Goal: Task Accomplishment & Management: Complete application form

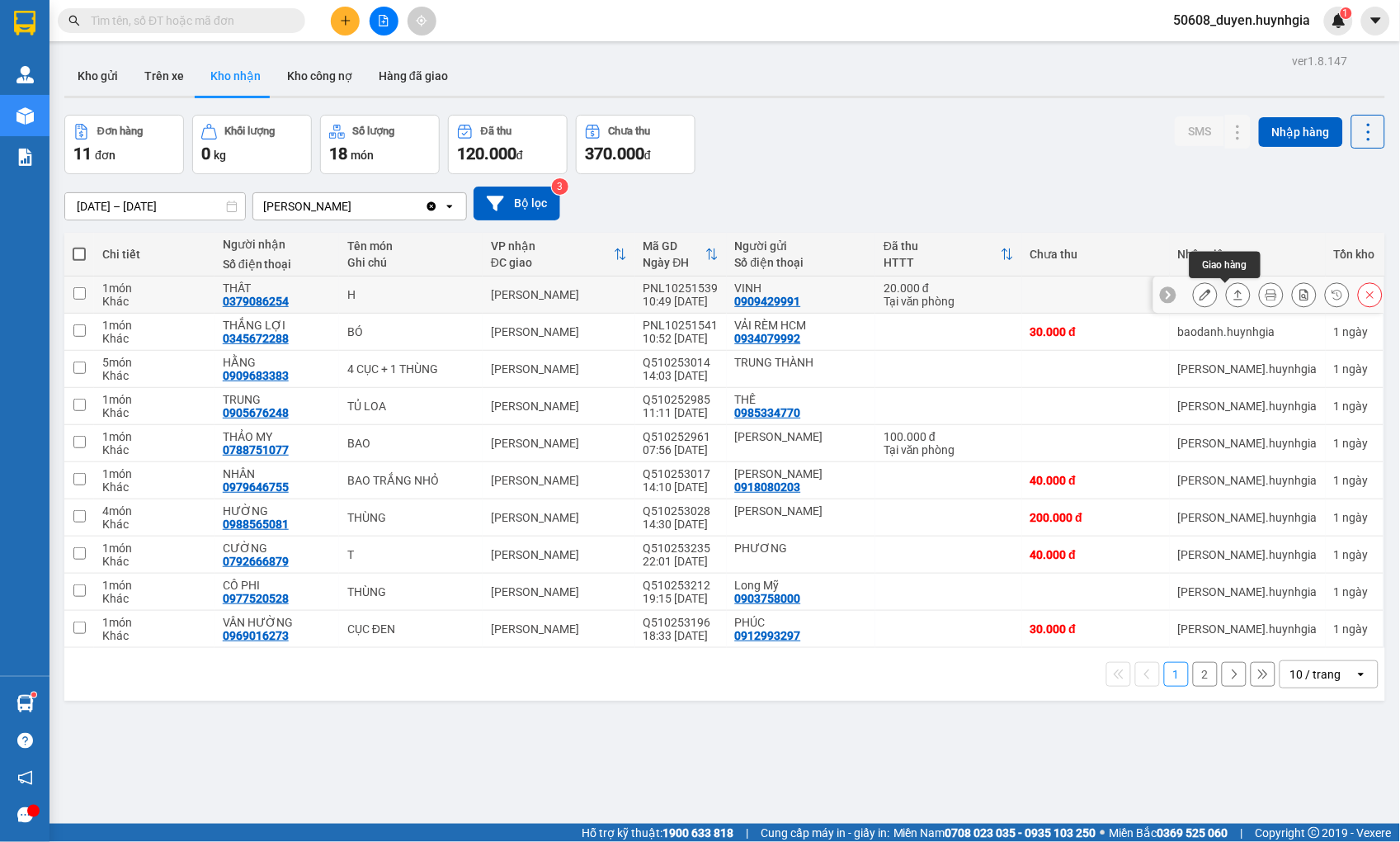
click at [1227, 291] on button at bounding box center [1239, 295] width 23 height 29
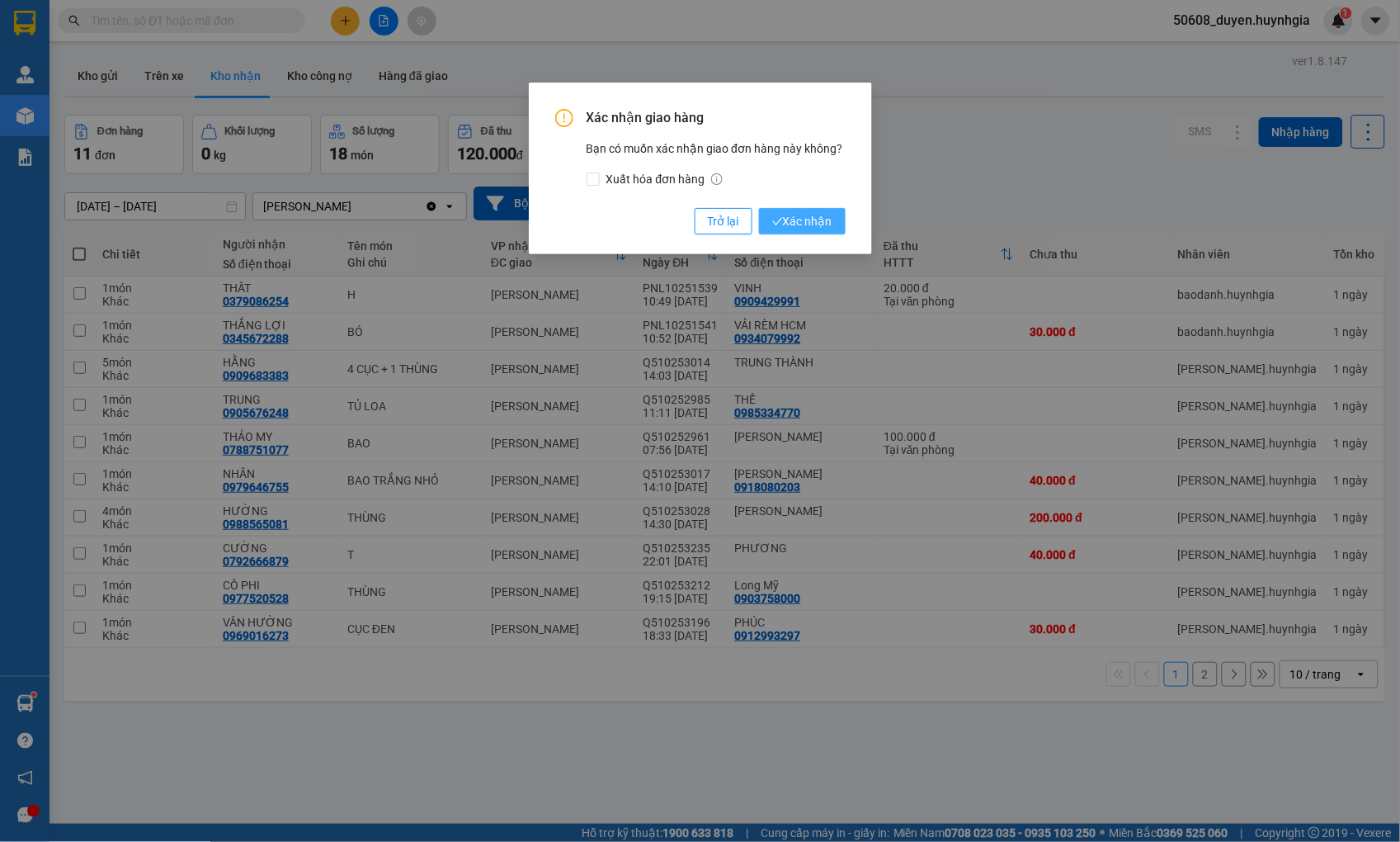
click at [804, 227] on span "Xác nhận" at bounding box center [803, 221] width 60 height 19
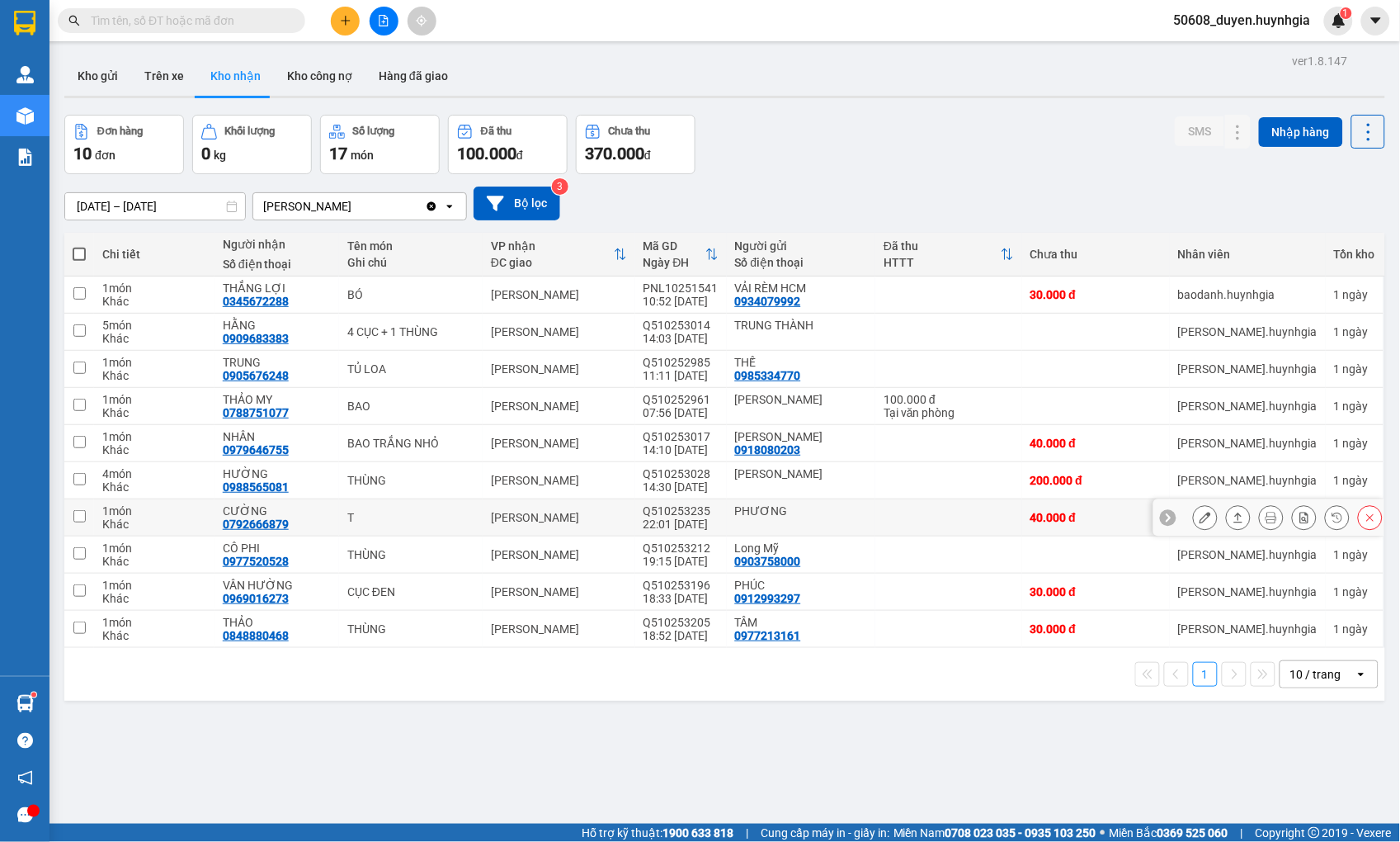
click at [1179, 522] on div at bounding box center [1269, 518] width 231 height 37
click at [1200, 521] on icon at bounding box center [1205, 517] width 11 height 11
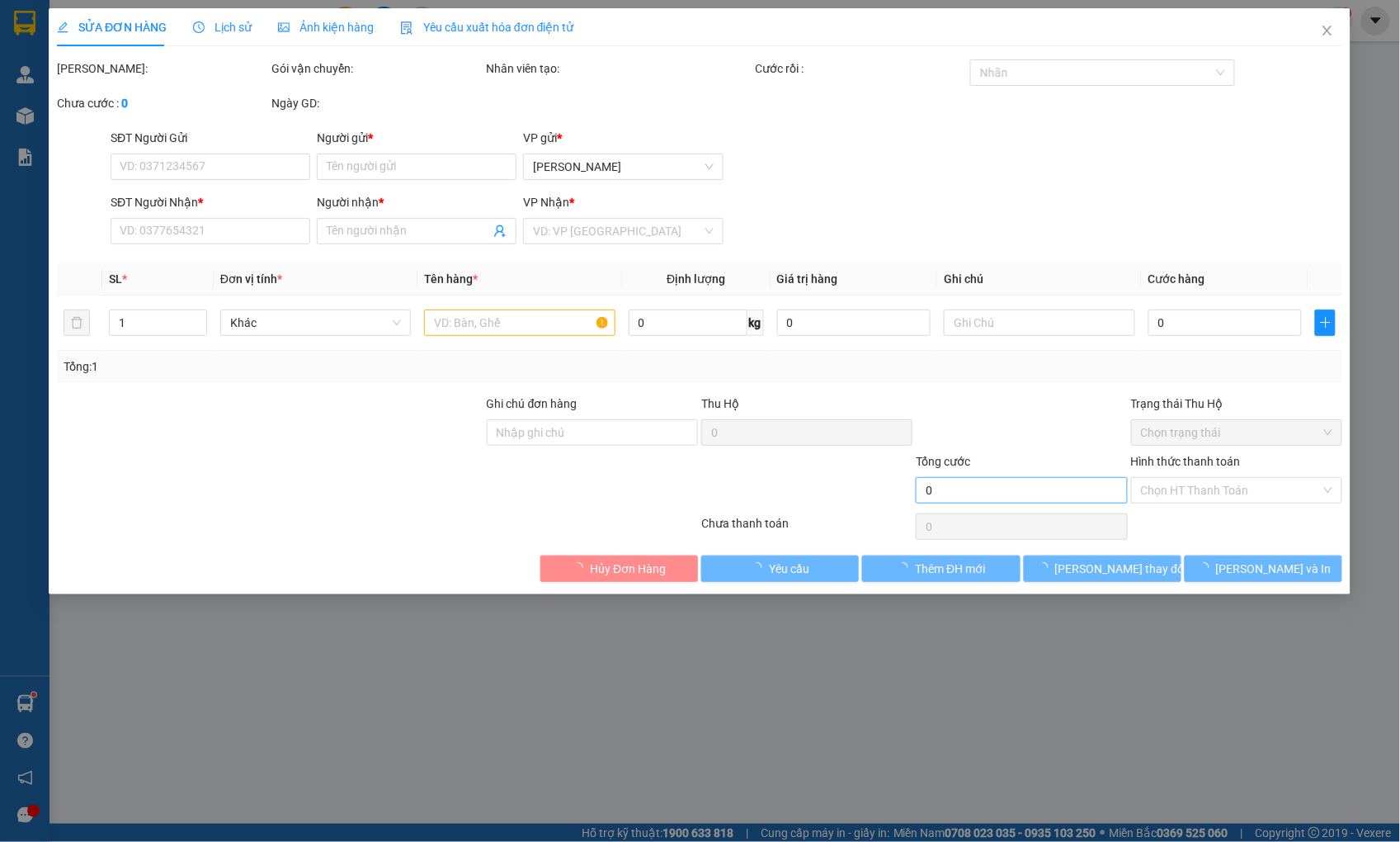
type input "PHƯƠNG"
type input "0792666879"
type input "CƯỜNG"
type input "40.000"
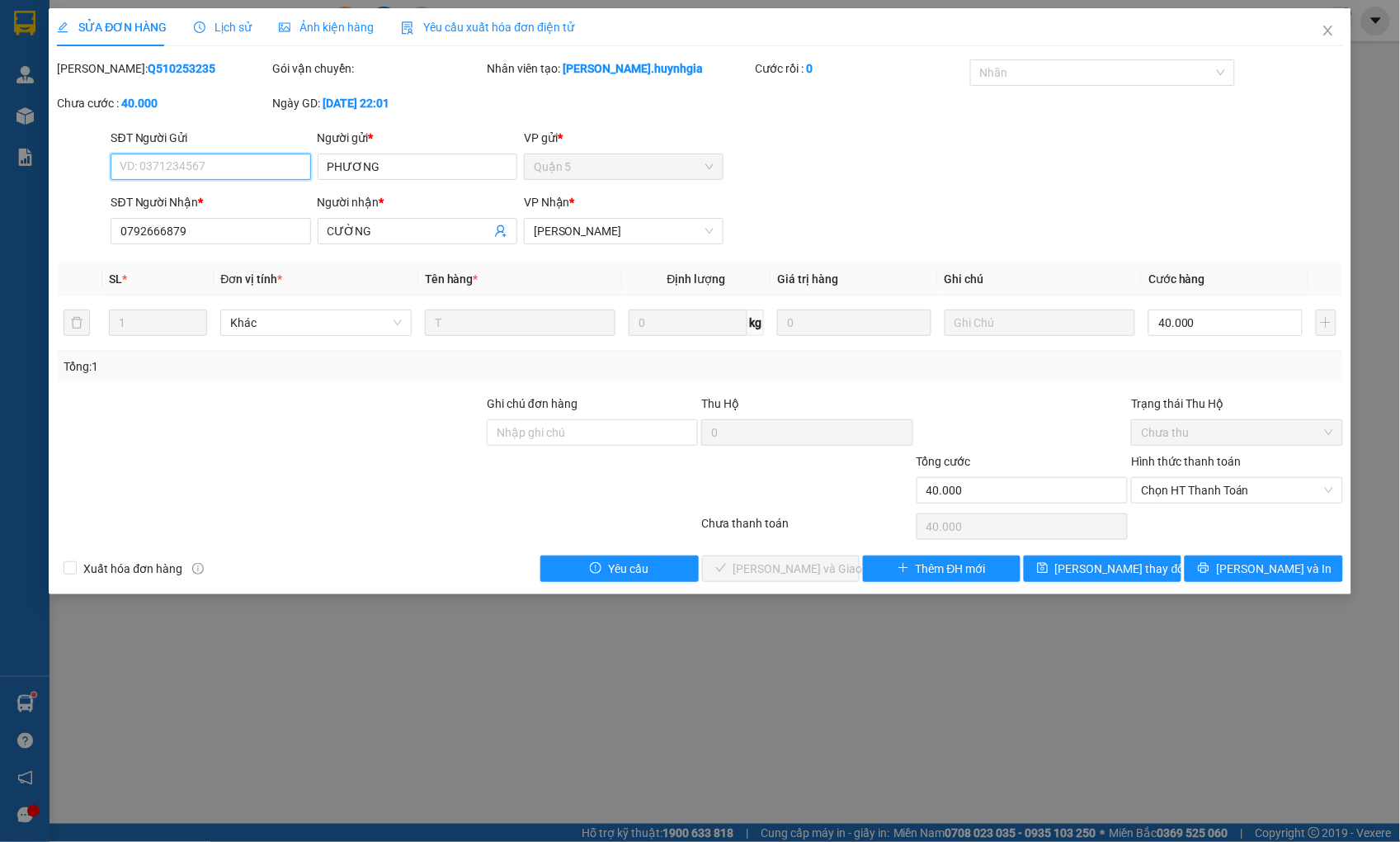
click at [1193, 499] on span "Chọn HT Thanh Toán" at bounding box center [1237, 491] width 191 height 25
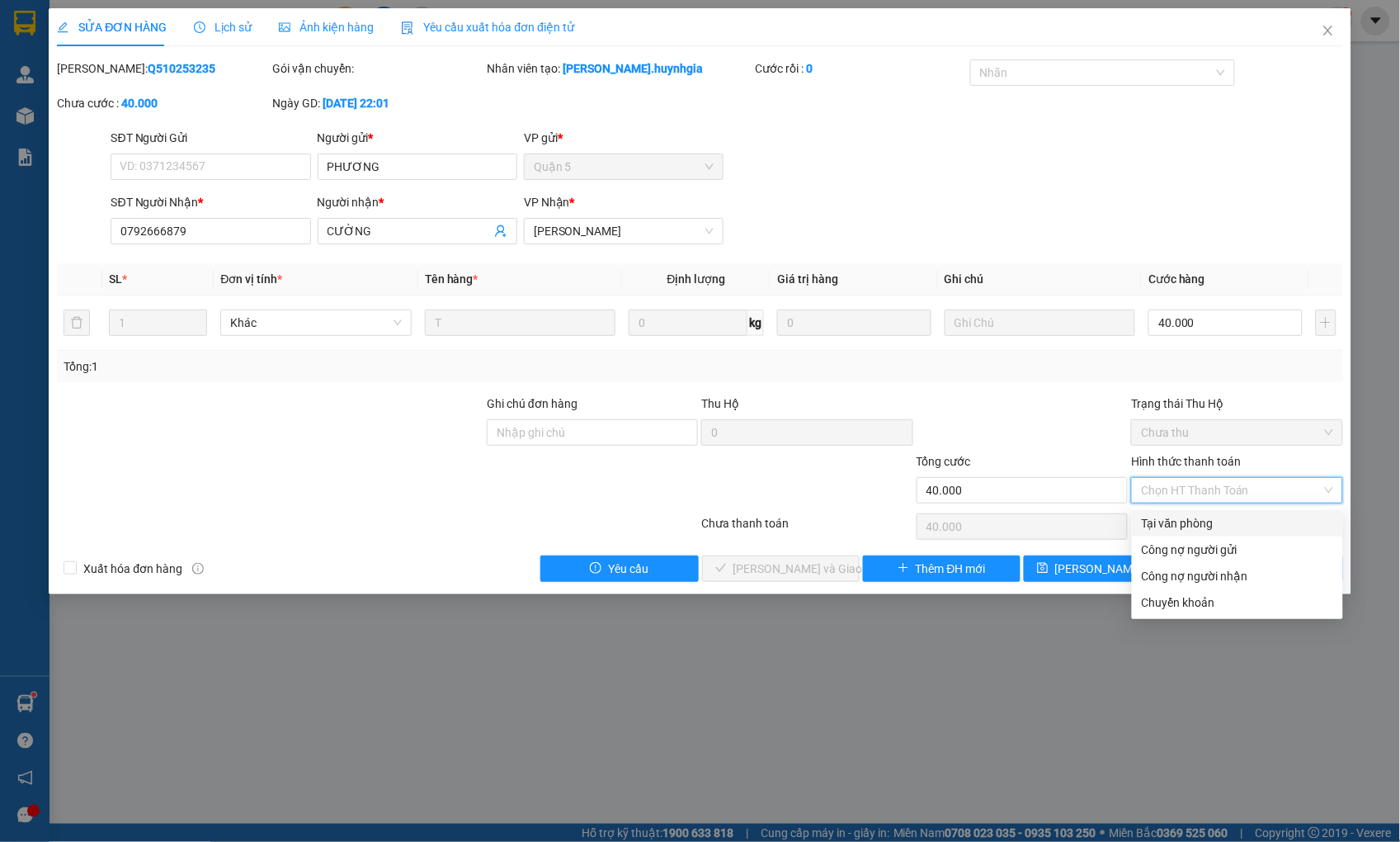
click at [1183, 522] on div "Tại văn phòng" at bounding box center [1238, 523] width 191 height 19
type input "0"
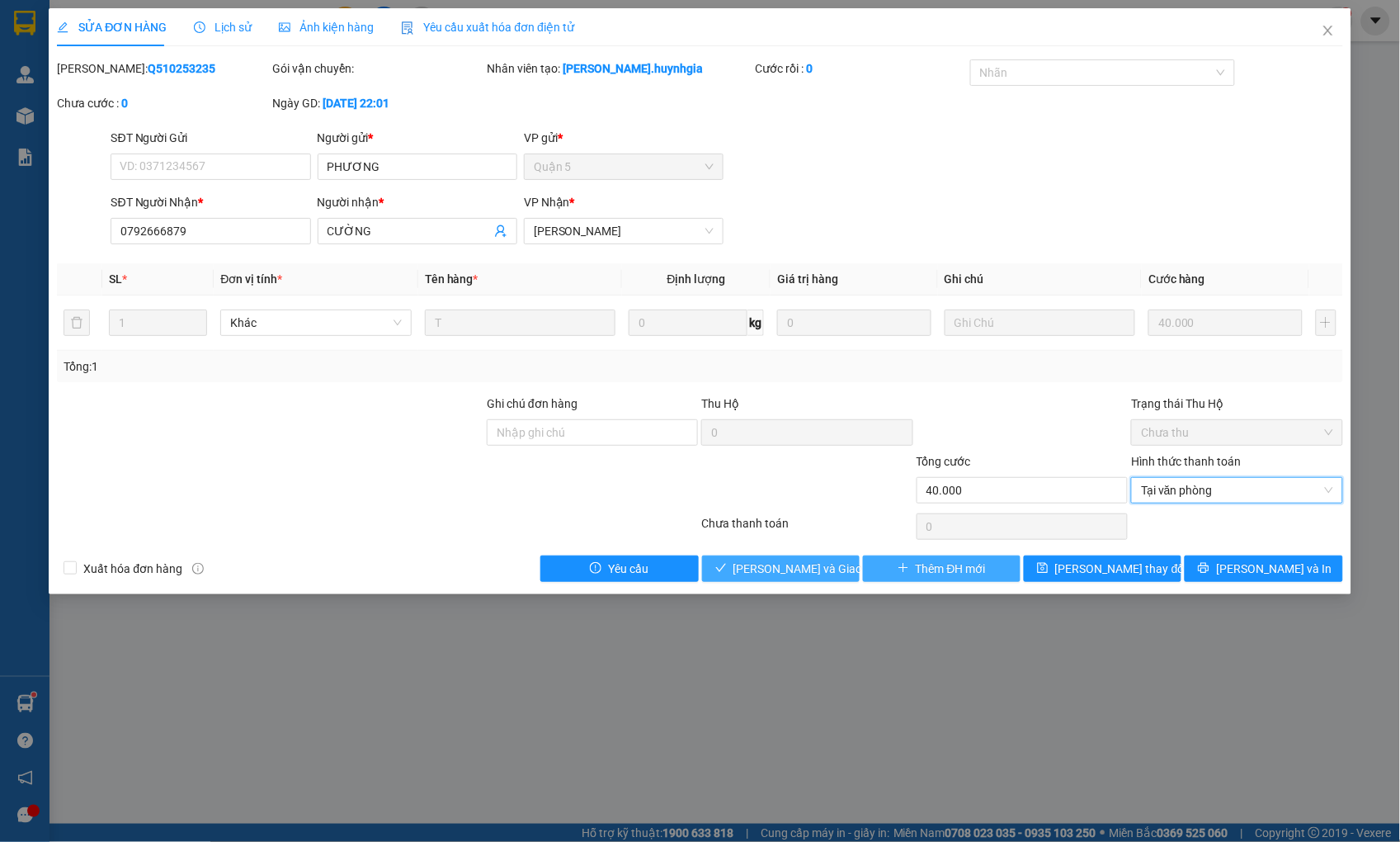
drag, startPoint x: 823, startPoint y: 567, endPoint x: 863, endPoint y: 563, distance: 40.2
click at [823, 566] on span "[PERSON_NAME] và Giao hàng" at bounding box center [813, 568] width 159 height 19
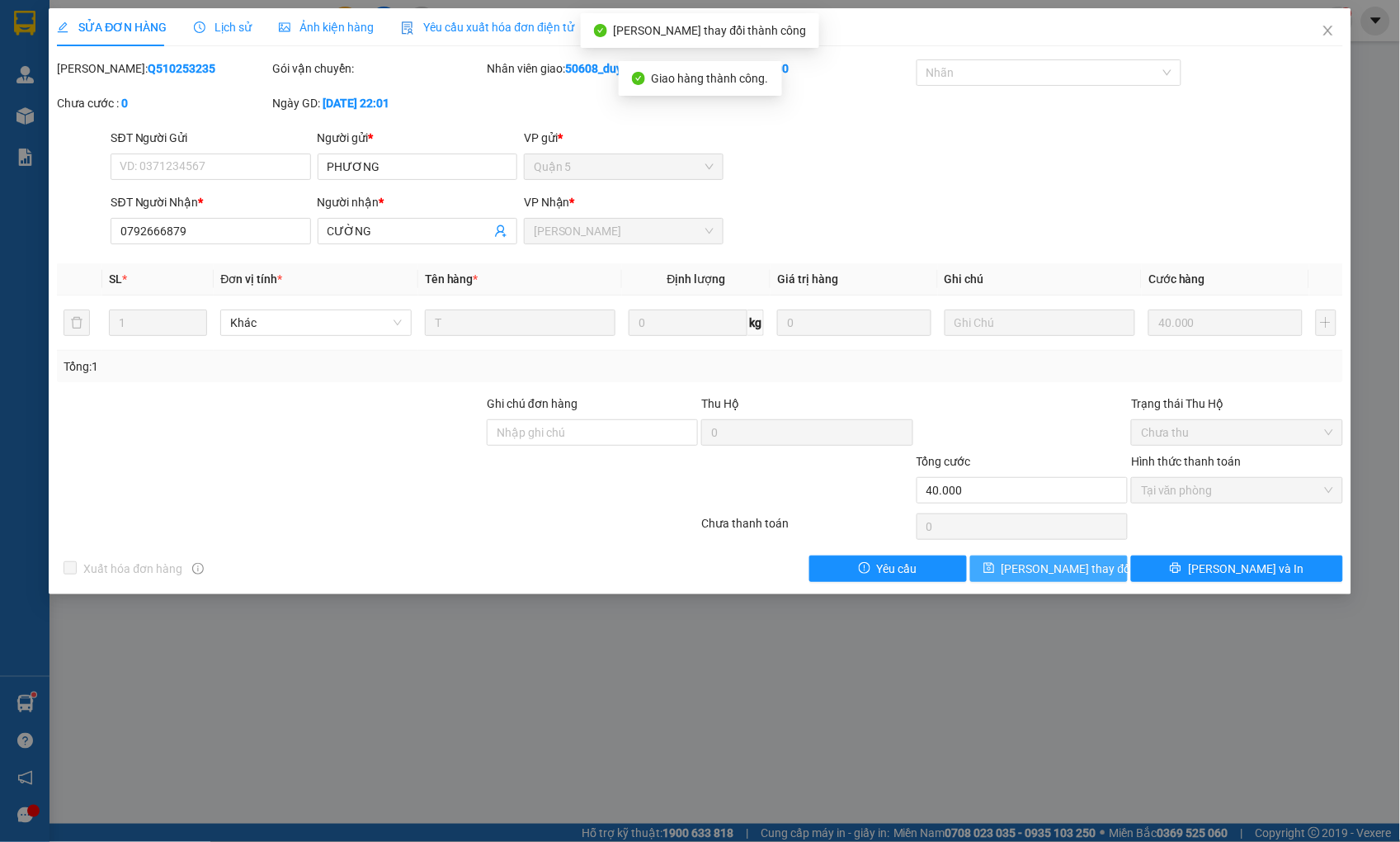
click at [1091, 569] on button "[PERSON_NAME] thay đổi" at bounding box center [1049, 569] width 158 height 26
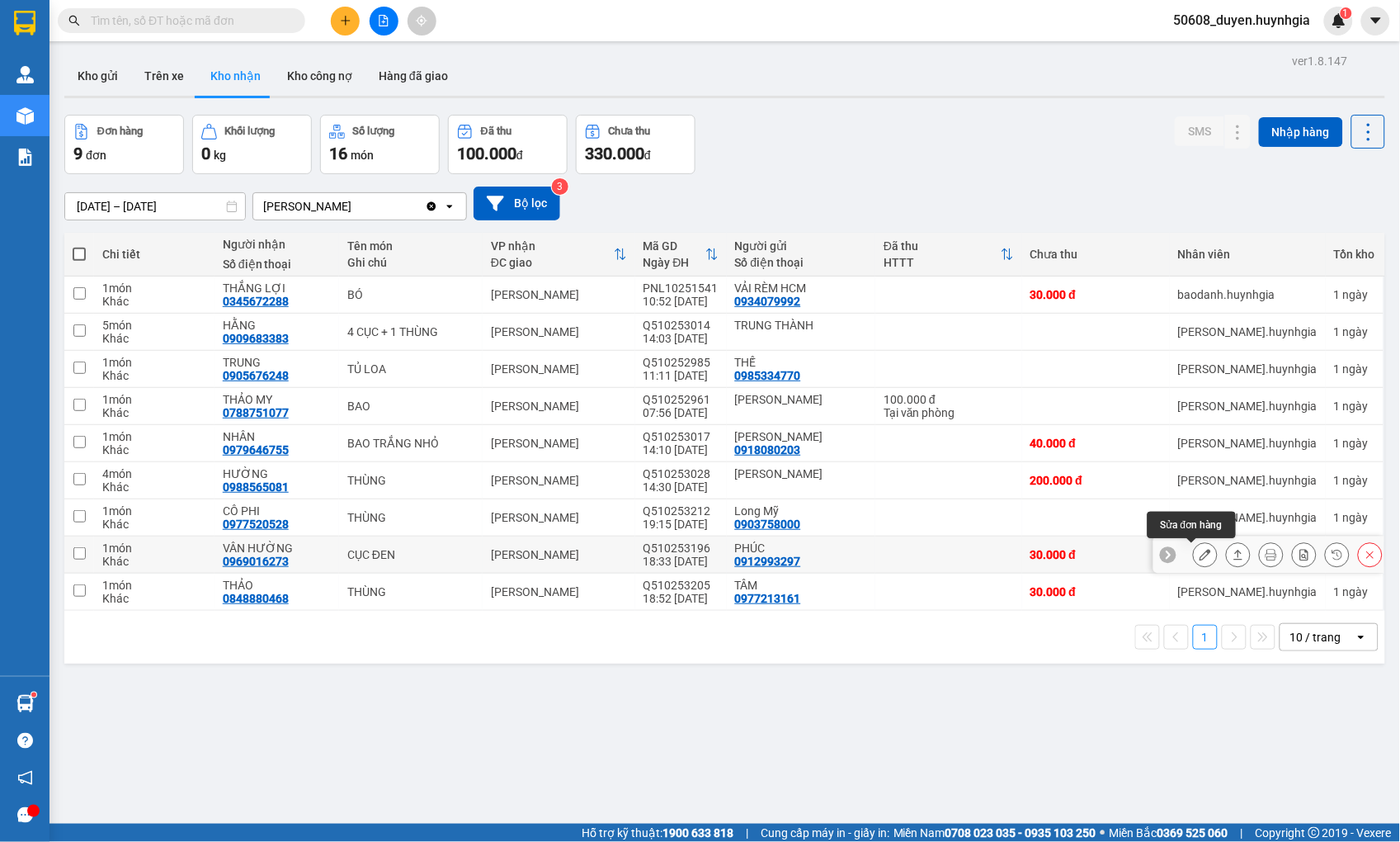
click at [1194, 556] on button at bounding box center [1206, 555] width 23 height 29
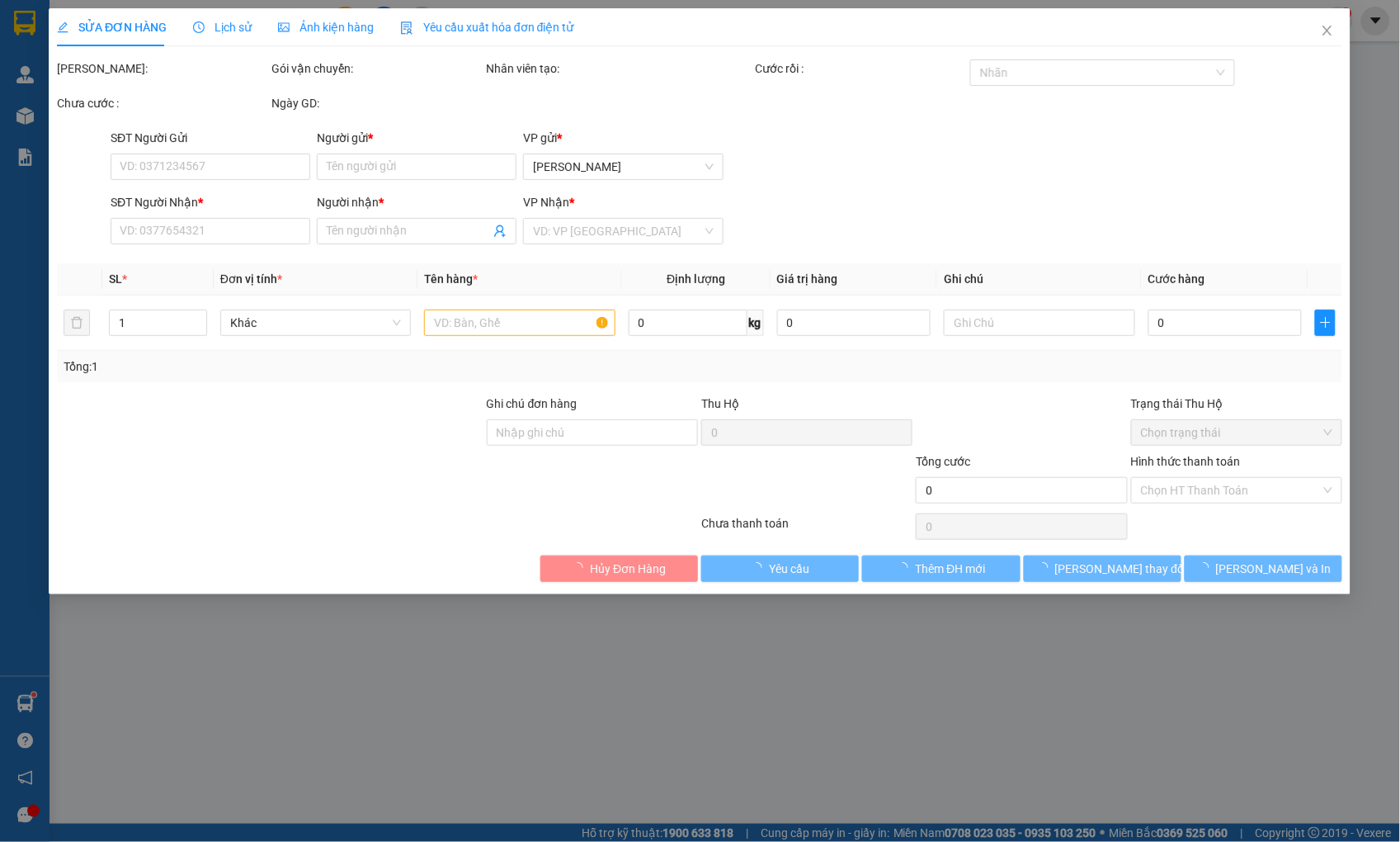
type input "0912993297"
type input "PHÚC"
type input "0969016273"
type input "VÂN HƯỜNG"
type input "30.000"
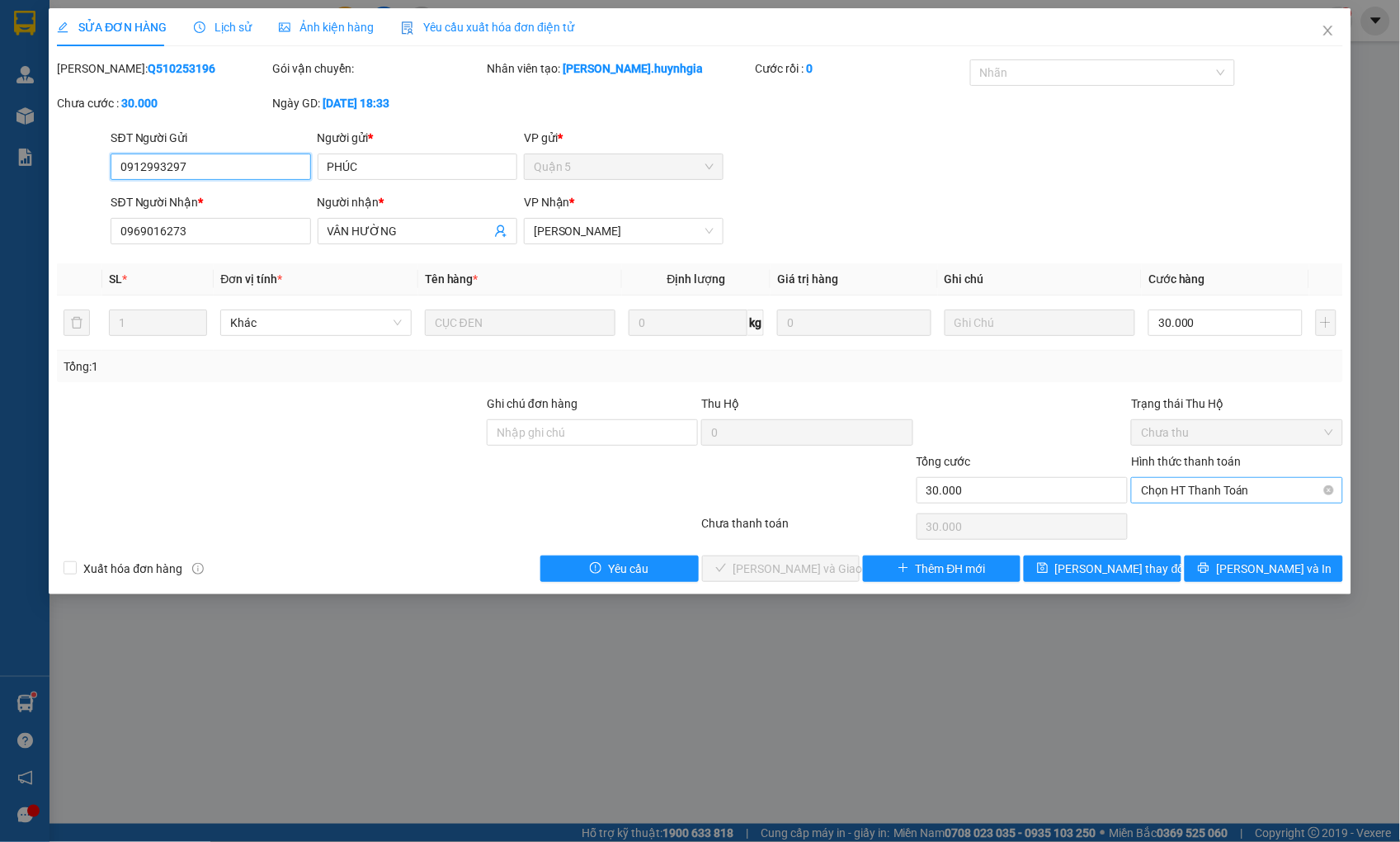
click at [1216, 485] on span "Chọn HT Thanh Toán" at bounding box center [1237, 491] width 191 height 25
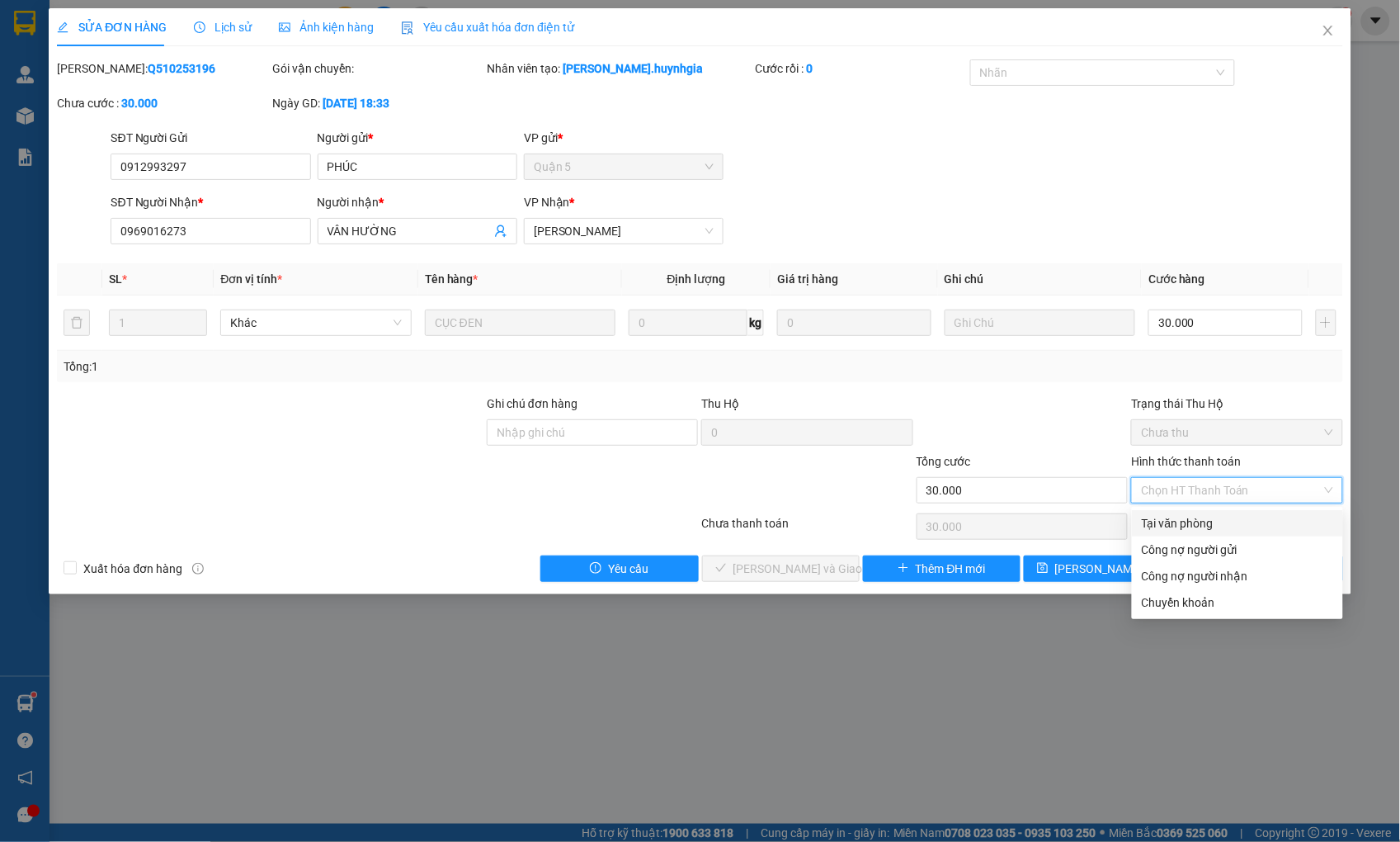
drag, startPoint x: 1208, startPoint y: 523, endPoint x: 1197, endPoint y: 523, distance: 11.0
click at [1205, 523] on div "Tại văn phòng" at bounding box center [1238, 523] width 191 height 19
type input "0"
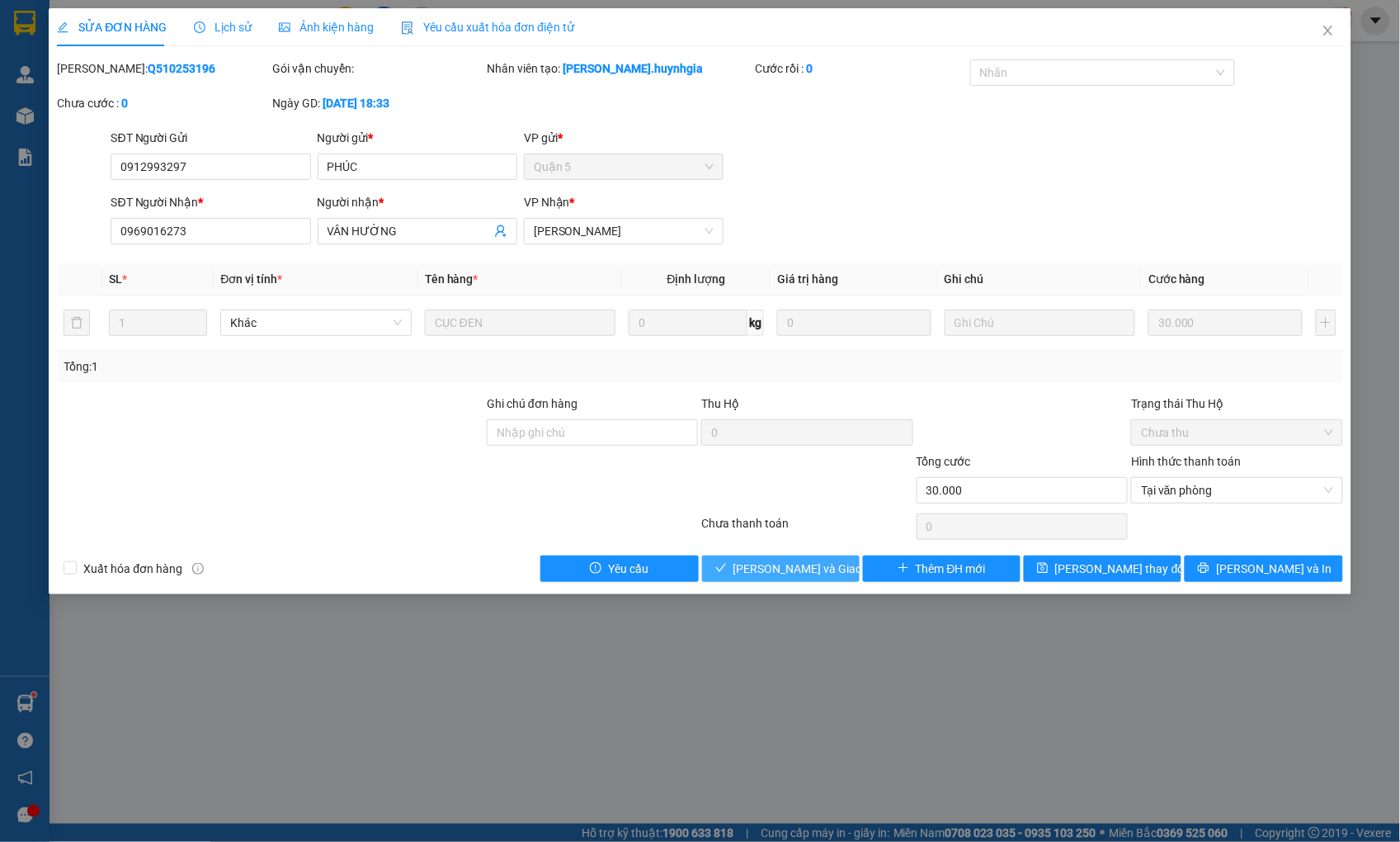
click at [743, 566] on button "[PERSON_NAME] và Giao hàng" at bounding box center [781, 569] width 158 height 26
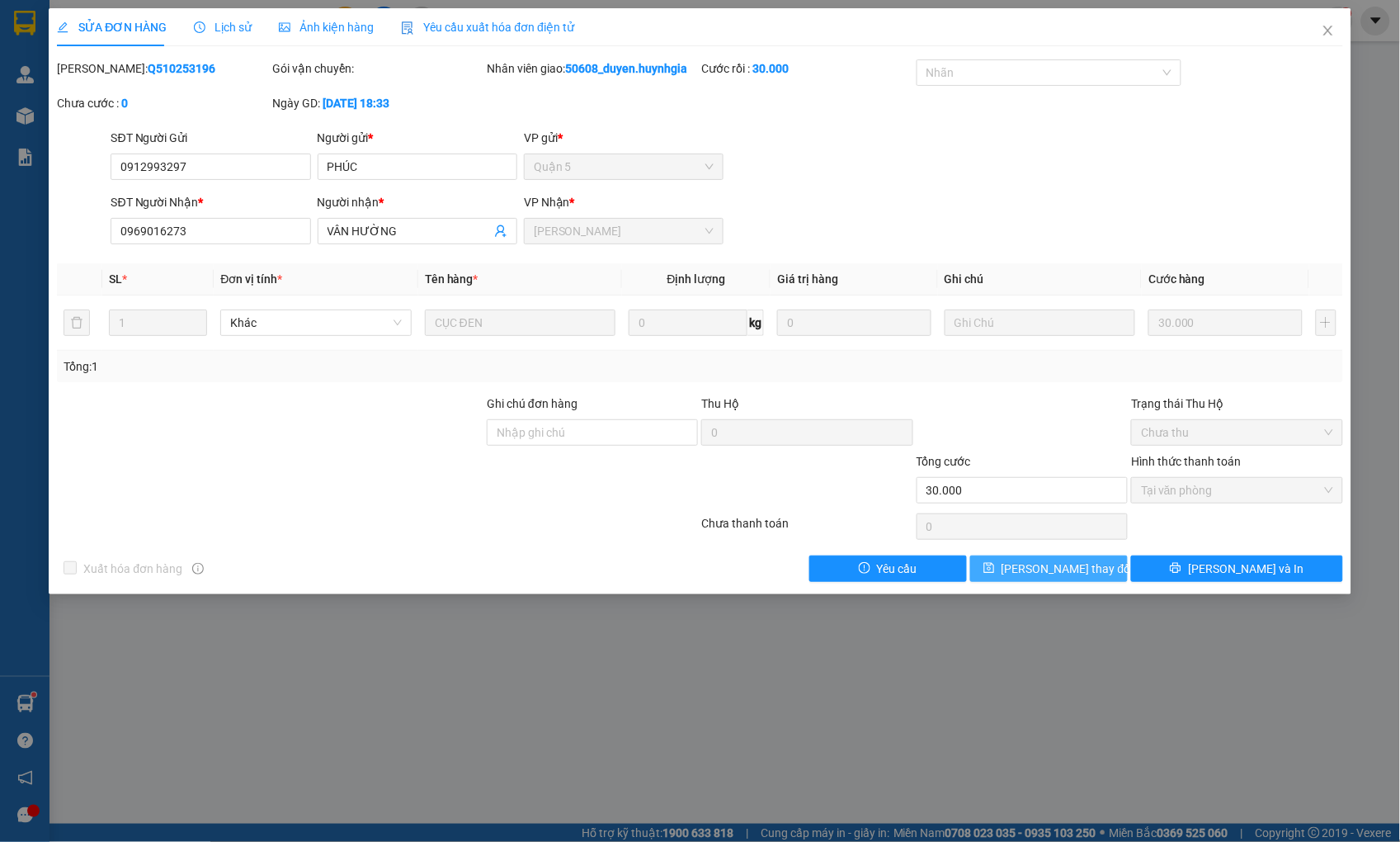
click at [1033, 561] on span "[PERSON_NAME] thay đổi" at bounding box center [1068, 568] width 132 height 19
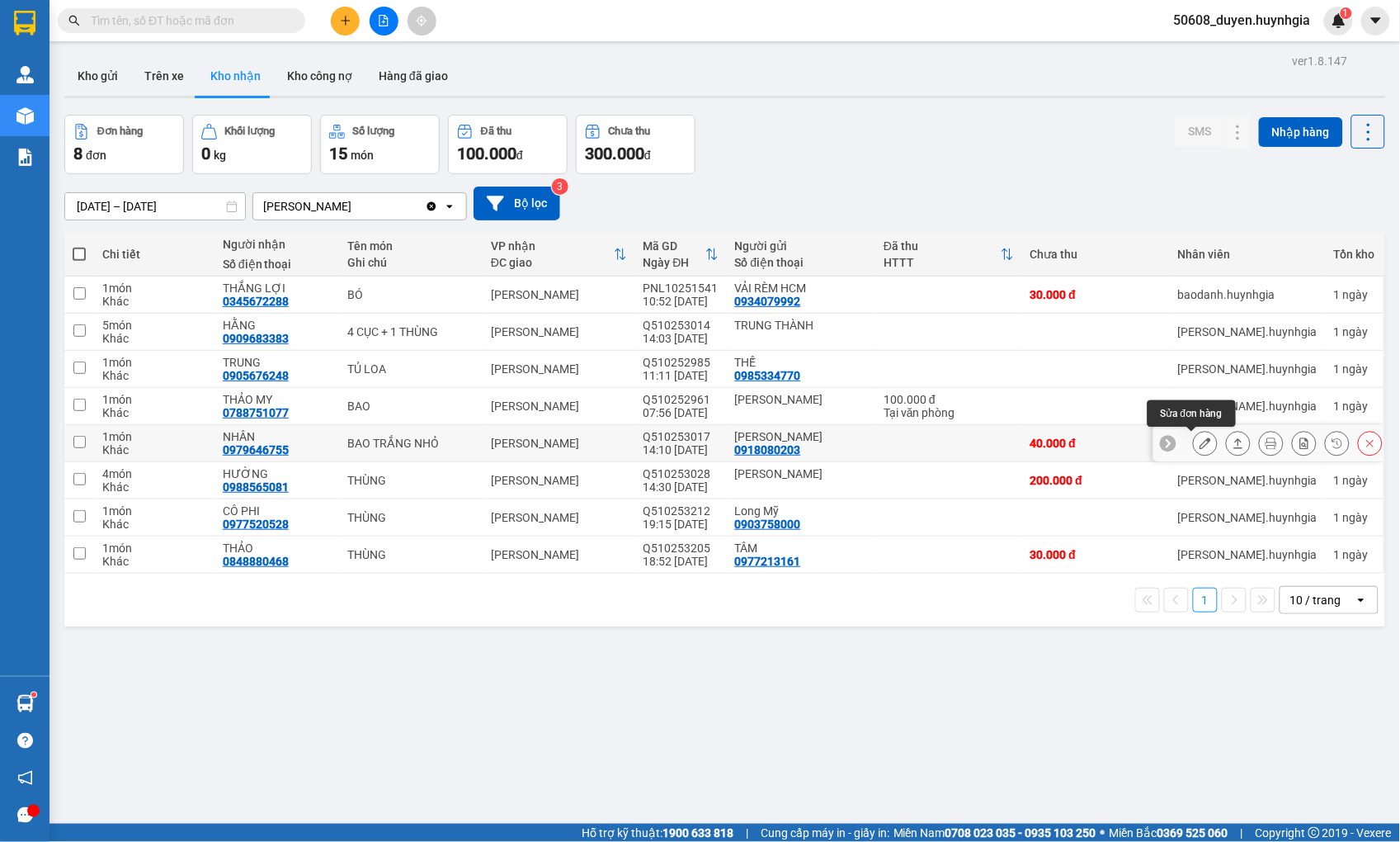
click at [1200, 443] on icon at bounding box center [1205, 443] width 11 height 11
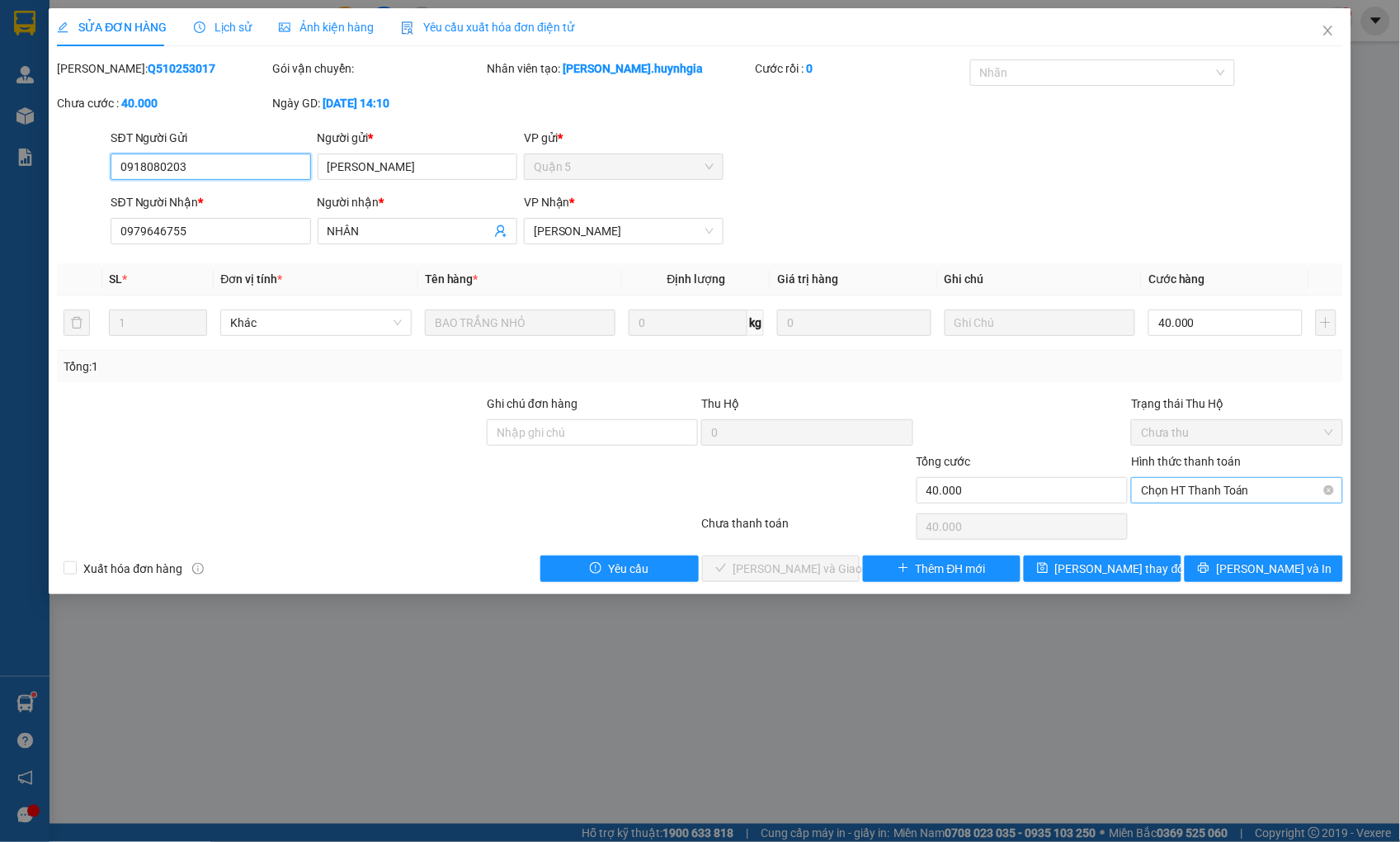
type input "0918080203"
type input "[PERSON_NAME]"
type input "0979646755"
type input "NHÂN"
type input "40.000"
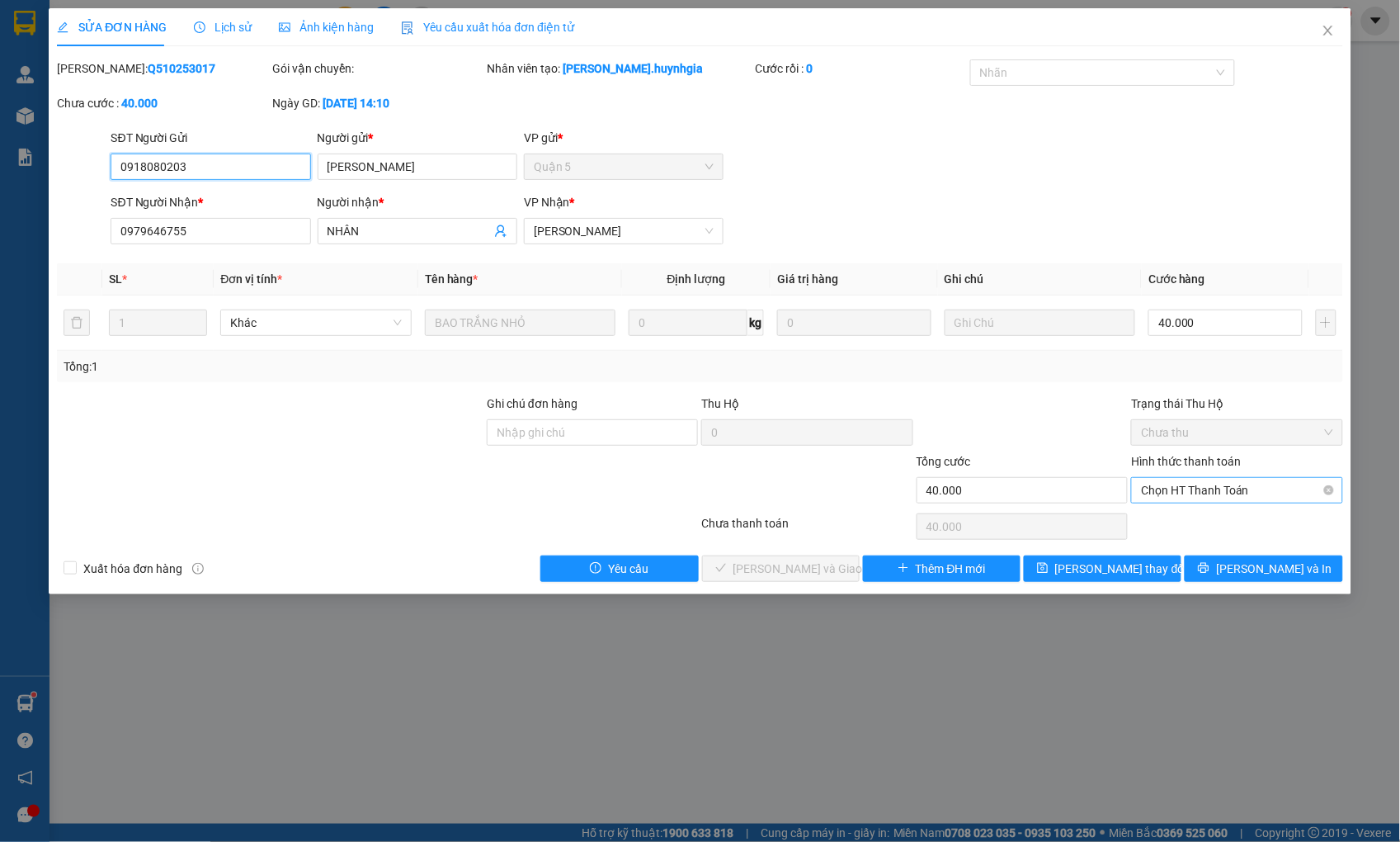
click at [1197, 484] on span "Chọn HT Thanh Toán" at bounding box center [1237, 491] width 191 height 25
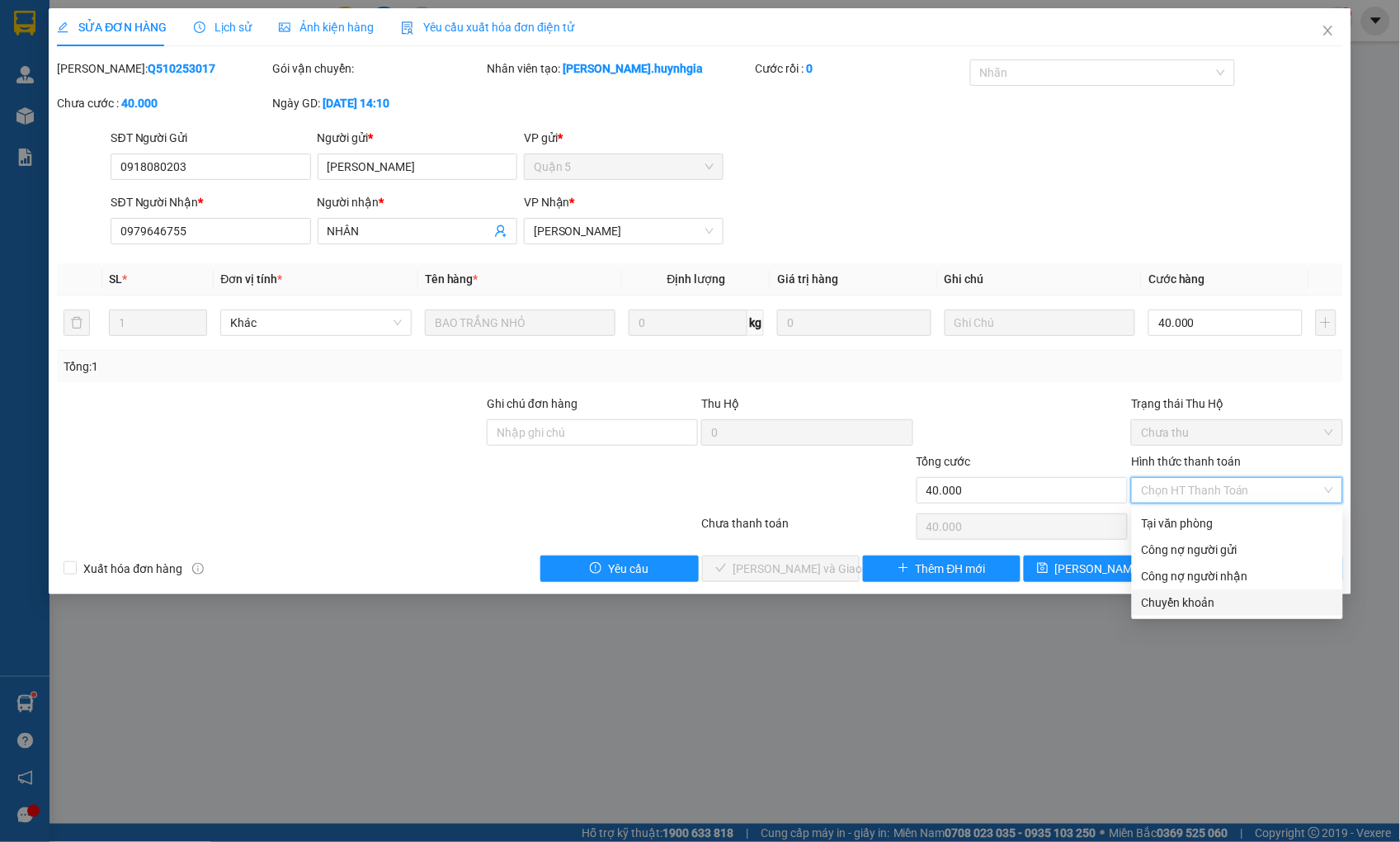
click at [1182, 605] on div "Chuyển khoản" at bounding box center [1238, 603] width 191 height 19
type input "0"
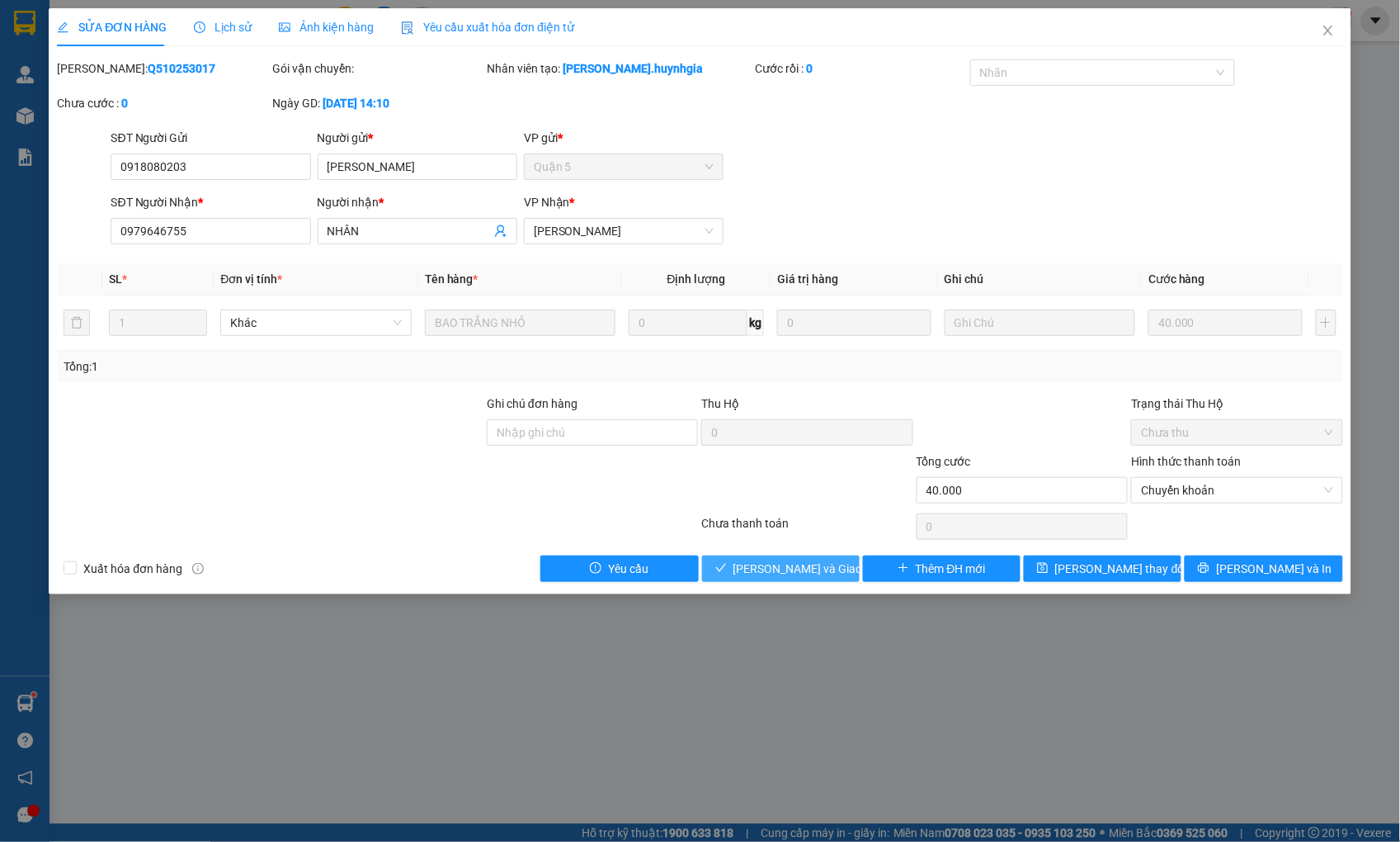
click at [790, 568] on span "[PERSON_NAME] và Giao hàng" at bounding box center [813, 568] width 159 height 19
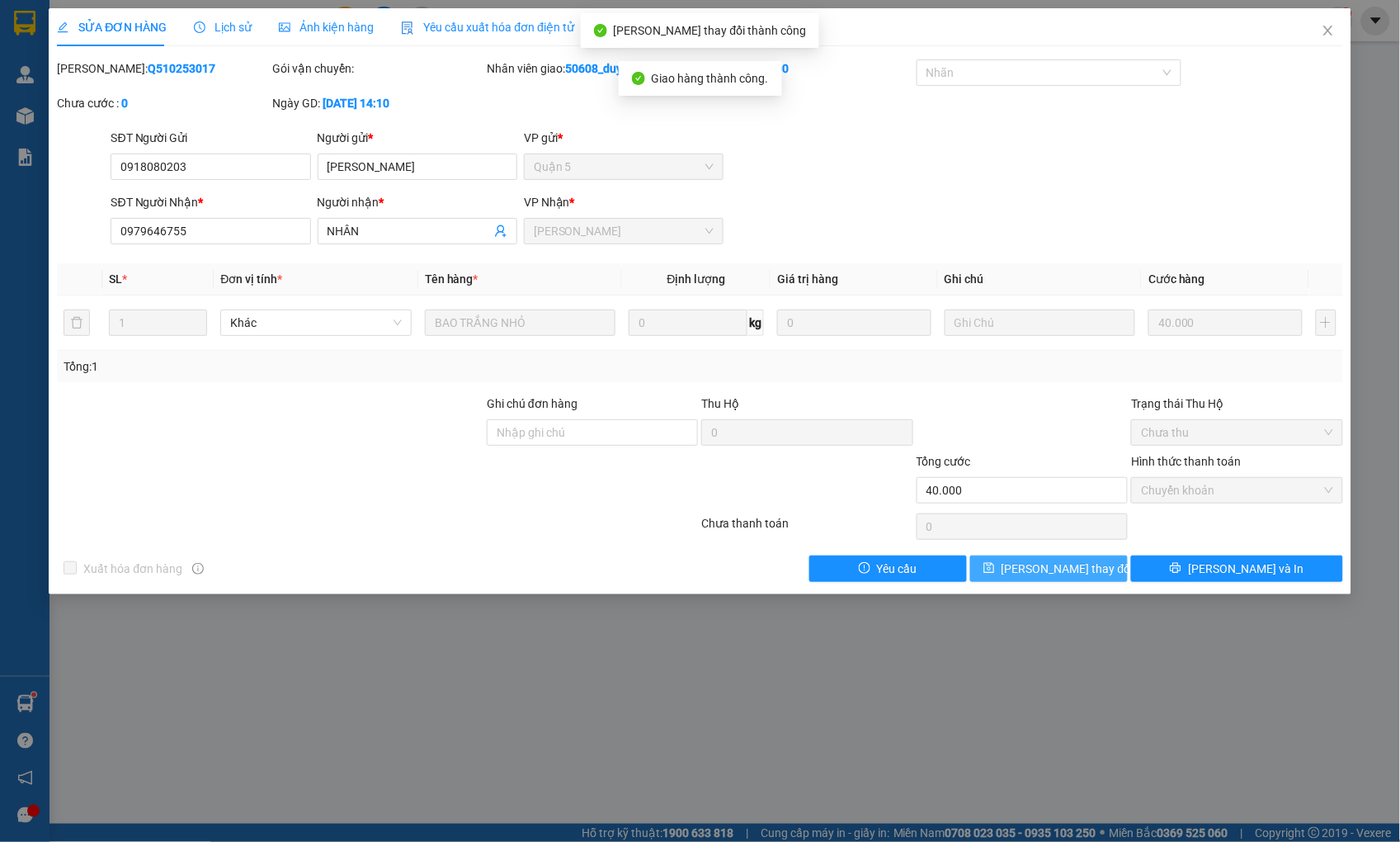
click at [1067, 568] on span "[PERSON_NAME] thay đổi" at bounding box center [1068, 568] width 132 height 19
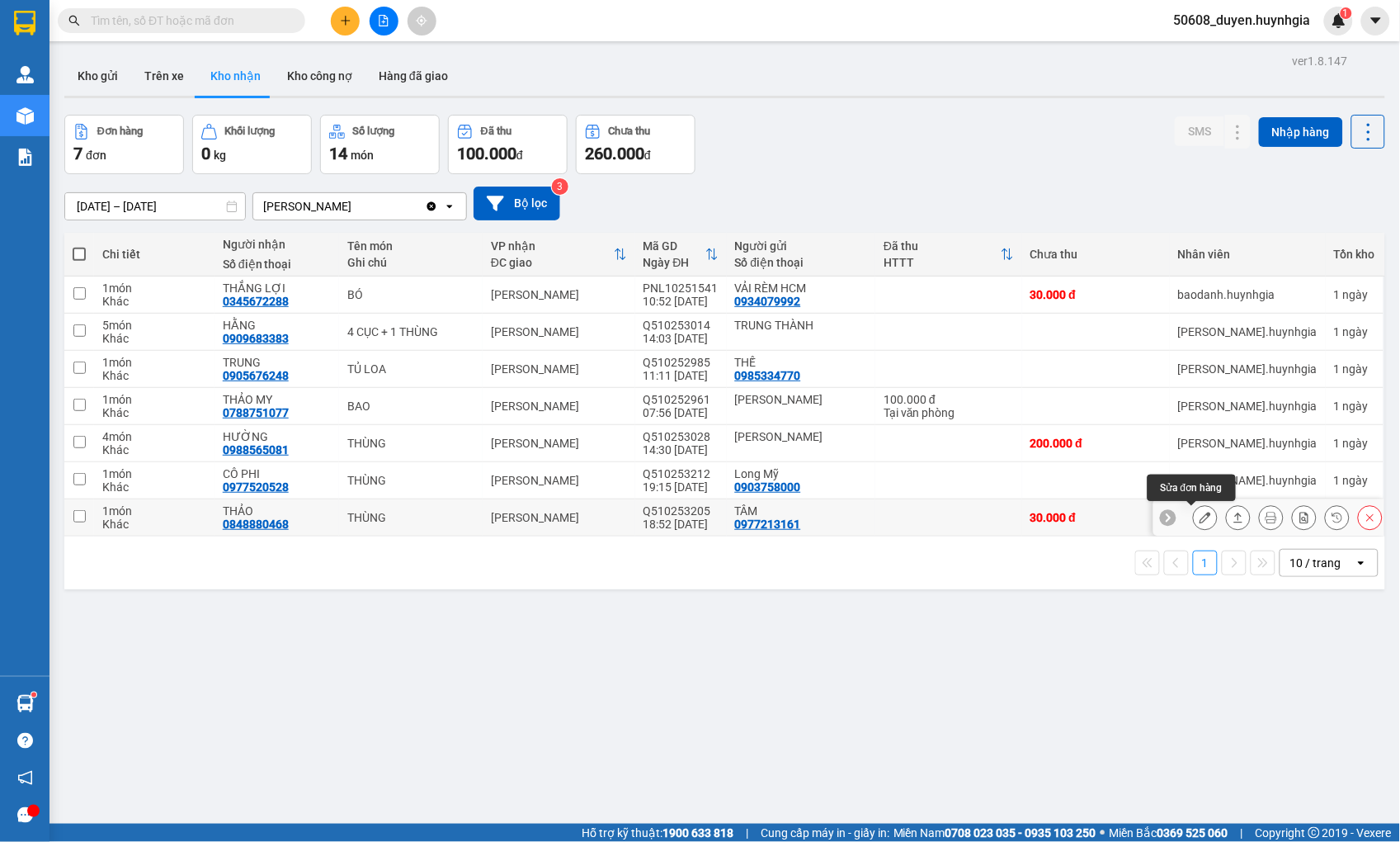
click at [1200, 522] on icon at bounding box center [1205, 517] width 11 height 11
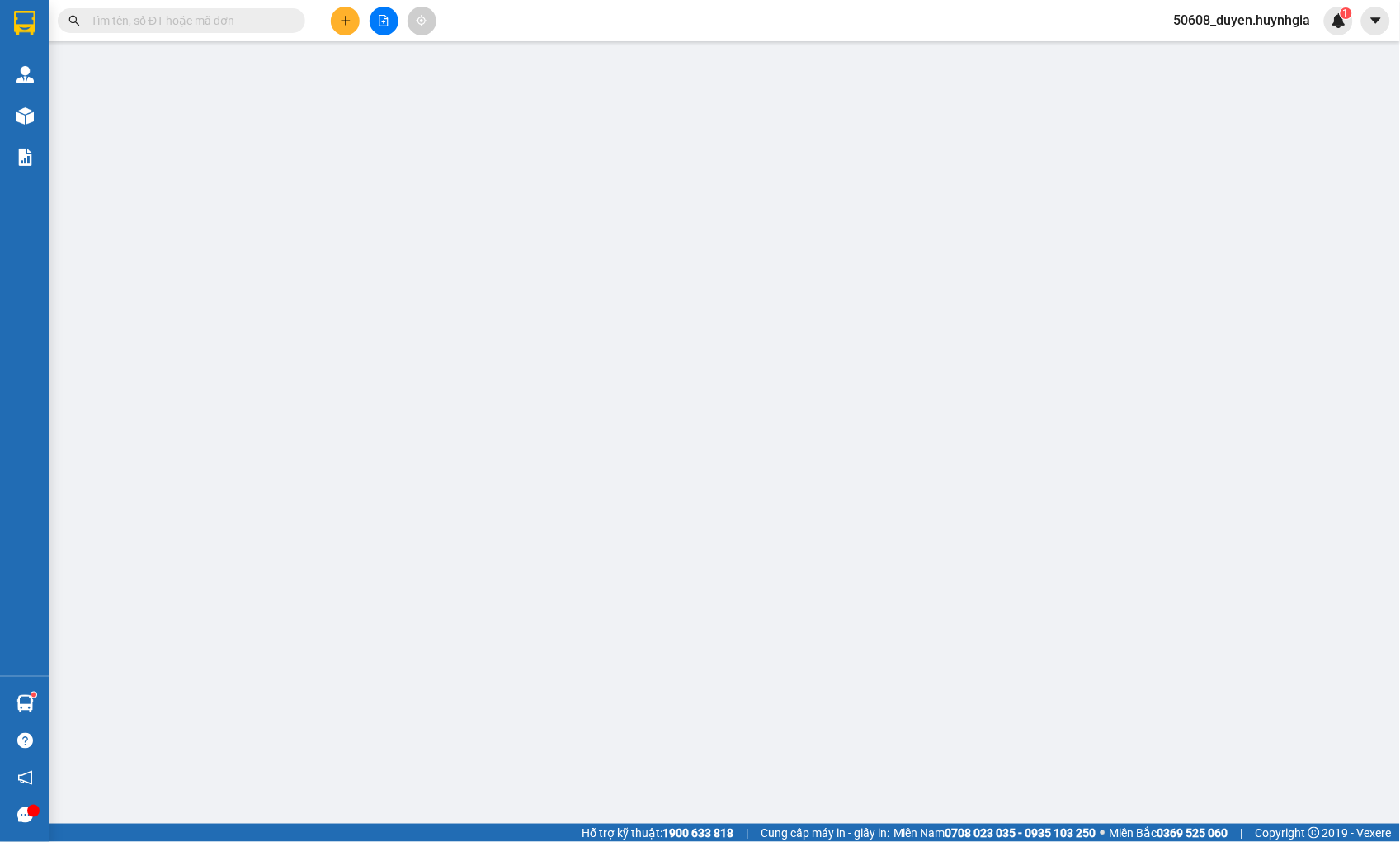
type input "0977213161"
type input "TÂM"
type input "0848880468"
type input "THẢO"
type input "30.000"
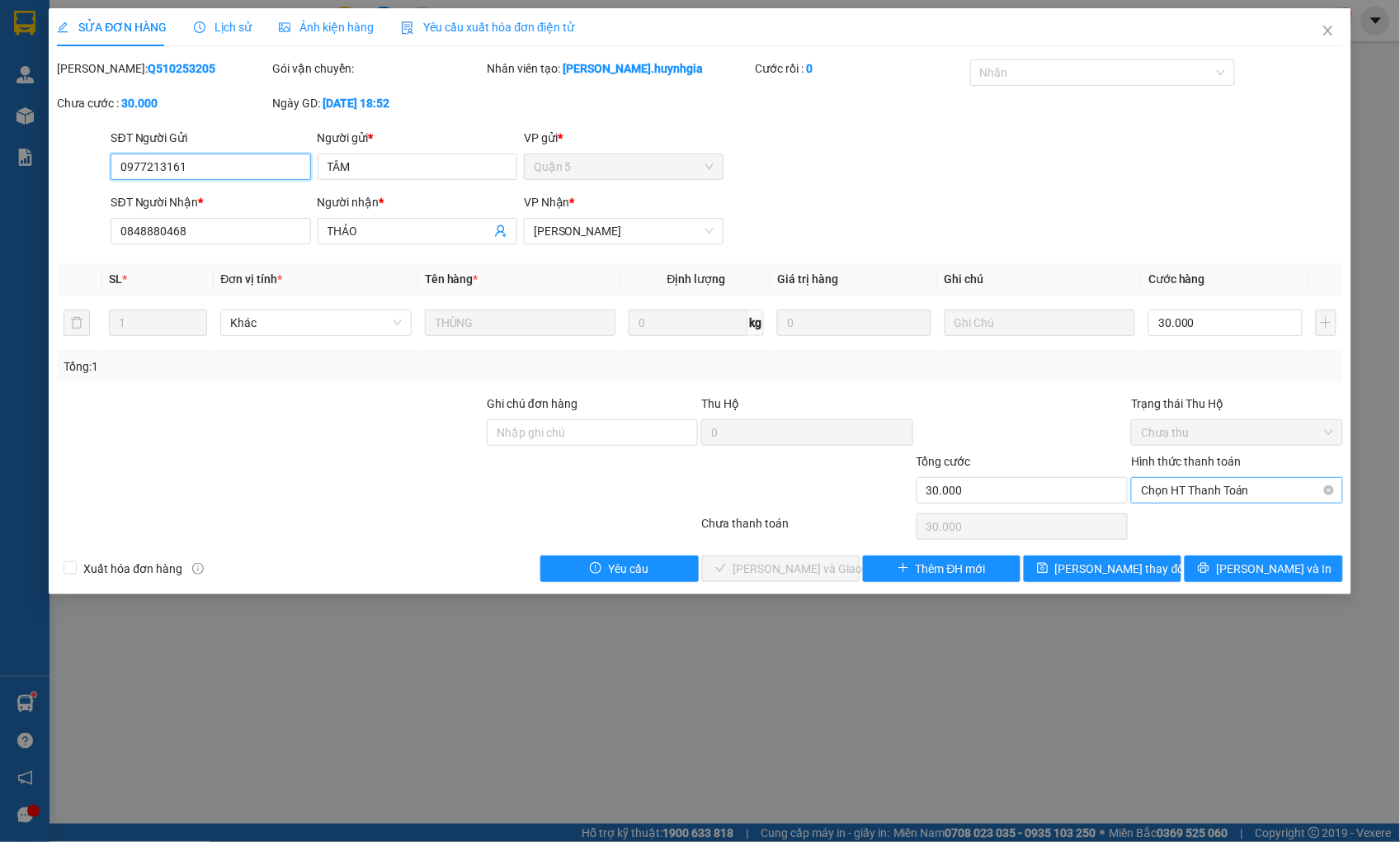
click at [1200, 490] on span "Chọn HT Thanh Toán" at bounding box center [1237, 491] width 191 height 25
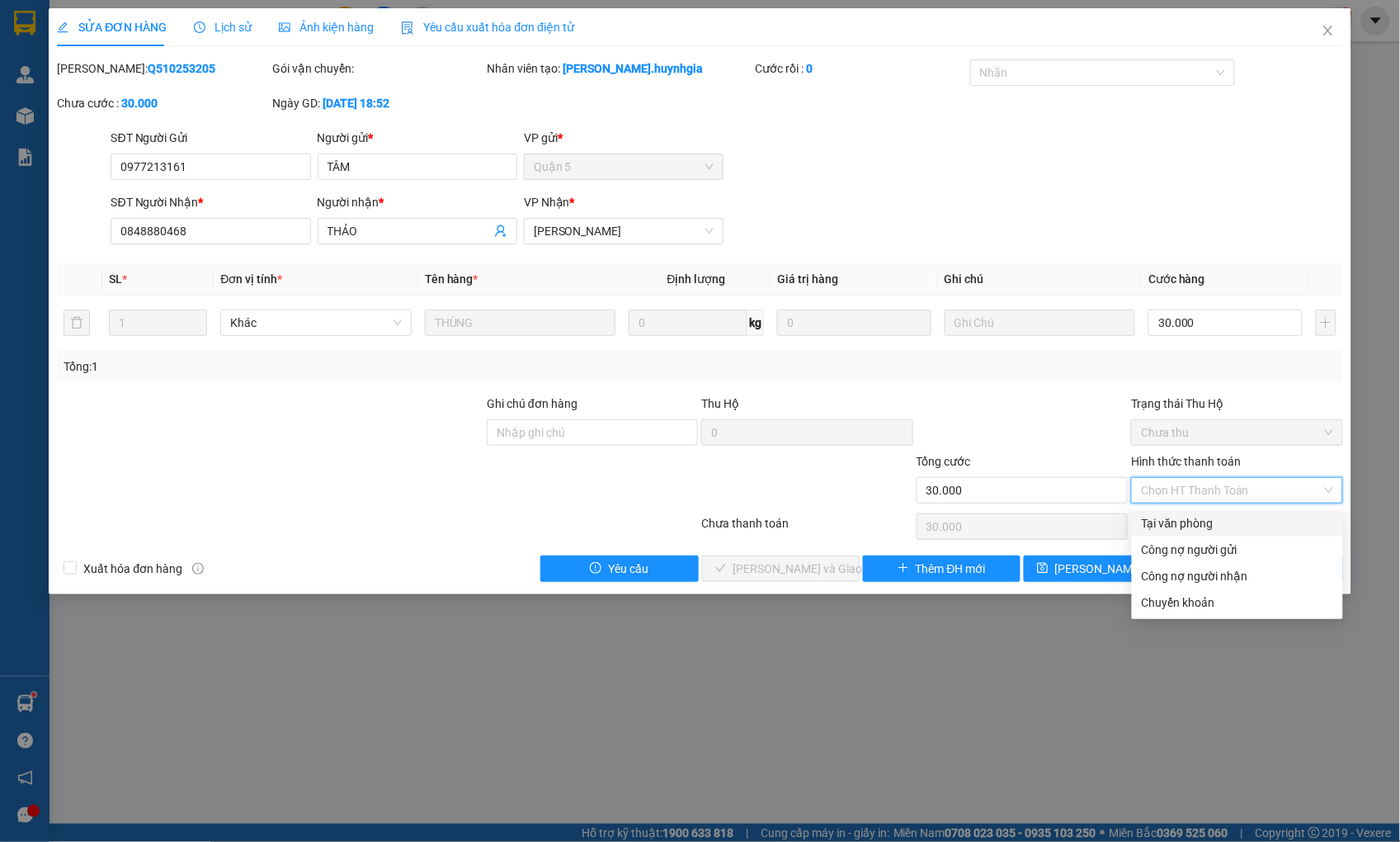
drag, startPoint x: 1190, startPoint y: 514, endPoint x: 1179, endPoint y: 515, distance: 11.0
click at [1187, 515] on div "Tại văn phòng" at bounding box center [1238, 523] width 191 height 19
type input "0"
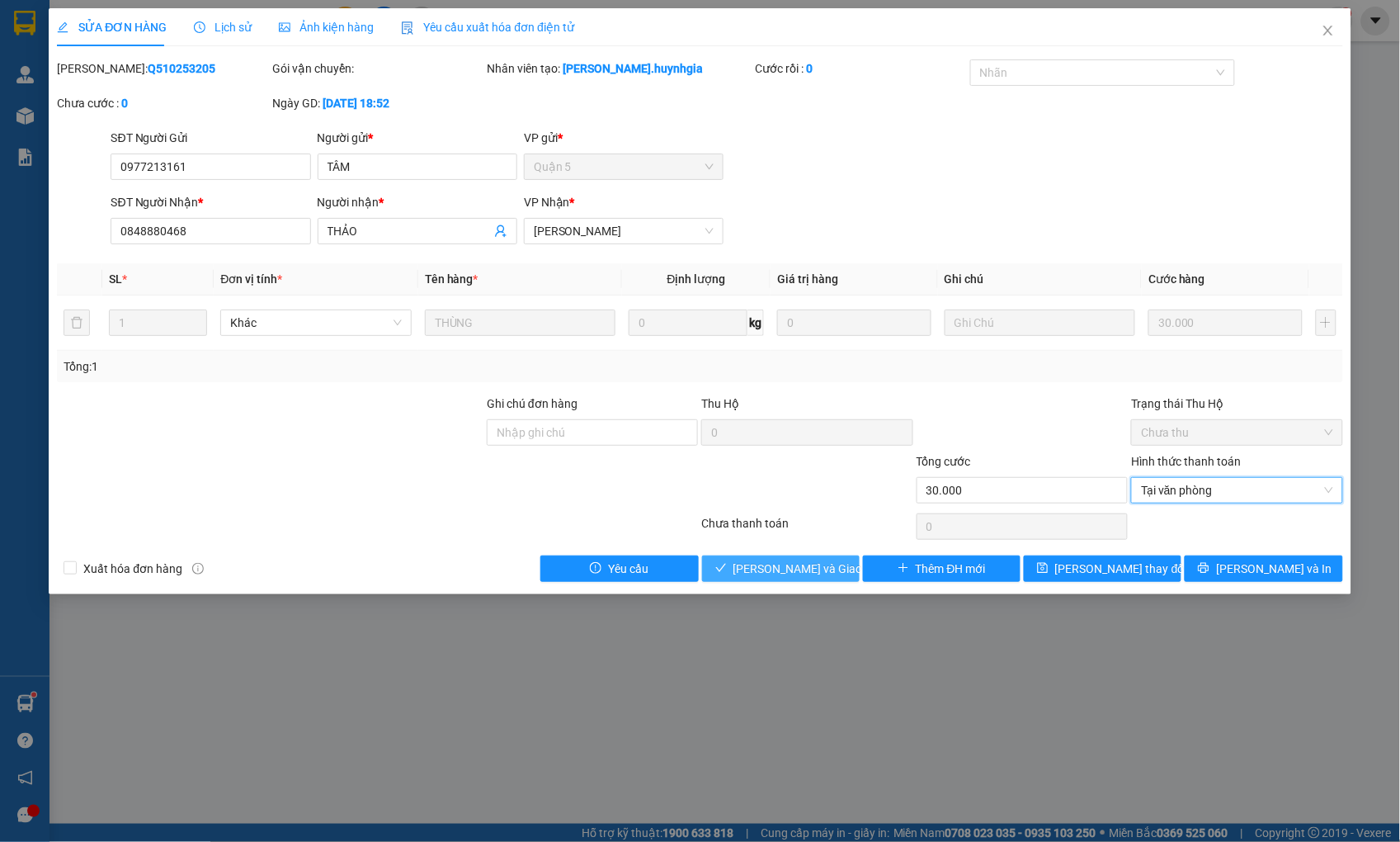
click at [822, 571] on span "[PERSON_NAME] và Giao hàng" at bounding box center [813, 568] width 159 height 19
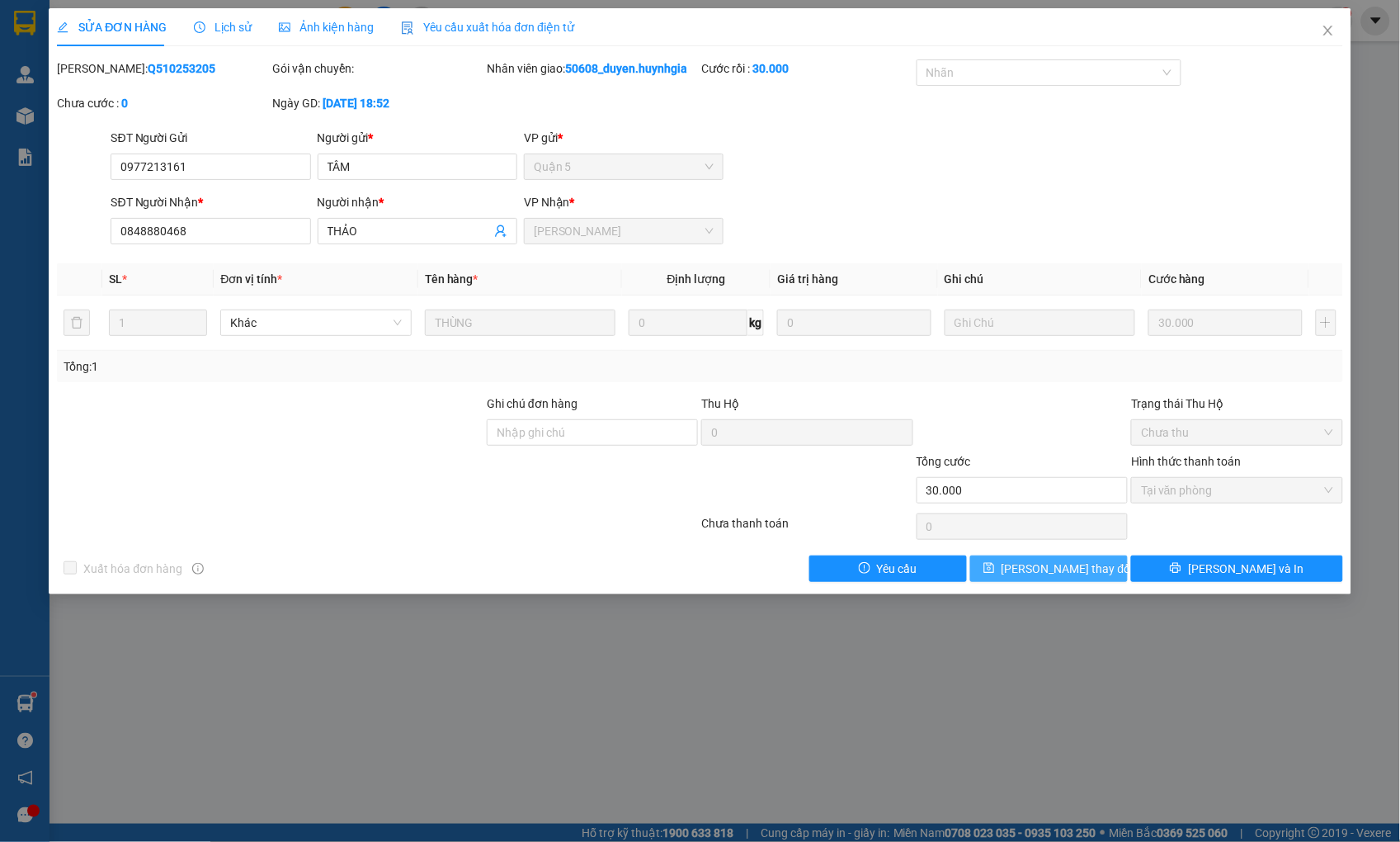
click at [1071, 567] on span "[PERSON_NAME] thay đổi" at bounding box center [1068, 568] width 132 height 19
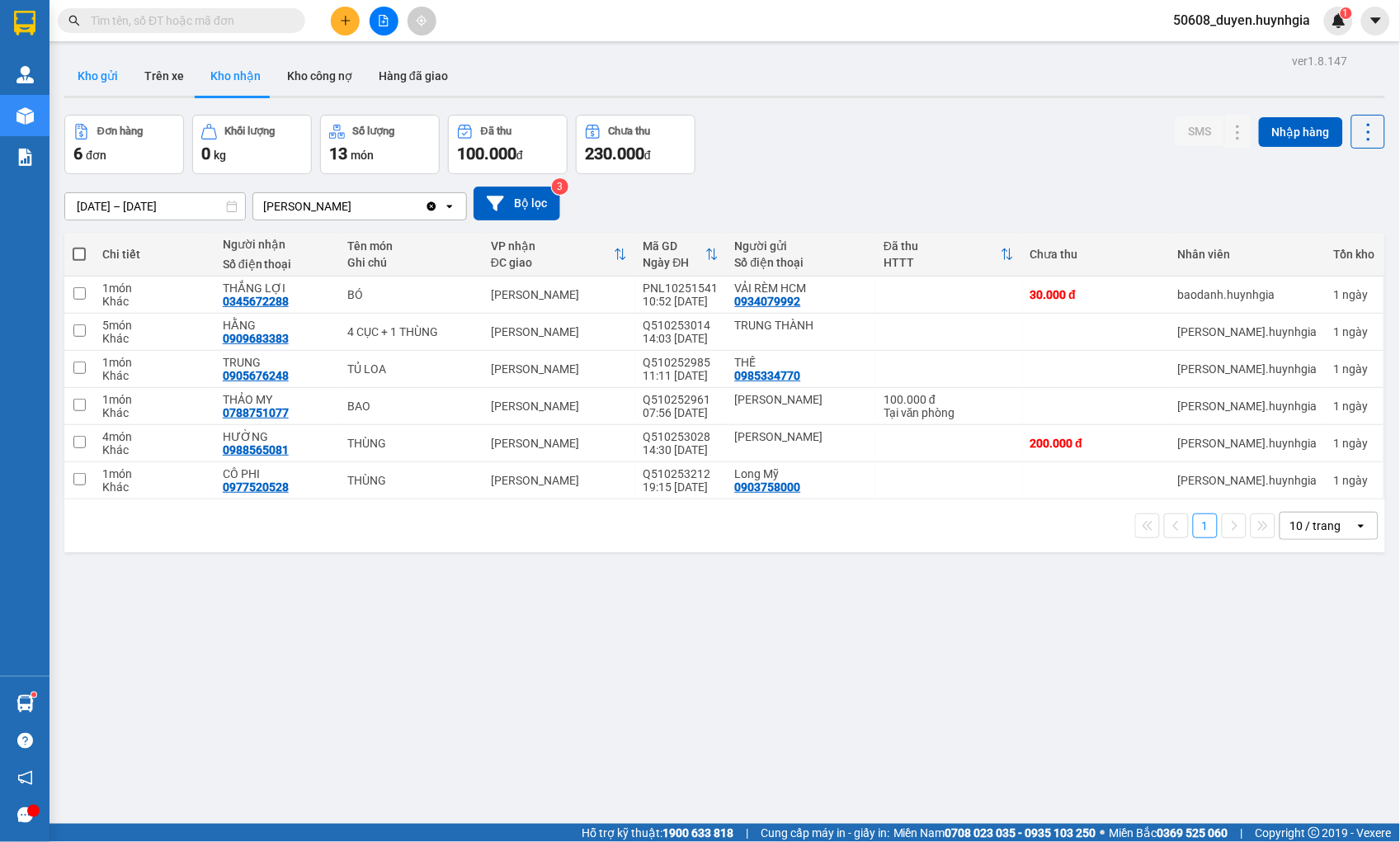
click at [109, 76] on button "Kho gửi" at bounding box center [98, 76] width 67 height 40
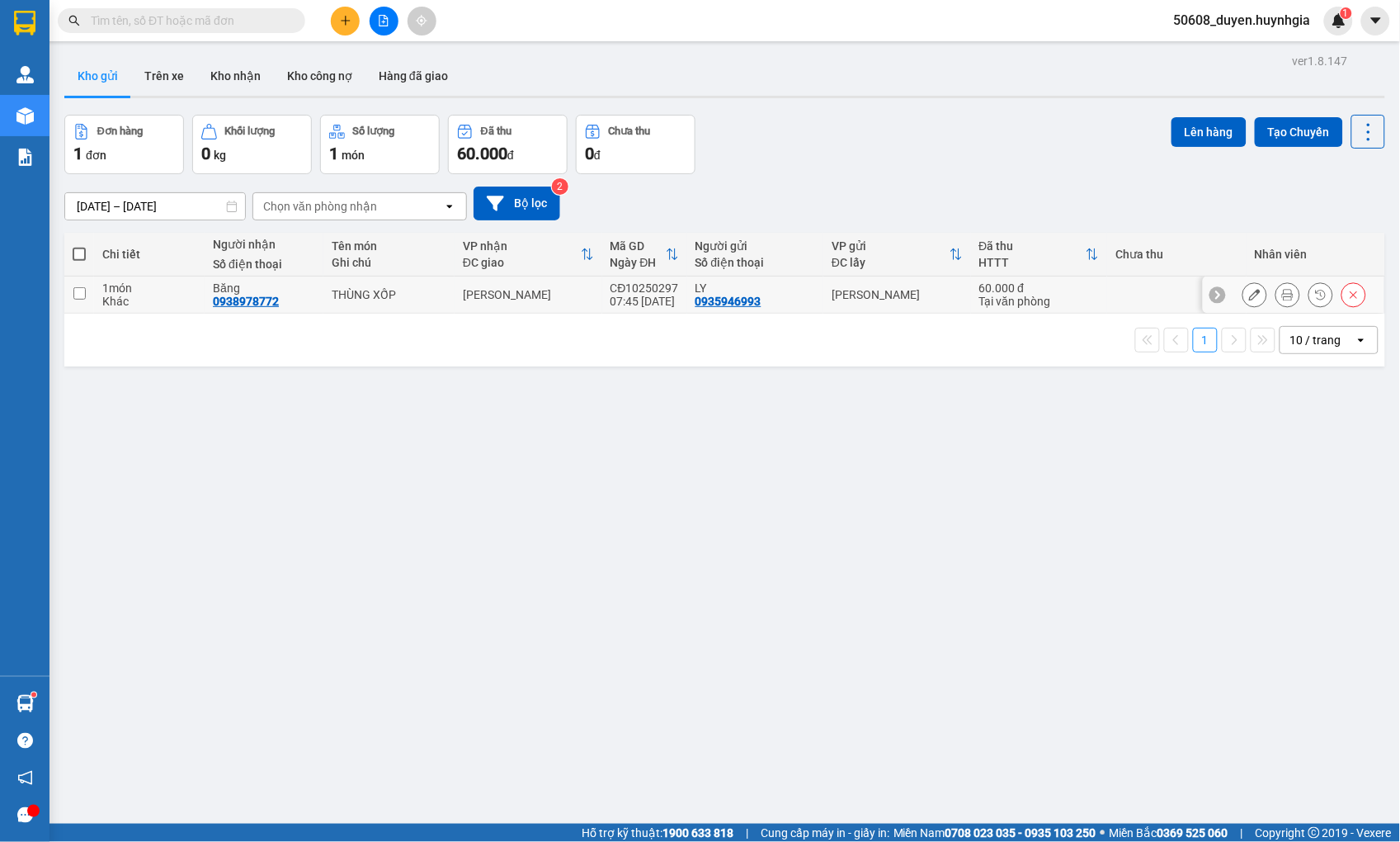
click at [78, 300] on input "checkbox" at bounding box center [79, 294] width 12 height 12
checkbox input "true"
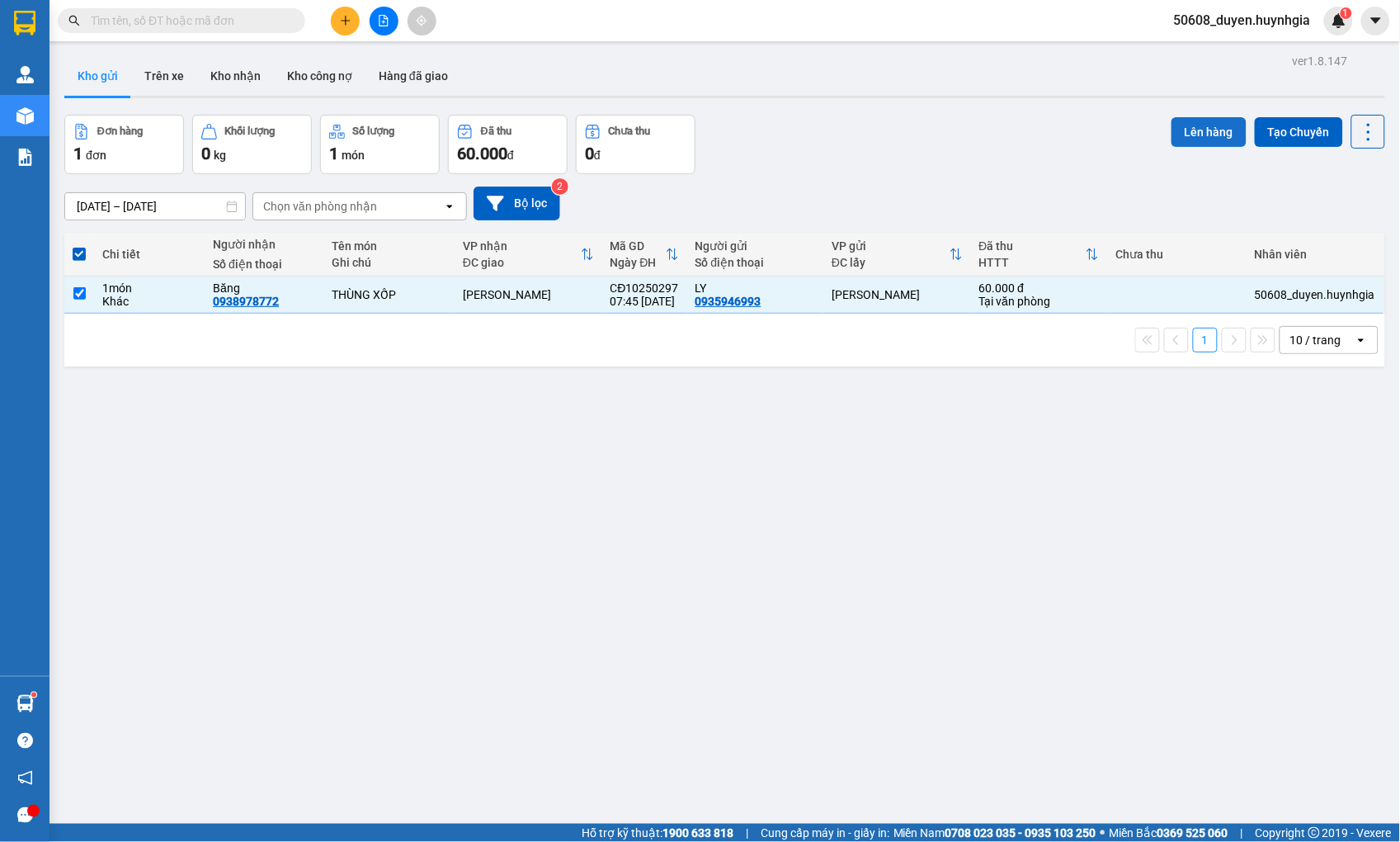
click at [1181, 128] on button "Lên hàng" at bounding box center [1209, 132] width 75 height 30
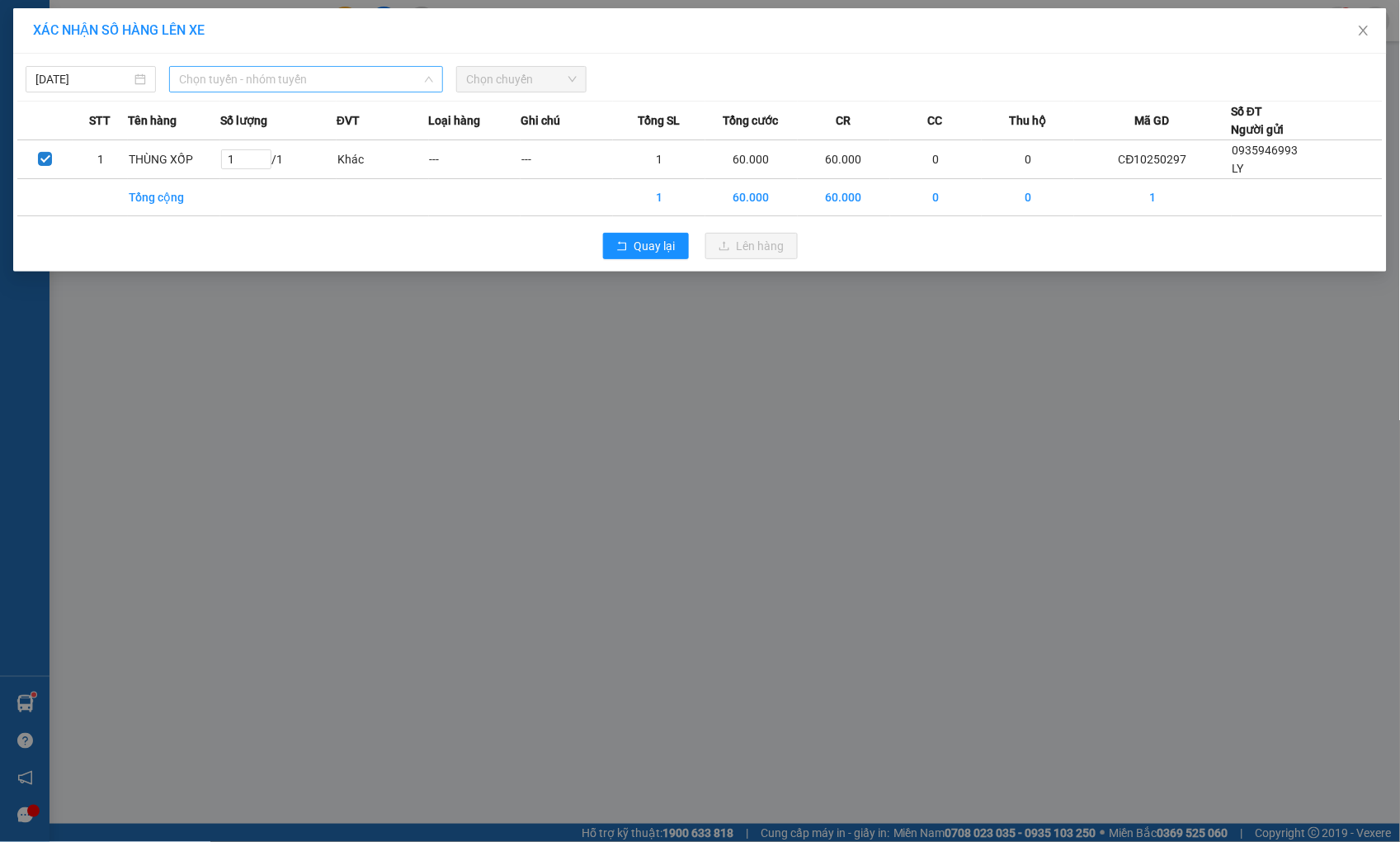
click at [336, 84] on span "Chọn tuyến - nhóm tuyến" at bounding box center [306, 79] width 254 height 25
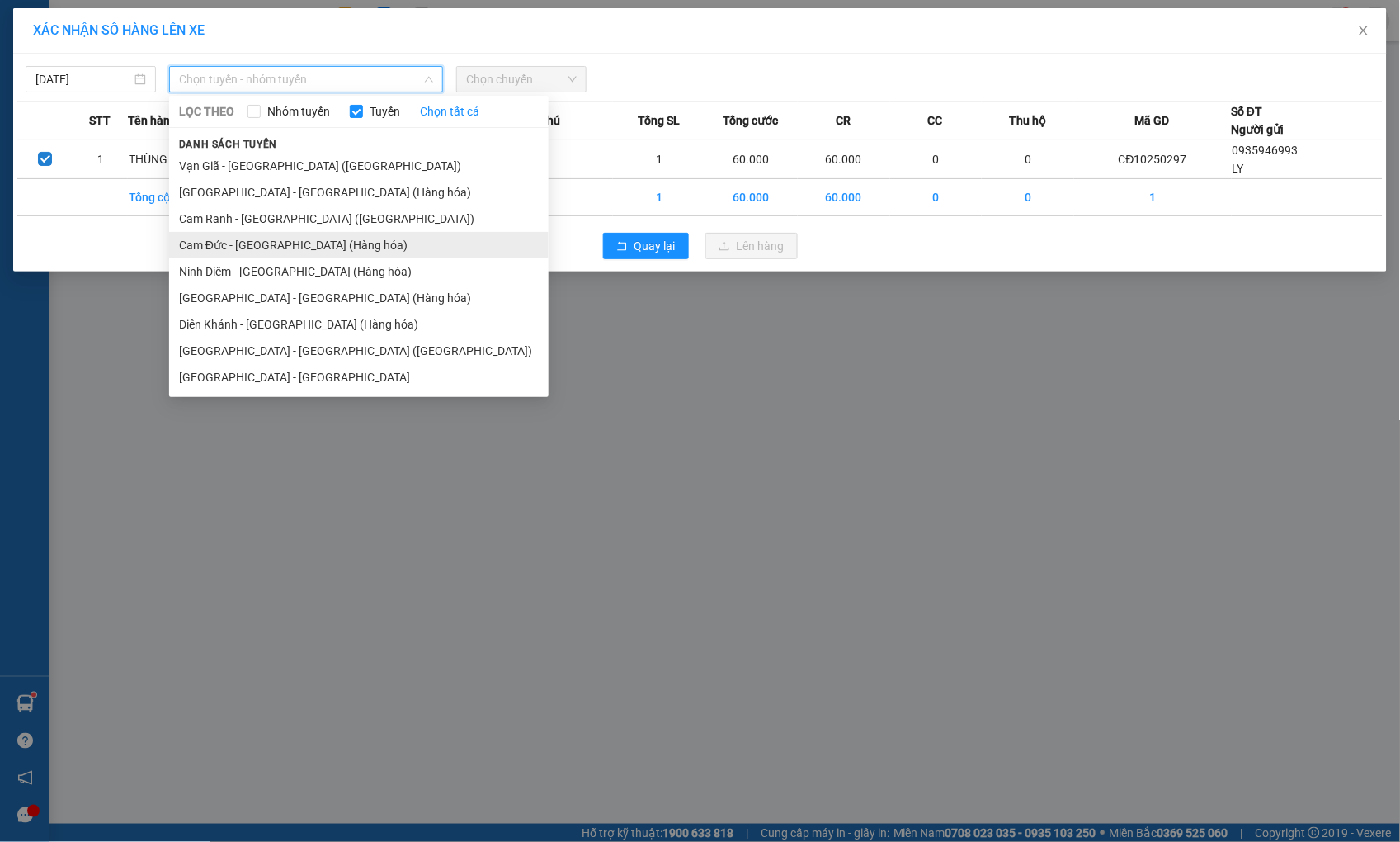
click at [282, 244] on li "Cam Đức - [GEOGRAPHIC_DATA] (Hàng hóa)" at bounding box center [359, 245] width 379 height 26
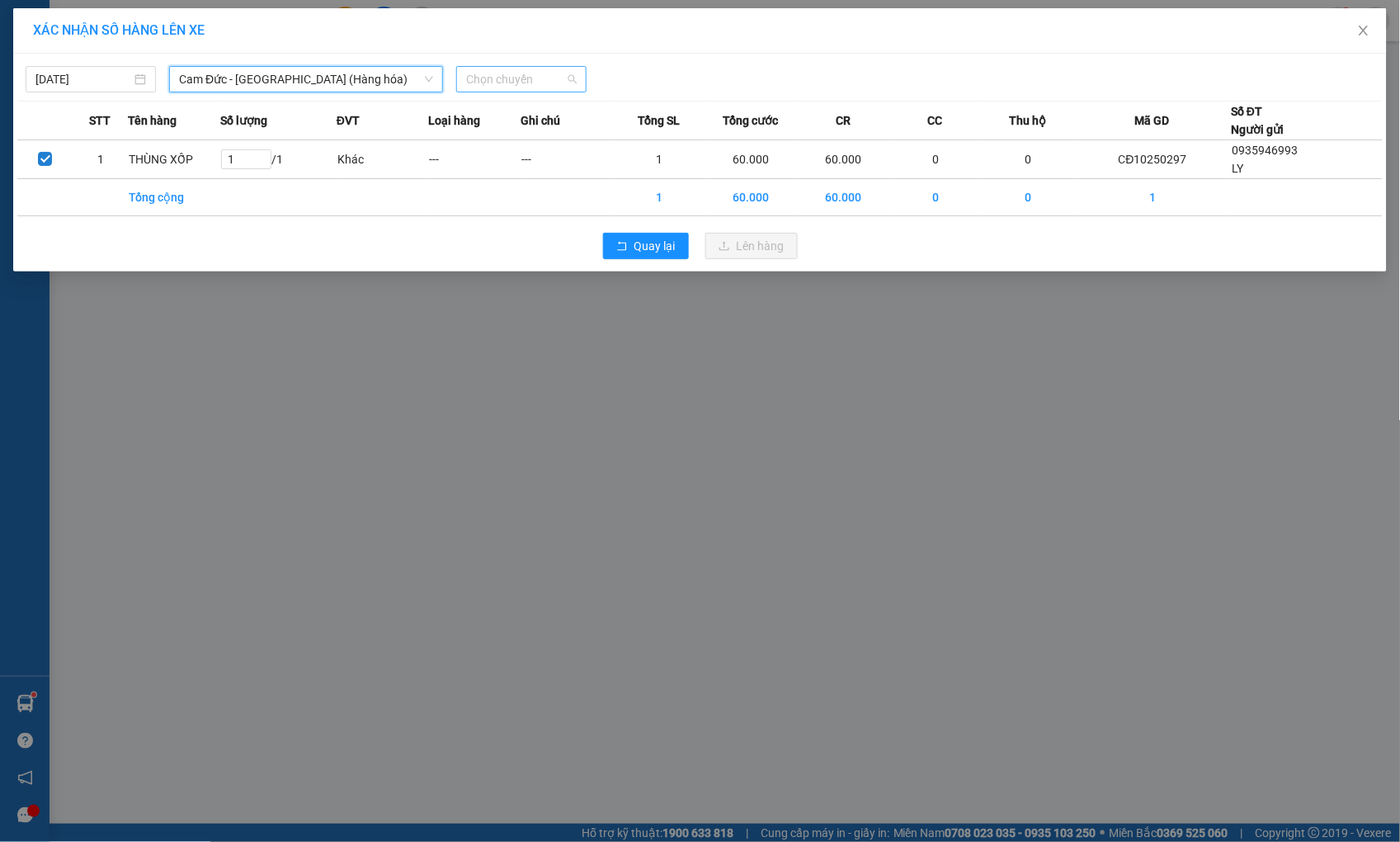
click at [473, 79] on span "Chọn chuyến" at bounding box center [521, 79] width 110 height 25
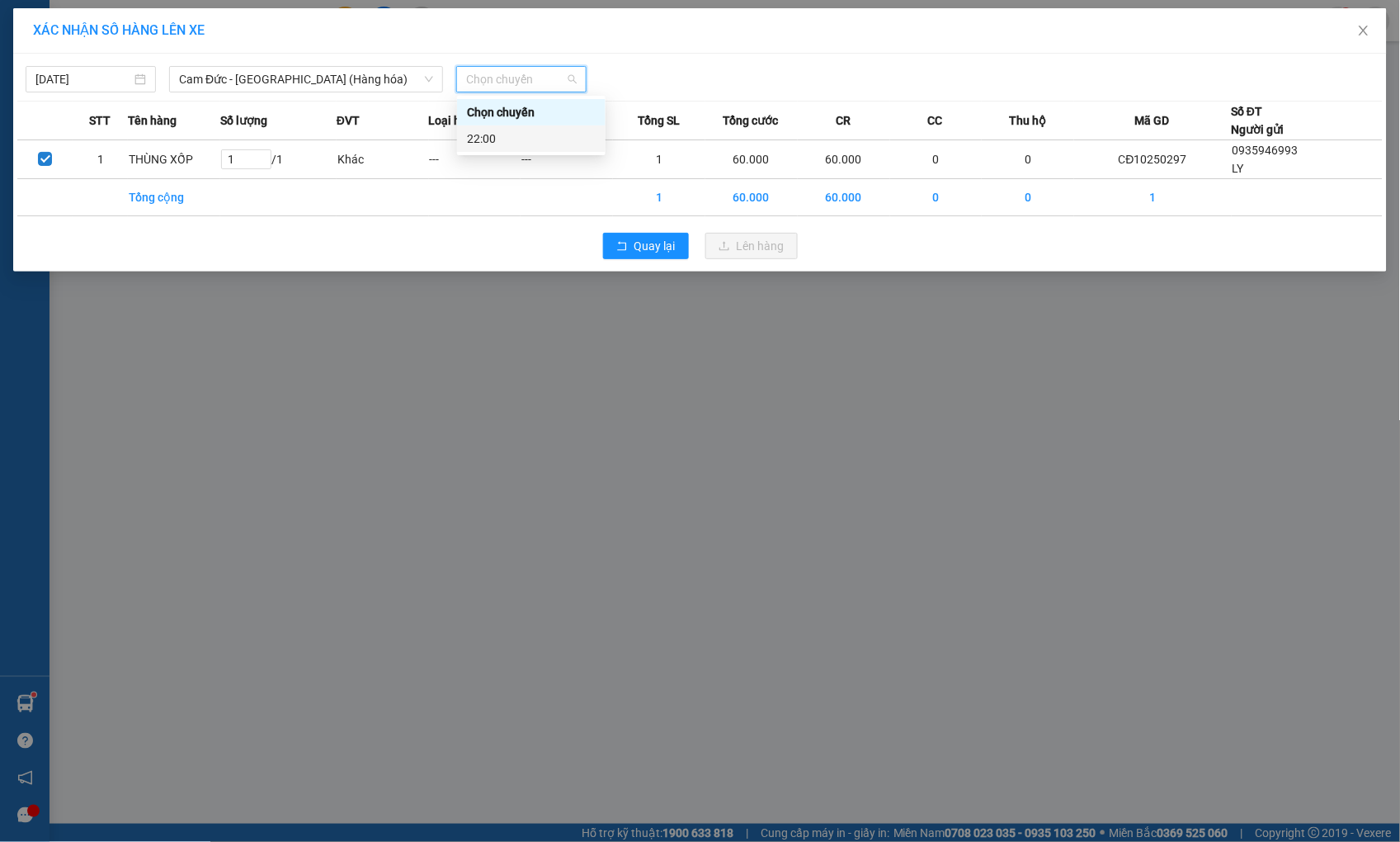
click at [479, 134] on div "22:00" at bounding box center [531, 139] width 129 height 19
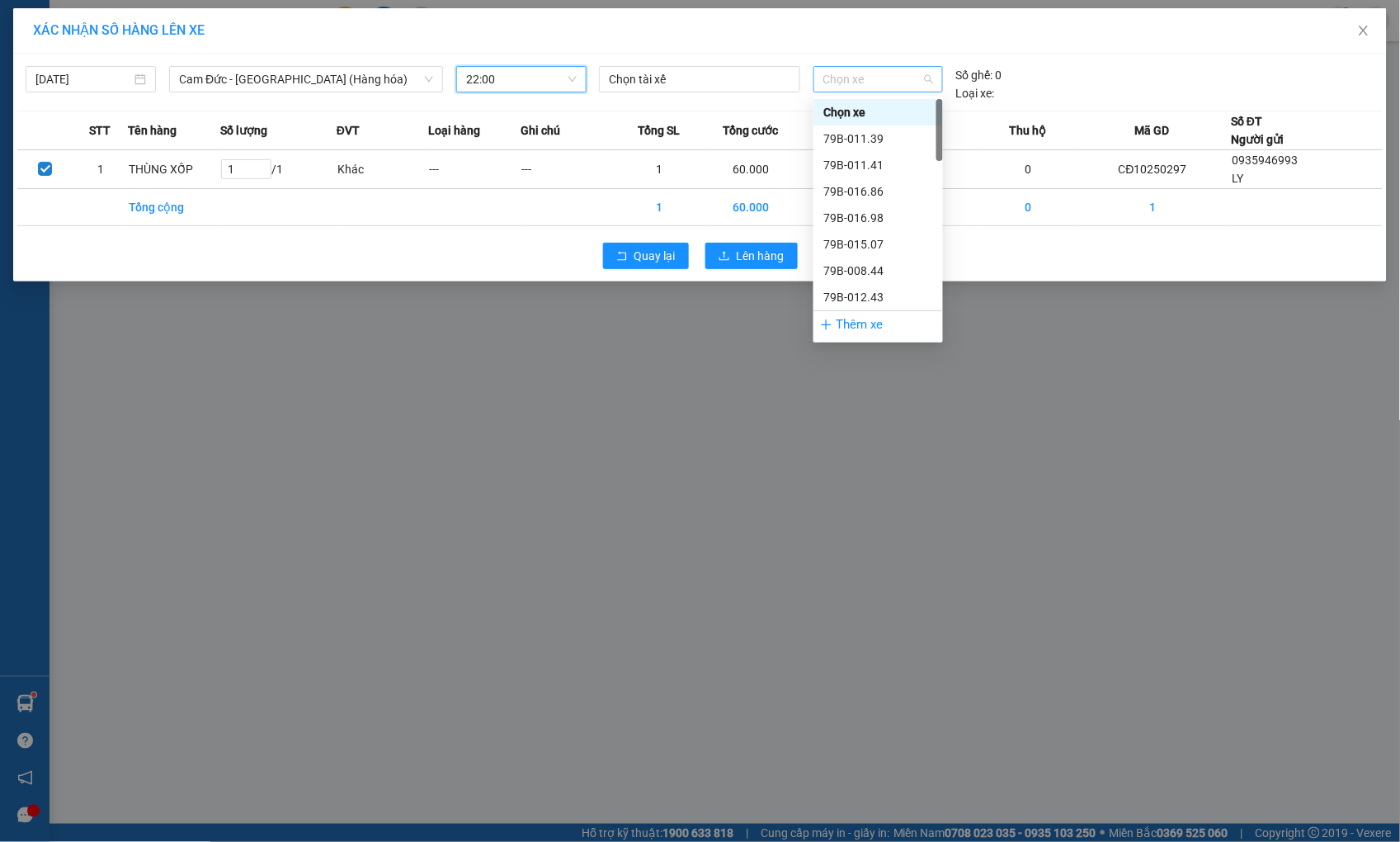
click at [909, 79] on span "Chọn xe" at bounding box center [879, 79] width 109 height 25
click at [887, 265] on div "51B-291.31" at bounding box center [879, 272] width 109 height 19
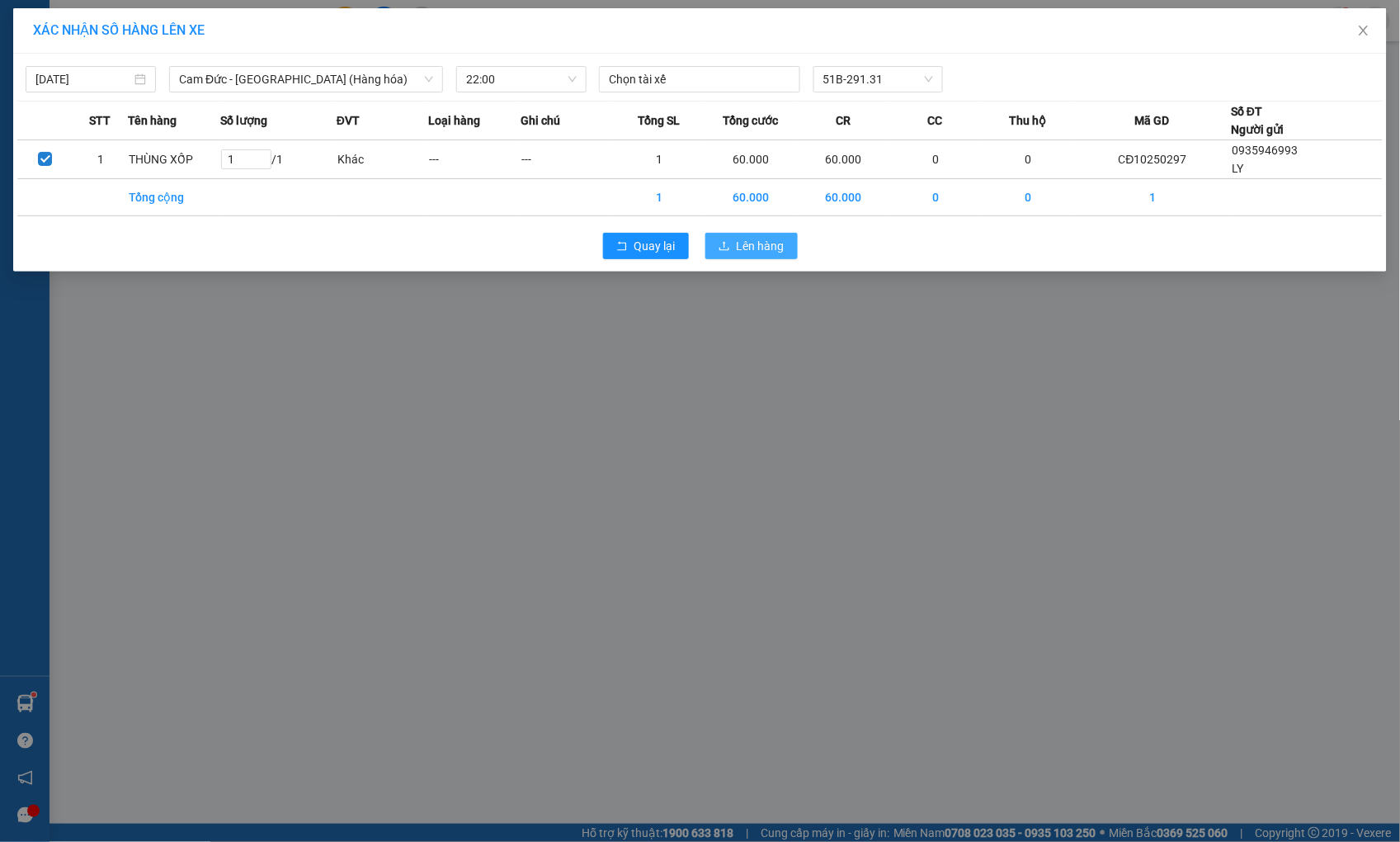
click at [761, 242] on span "Lên hàng" at bounding box center [760, 245] width 48 height 19
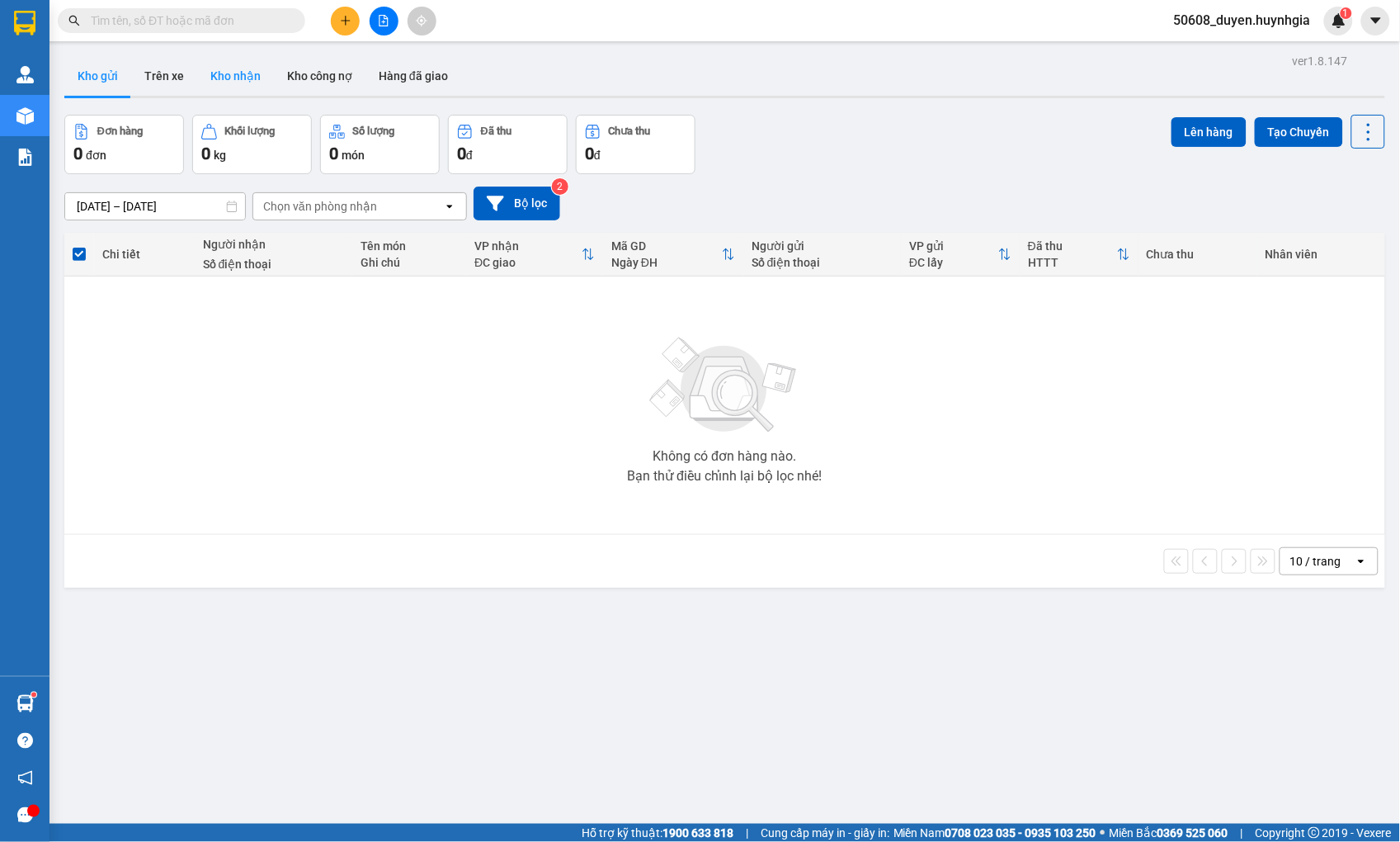
click at [246, 75] on button "Kho nhận" at bounding box center [236, 76] width 77 height 40
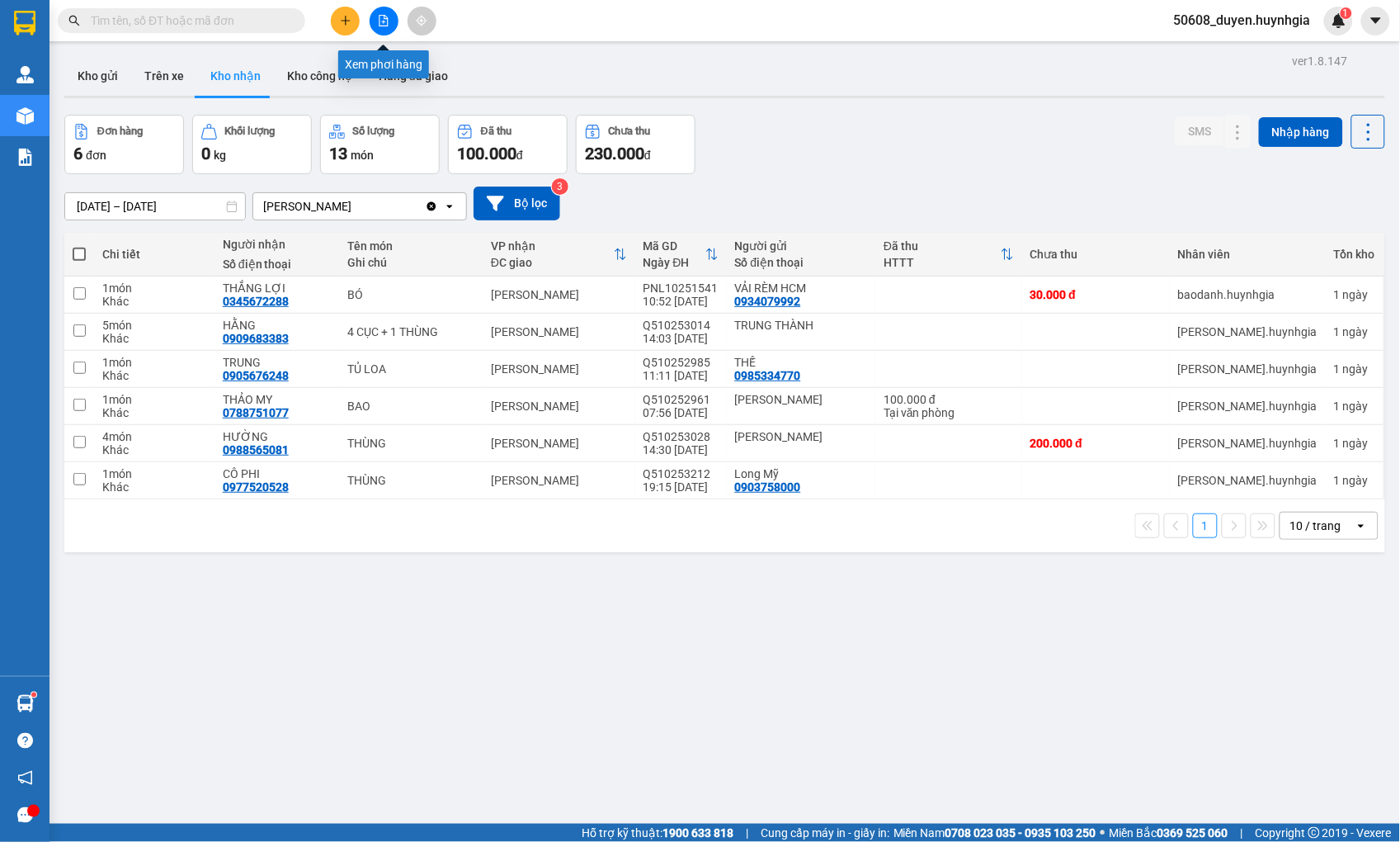
click at [386, 19] on icon "file-add" at bounding box center [384, 20] width 9 height 11
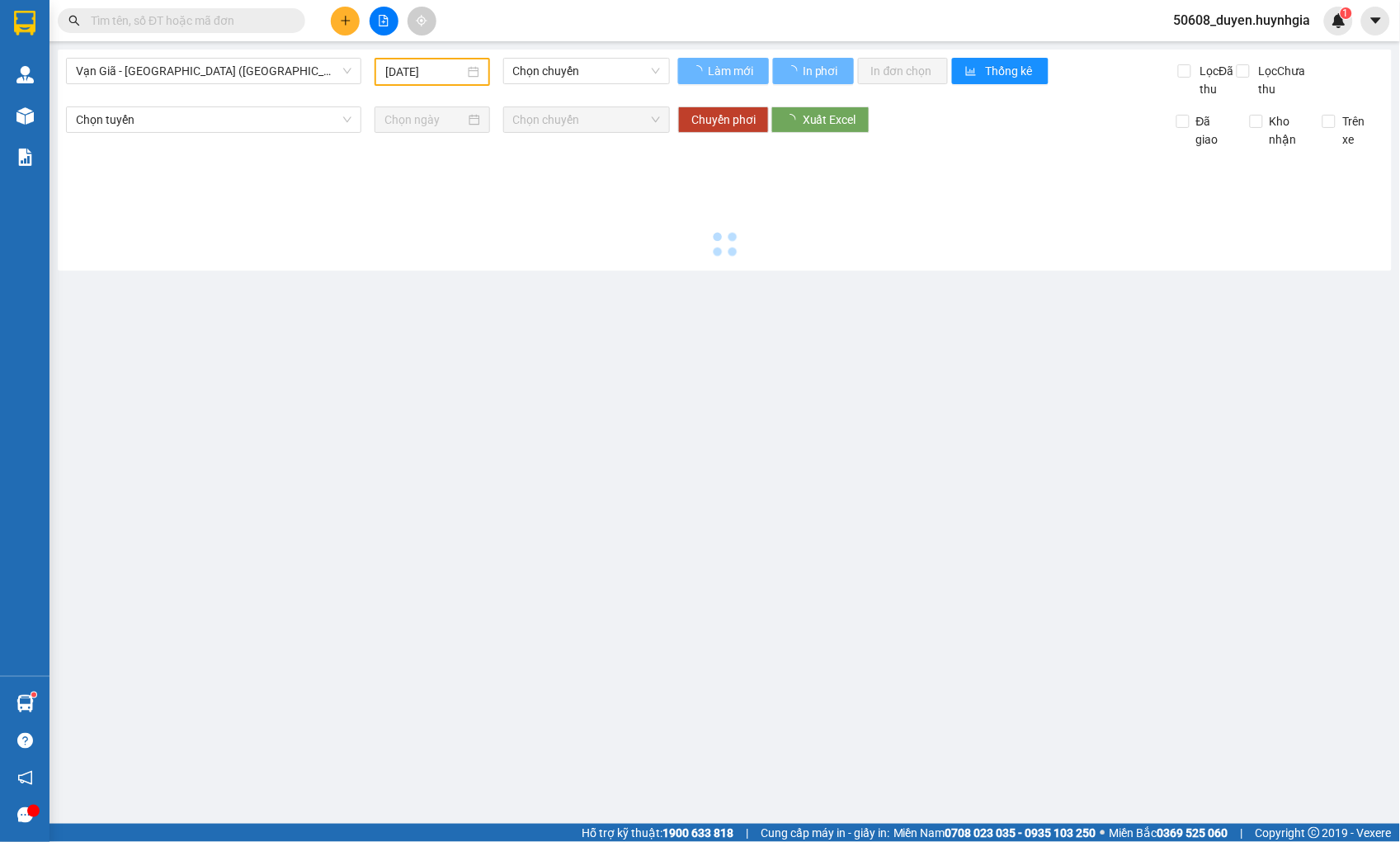
type input "[DATE]"
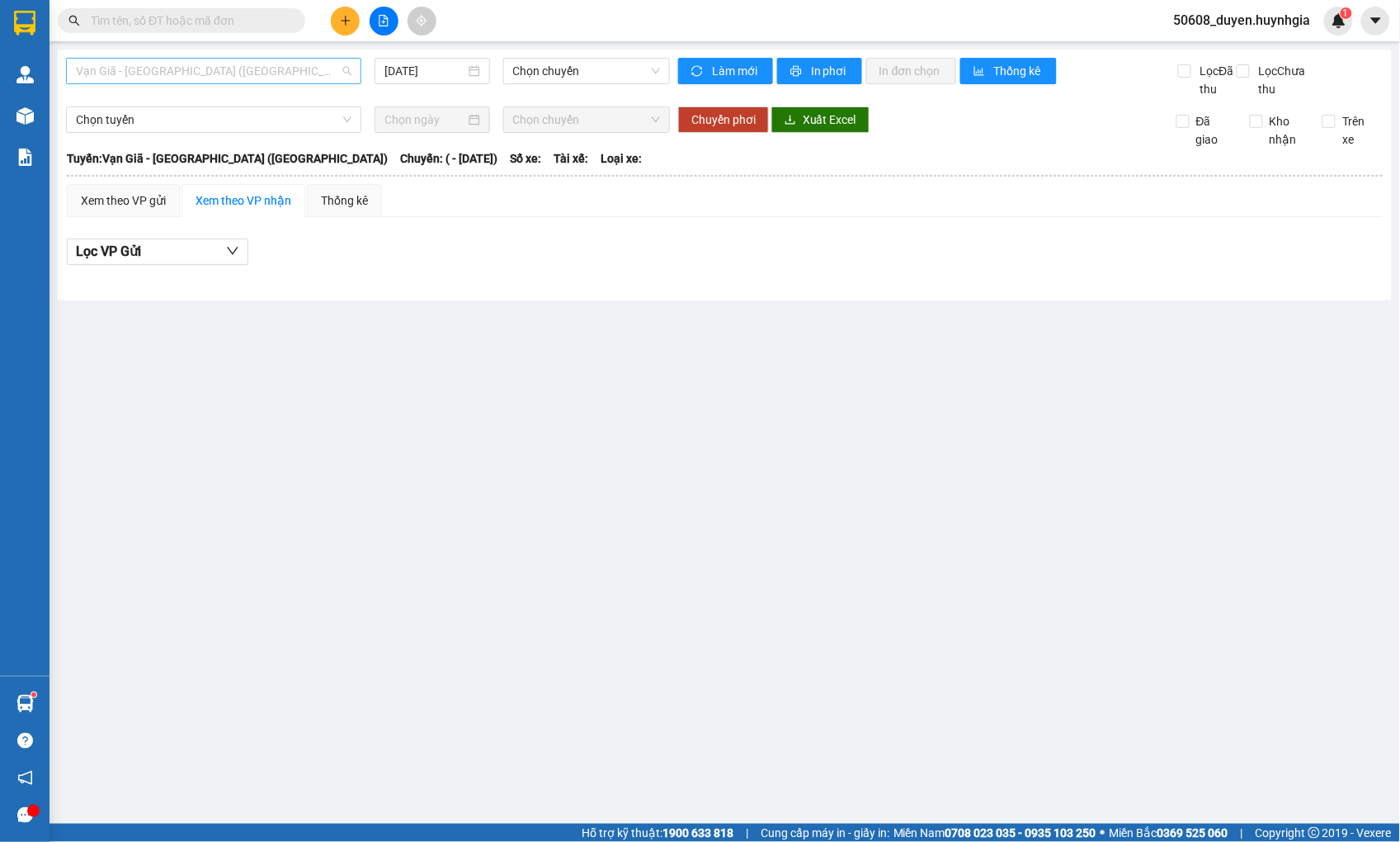
click at [292, 61] on span "Vạn Giã - [GEOGRAPHIC_DATA] ([GEOGRAPHIC_DATA])" at bounding box center [213, 71] width 275 height 25
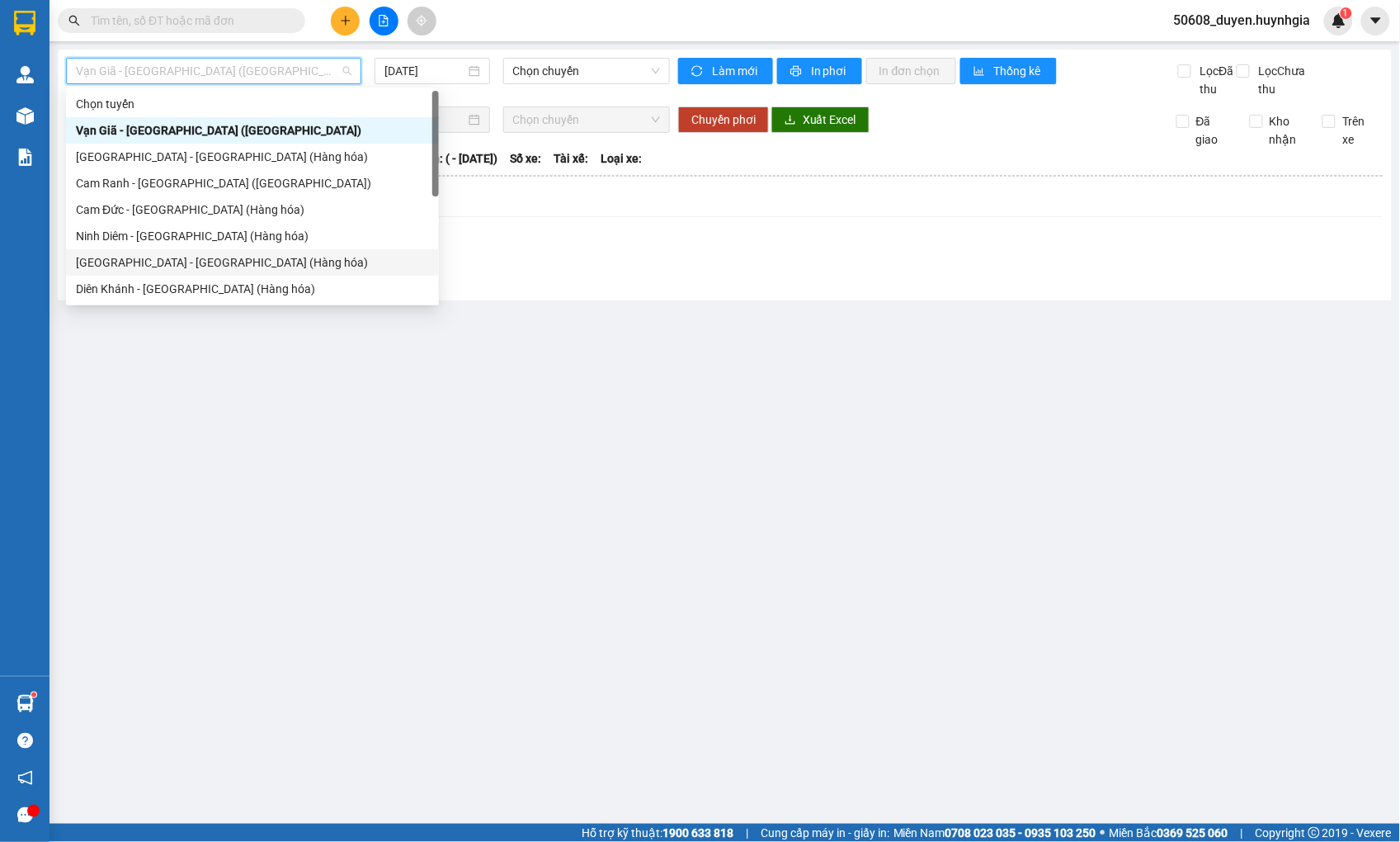
scroll to position [53, 0]
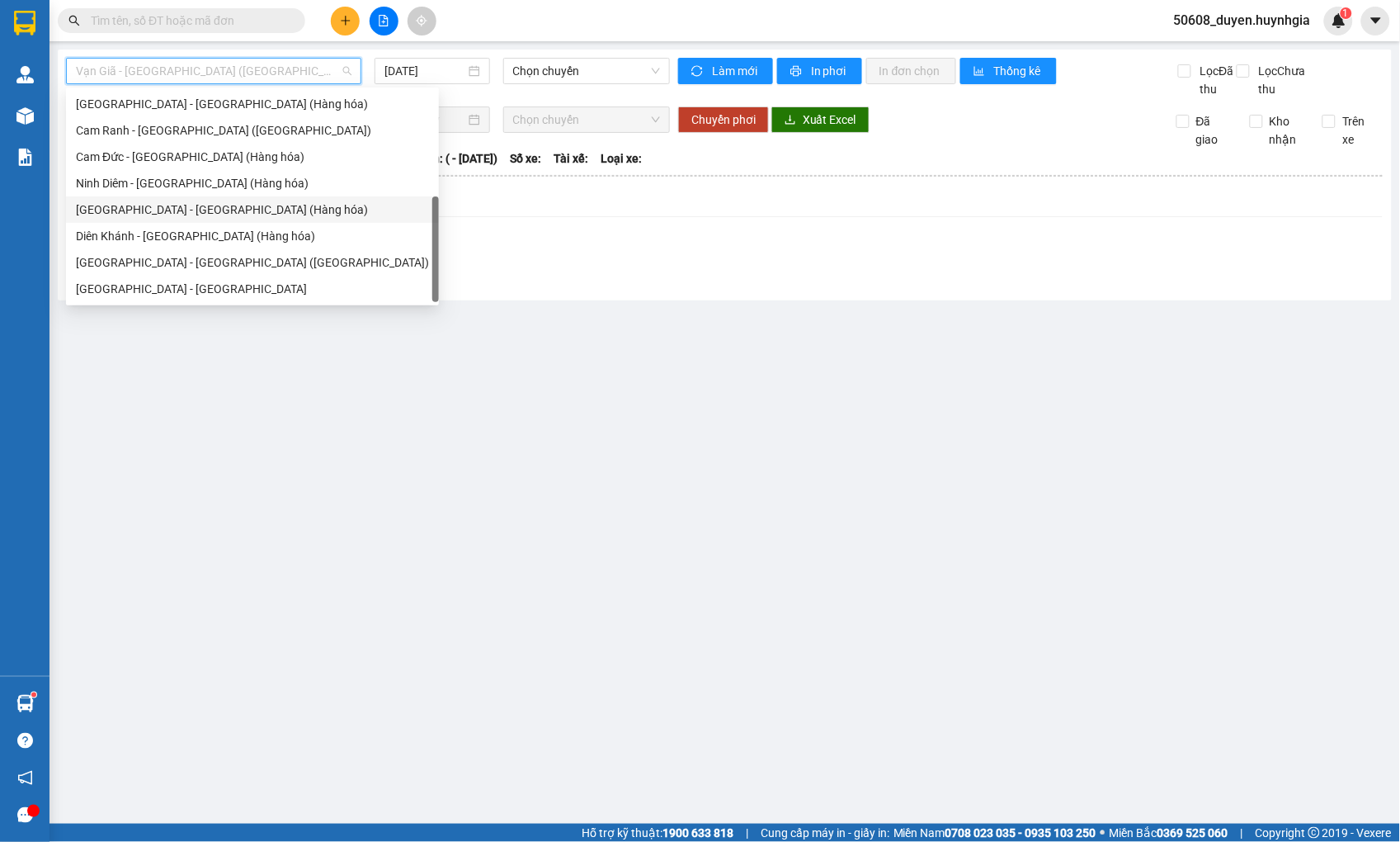
click at [224, 268] on div "[GEOGRAPHIC_DATA] - [GEOGRAPHIC_DATA] ([GEOGRAPHIC_DATA])" at bounding box center [252, 262] width 353 height 19
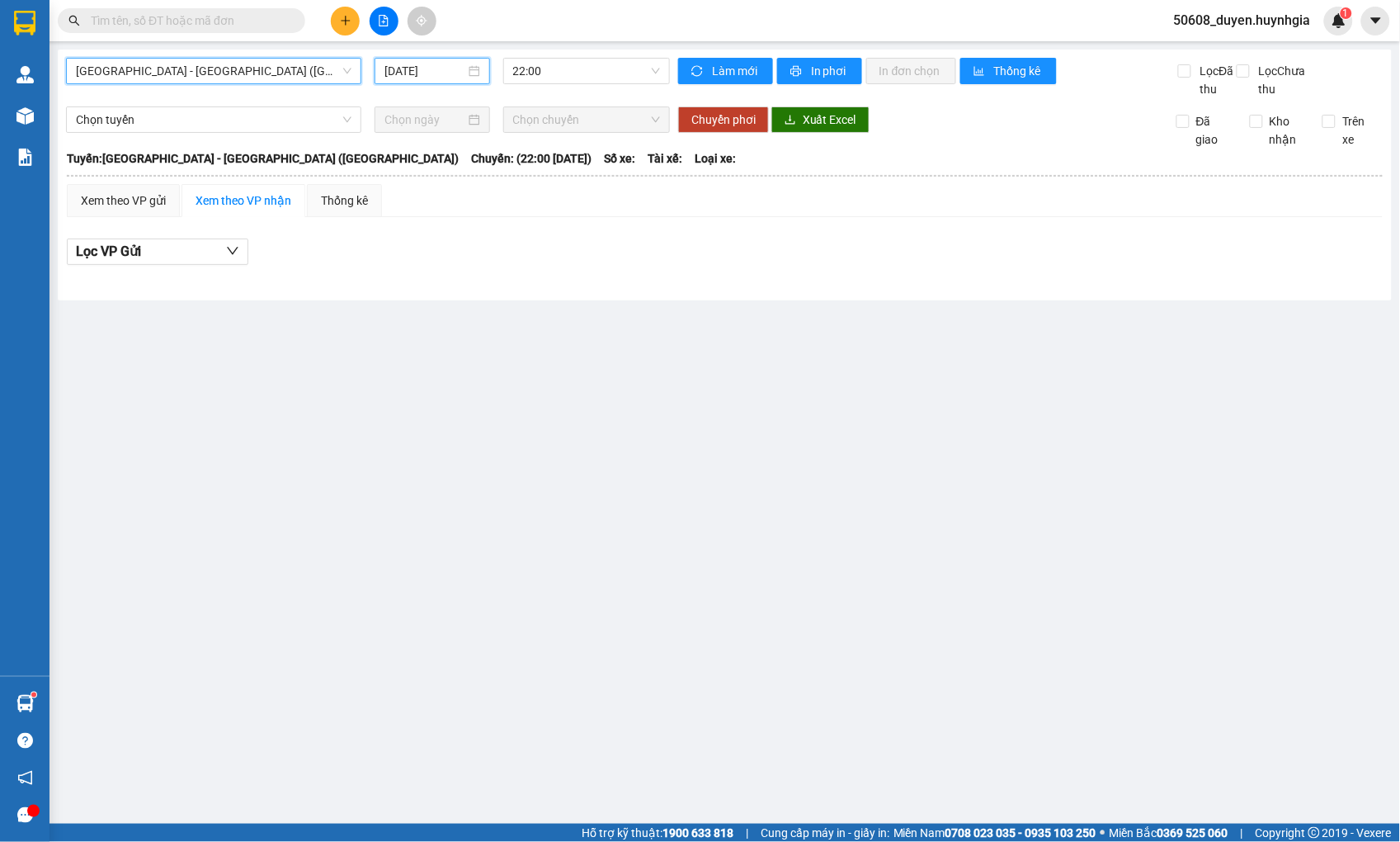
click at [413, 62] on input "[DATE]" at bounding box center [425, 71] width 81 height 19
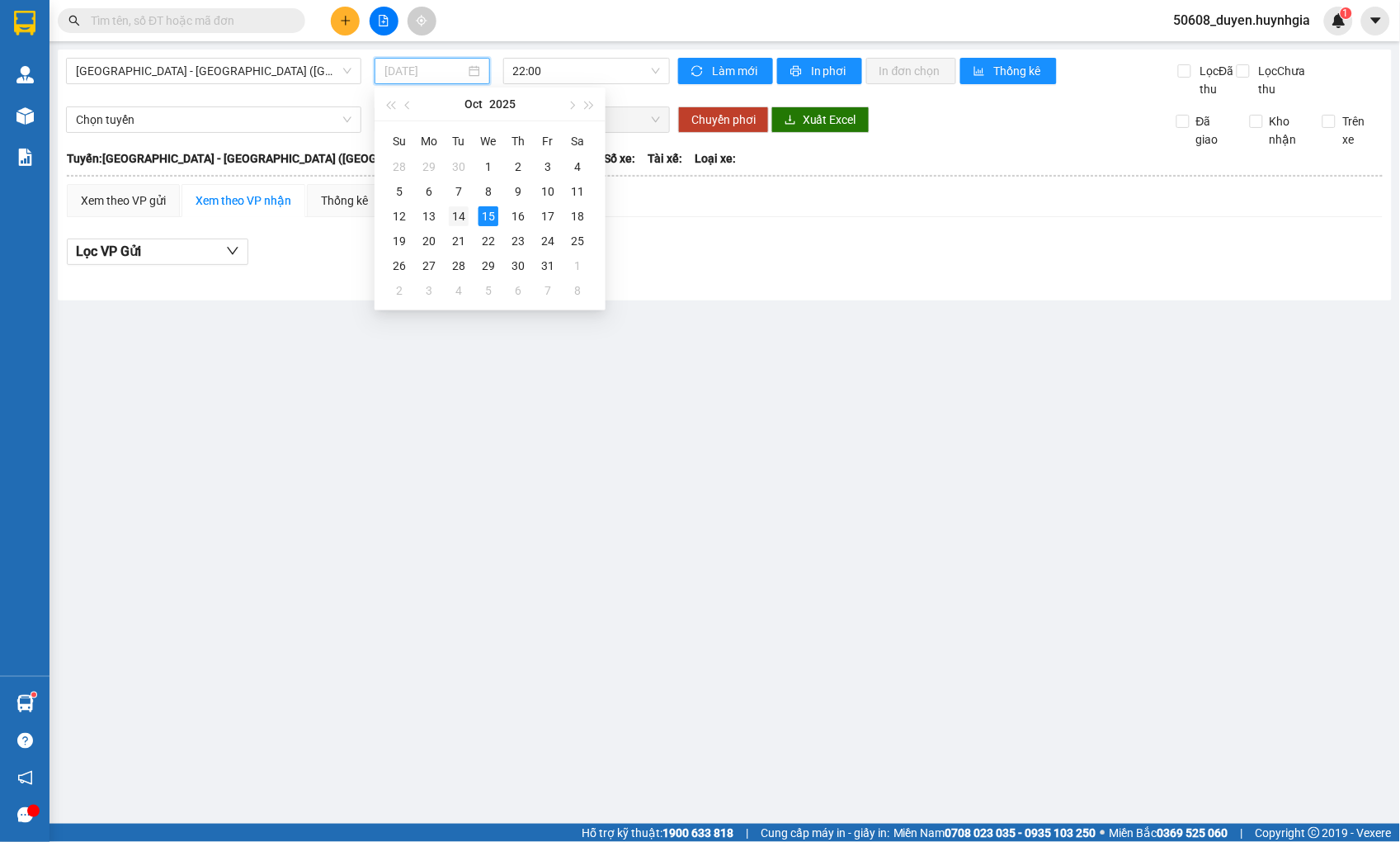
click at [455, 214] on div "14" at bounding box center [459, 216] width 19 height 19
type input "[DATE]"
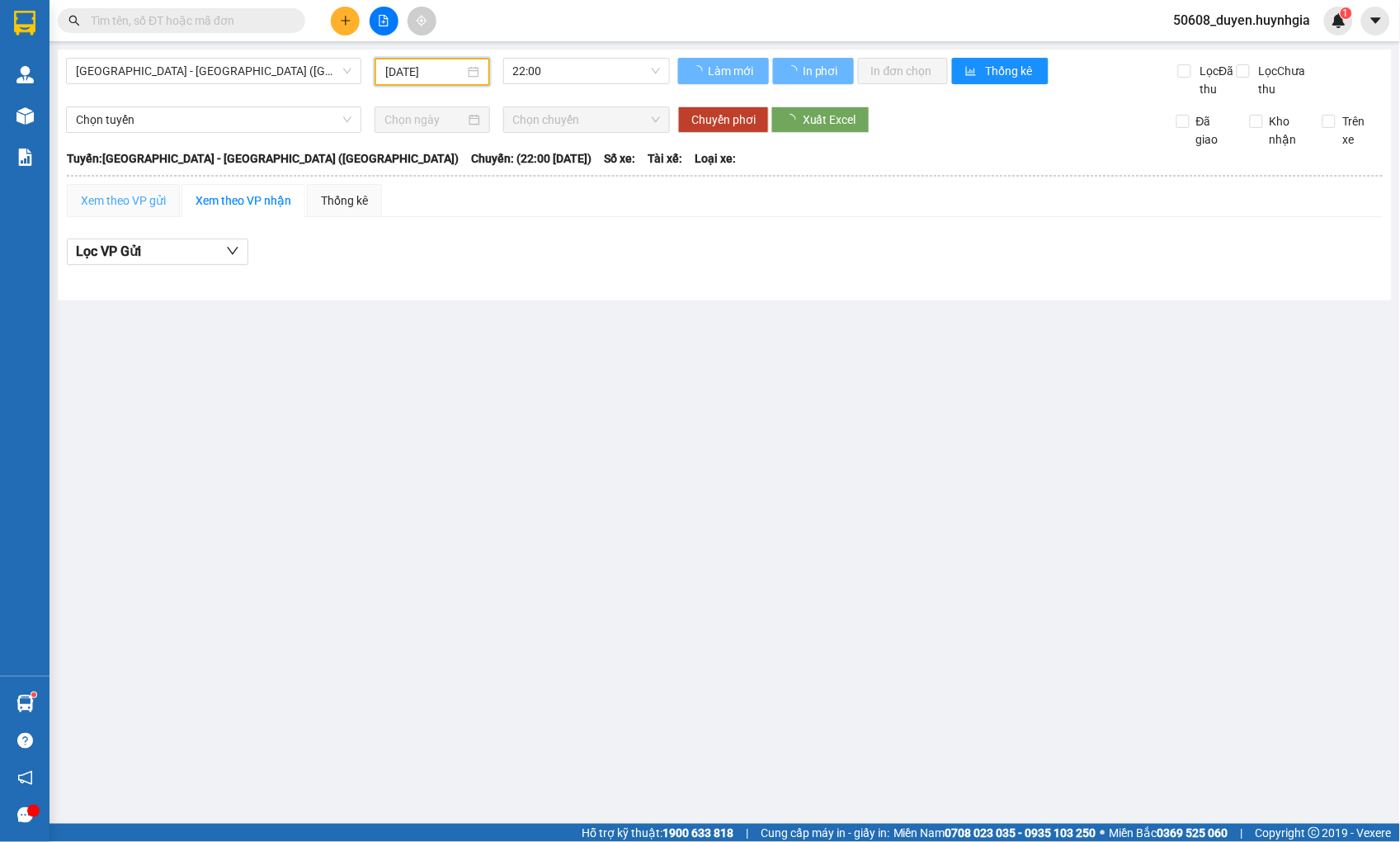
click at [157, 132] on span "Chọn tuyến" at bounding box center [213, 120] width 275 height 25
click at [153, 210] on div "Xem theo VP gửi" at bounding box center [124, 200] width 85 height 19
click at [155, 210] on div "Xem theo VP gửi" at bounding box center [124, 200] width 85 height 19
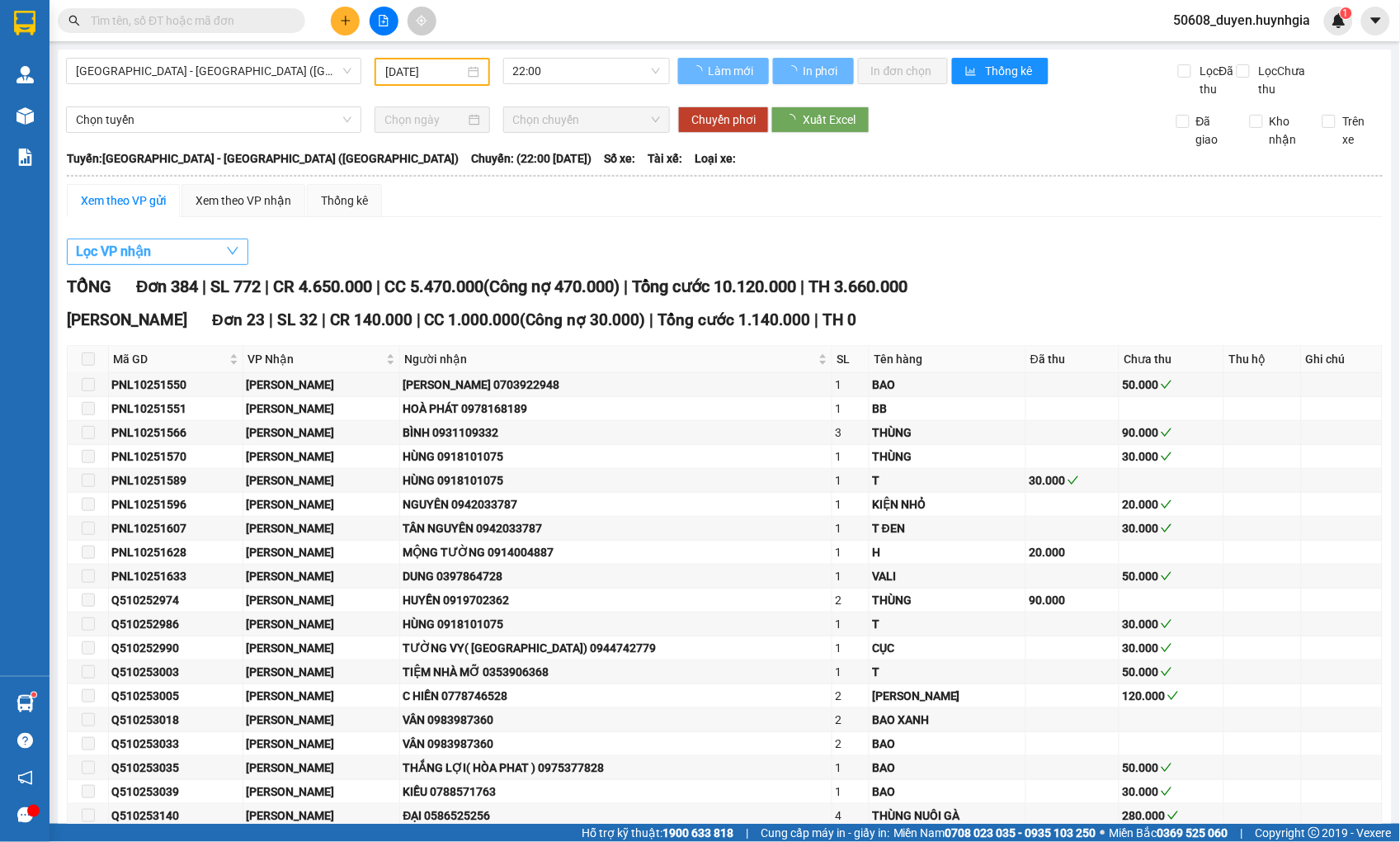
click at [180, 265] on button "Lọc VP nhận" at bounding box center [158, 252] width 182 height 26
click at [147, 273] on div "[PERSON_NAME] Lão VP hàng [GEOGRAPHIC_DATA] Quận 5 [GEOGRAPHIC_DATA] Diên Khánh…" at bounding box center [104, 150] width 208 height 301
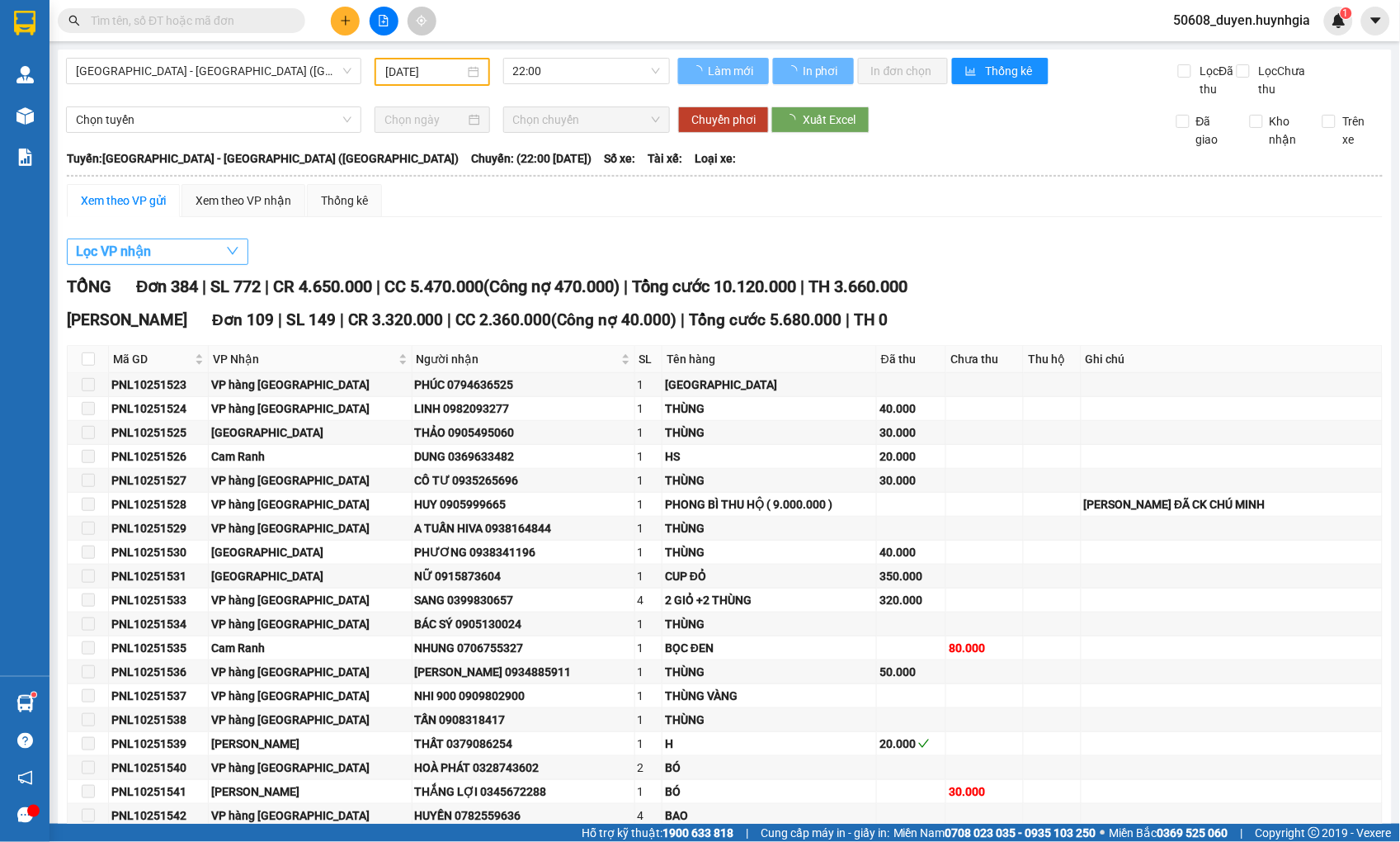
click at [148, 260] on span "Lọc VP nhận" at bounding box center [113, 251] width 75 height 20
click at [91, 487] on span at bounding box center [88, 480] width 13 height 13
click at [127, 262] on span "Lọc VP nhận" at bounding box center [113, 251] width 75 height 20
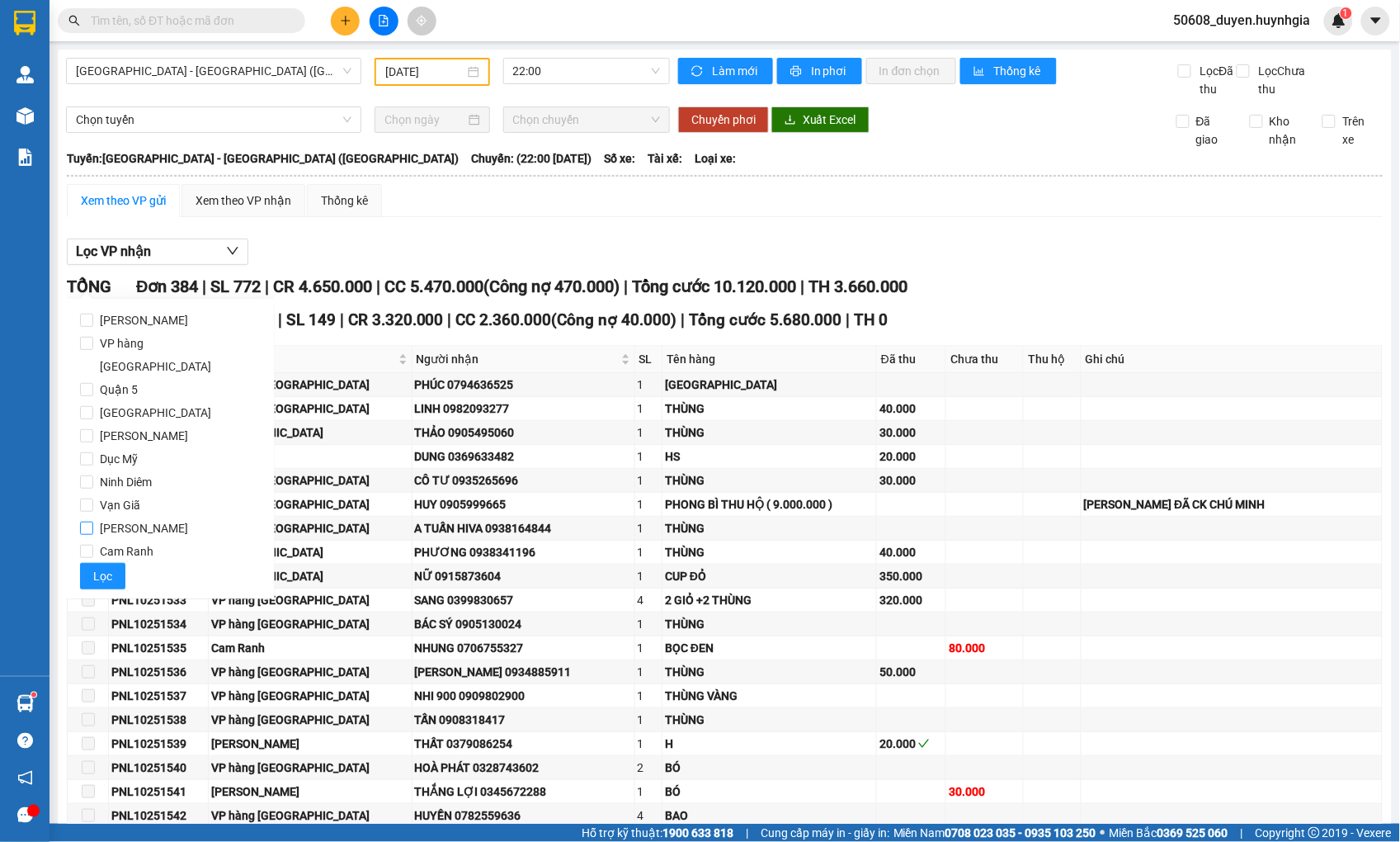
click at [89, 522] on input "[PERSON_NAME]" at bounding box center [86, 528] width 13 height 13
checkbox input "true"
click at [100, 563] on button "Lọc" at bounding box center [102, 576] width 45 height 26
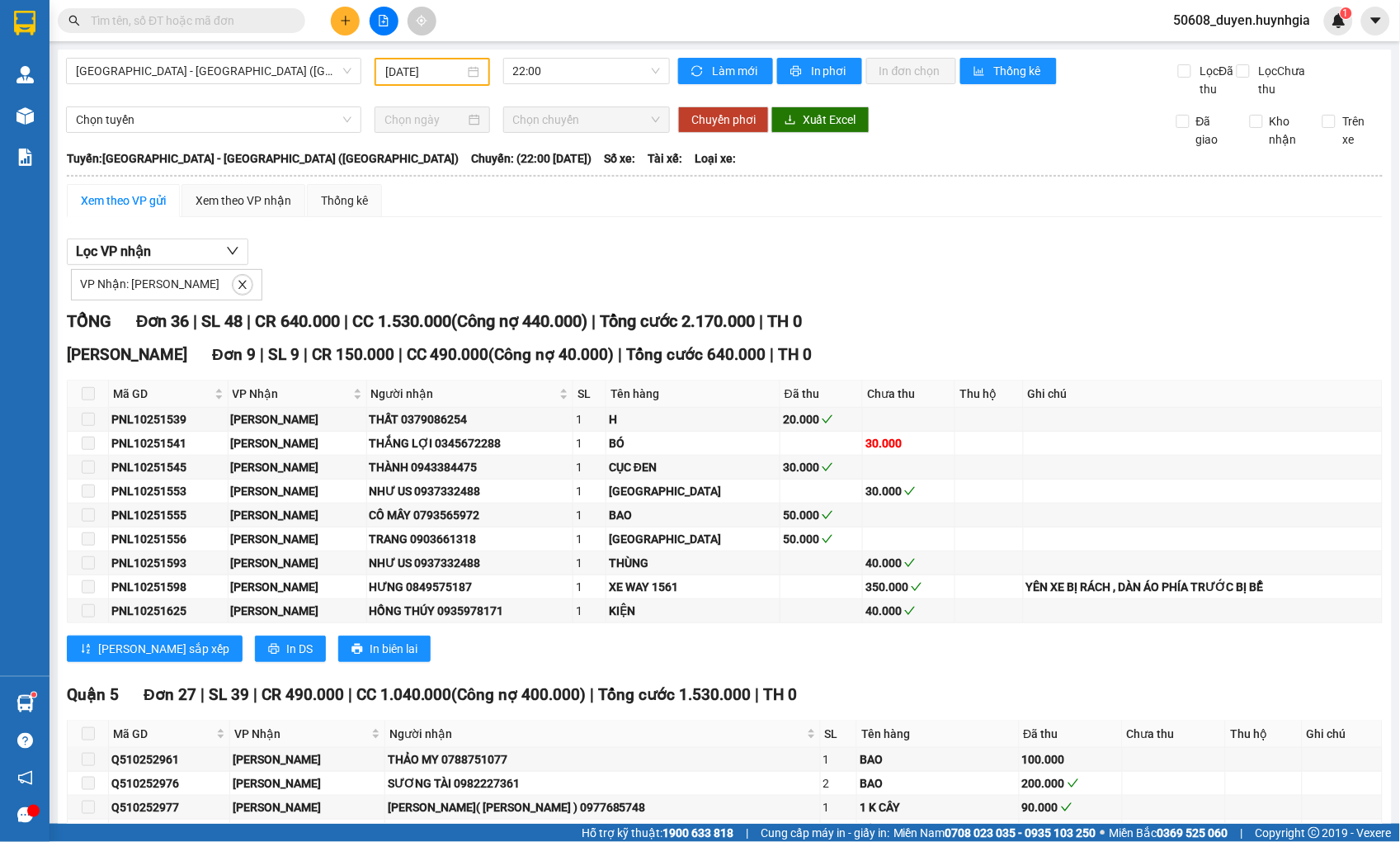
click at [472, 244] on div "Xem theo VP gửi Xem theo VP nhận Thống kê Lọc VP nhận VP Nhận: Cam Đức TỔNG Đơn…" at bounding box center [725, 819] width 1316 height 1270
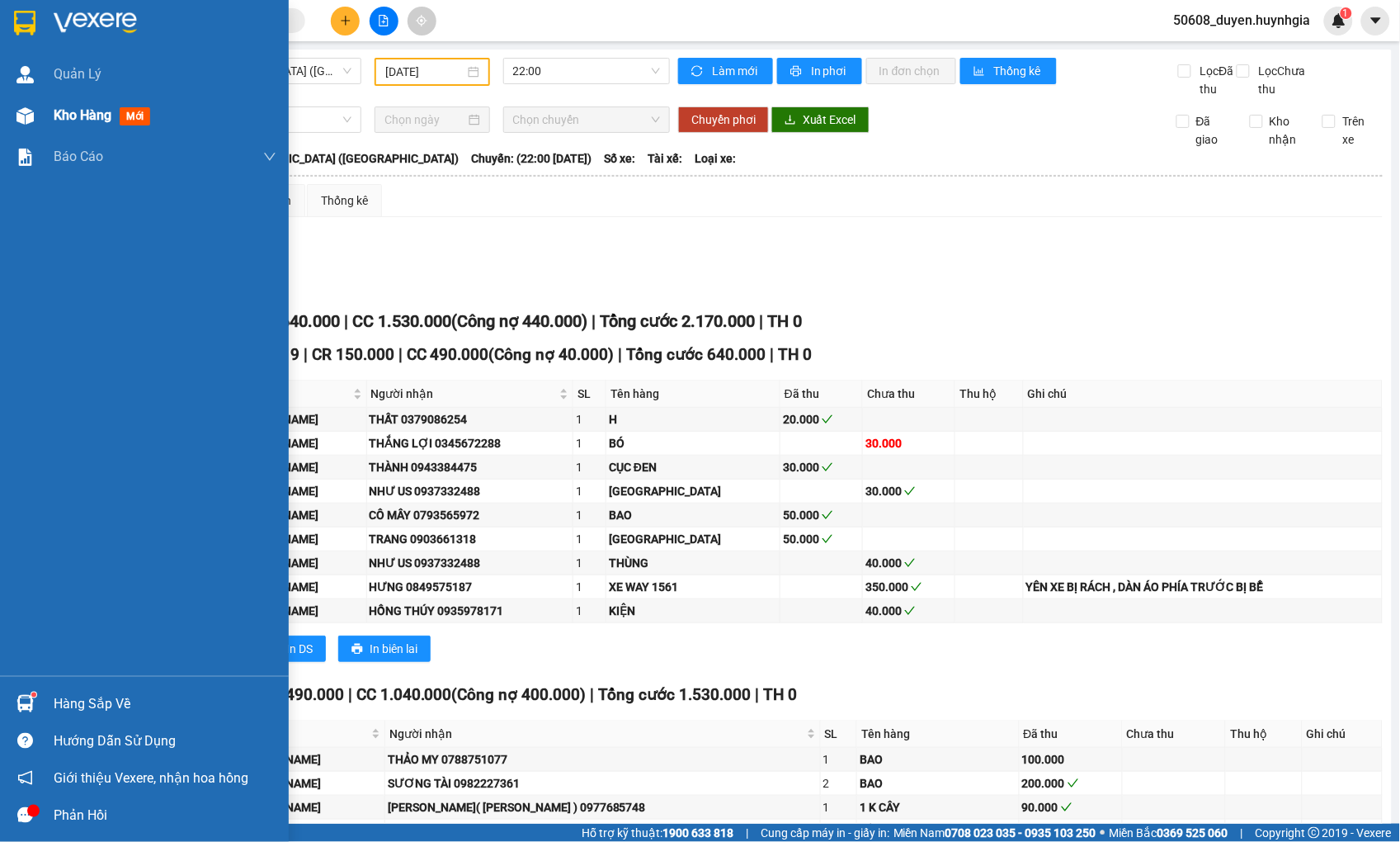
click at [31, 118] on img at bounding box center [26, 117] width 18 height 18
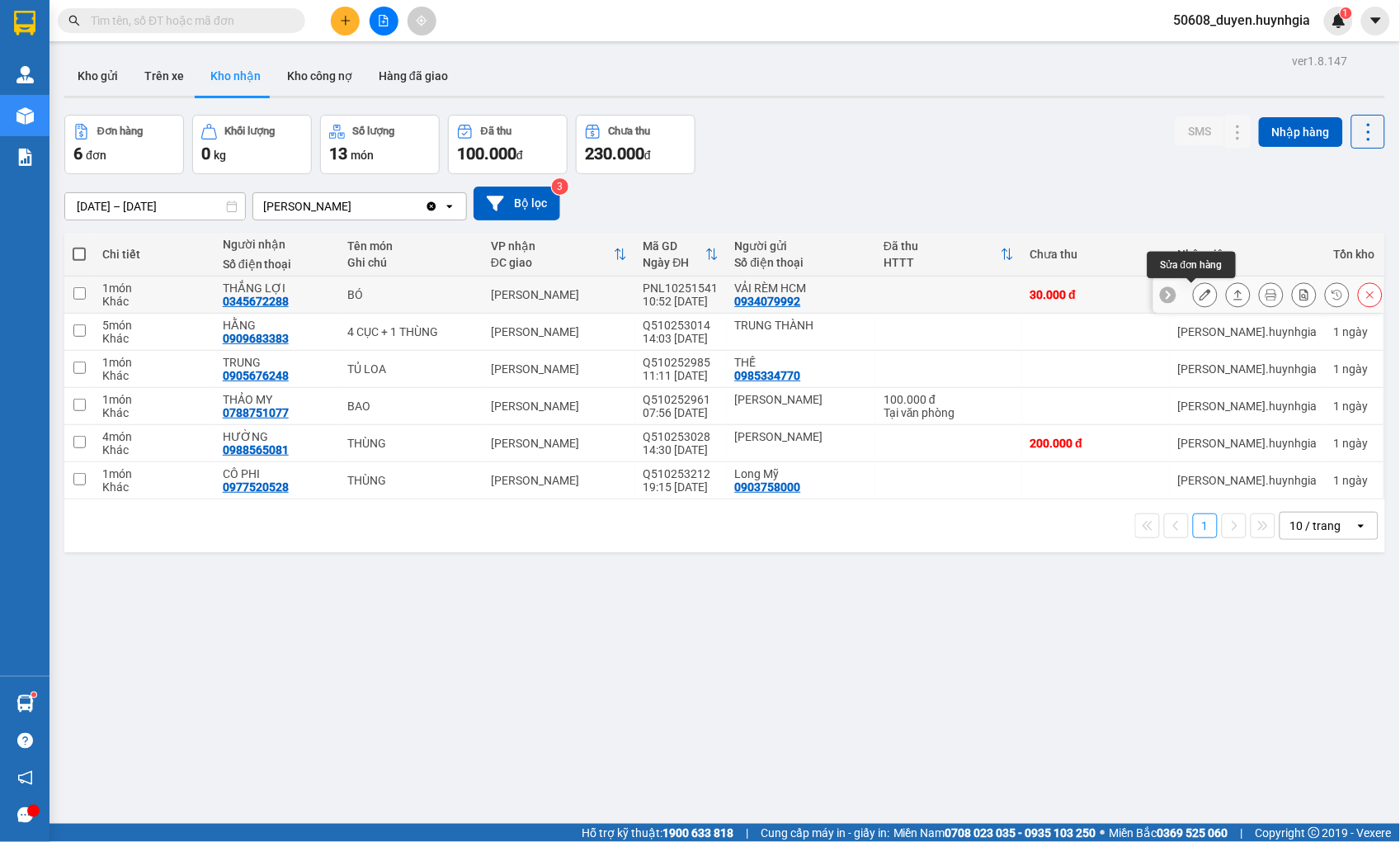
click at [1200, 295] on icon at bounding box center [1205, 294] width 11 height 11
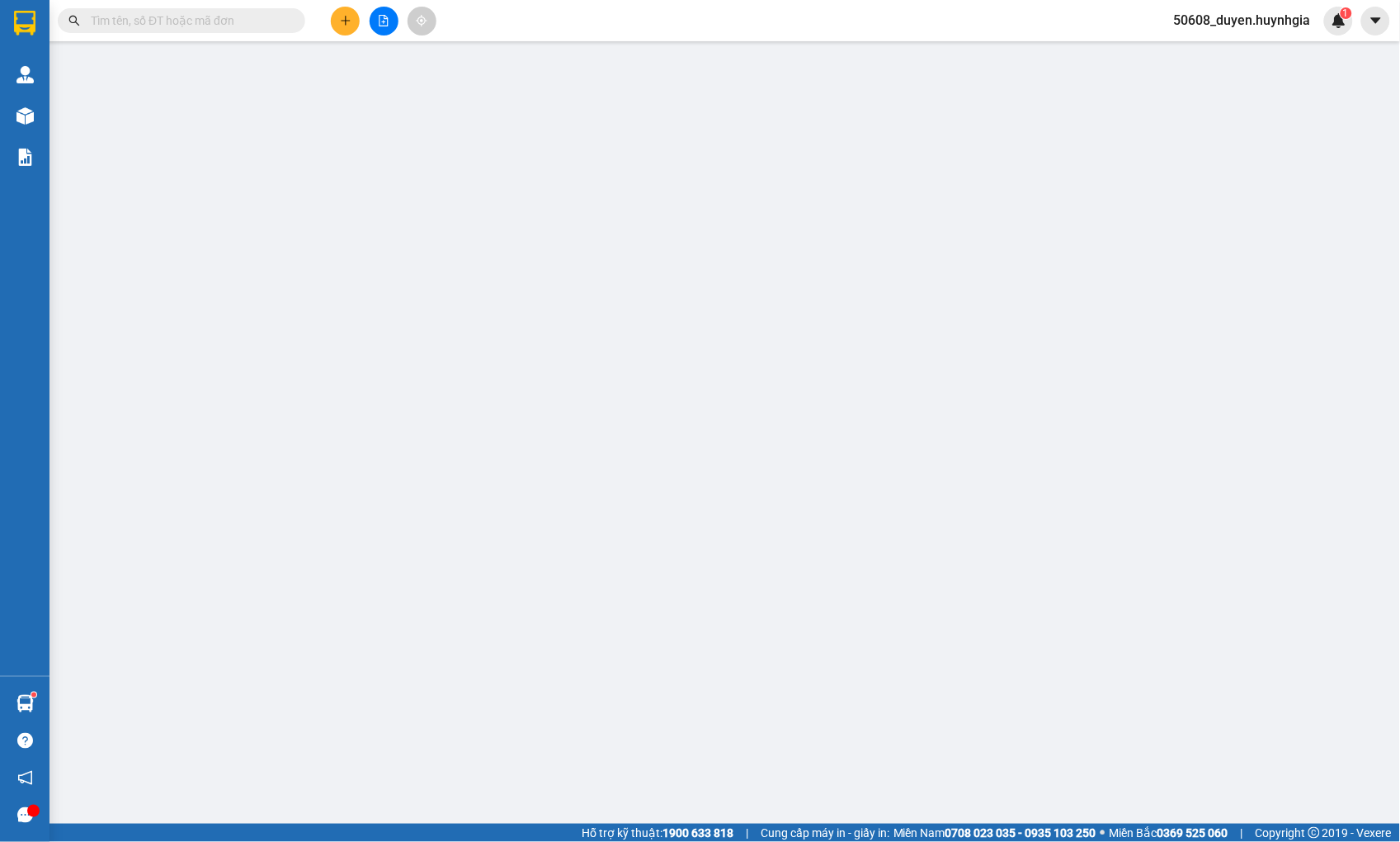
type input "0934079992"
type input "VẢI RÈM HCM"
type input "0345672288"
type input "THẮNG LỢI"
type input "30.000"
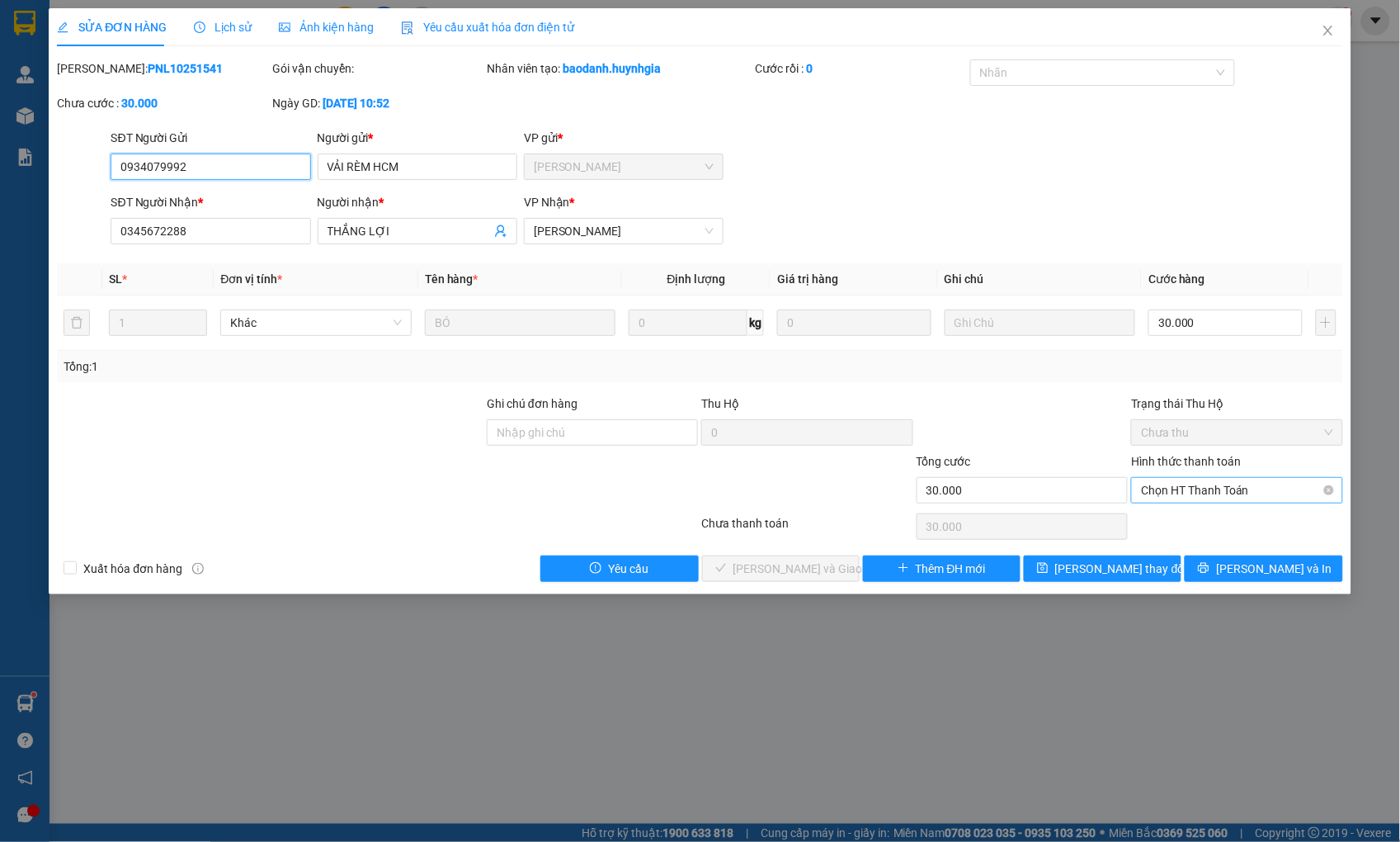
click at [1206, 493] on span "Chọn HT Thanh Toán" at bounding box center [1237, 491] width 191 height 25
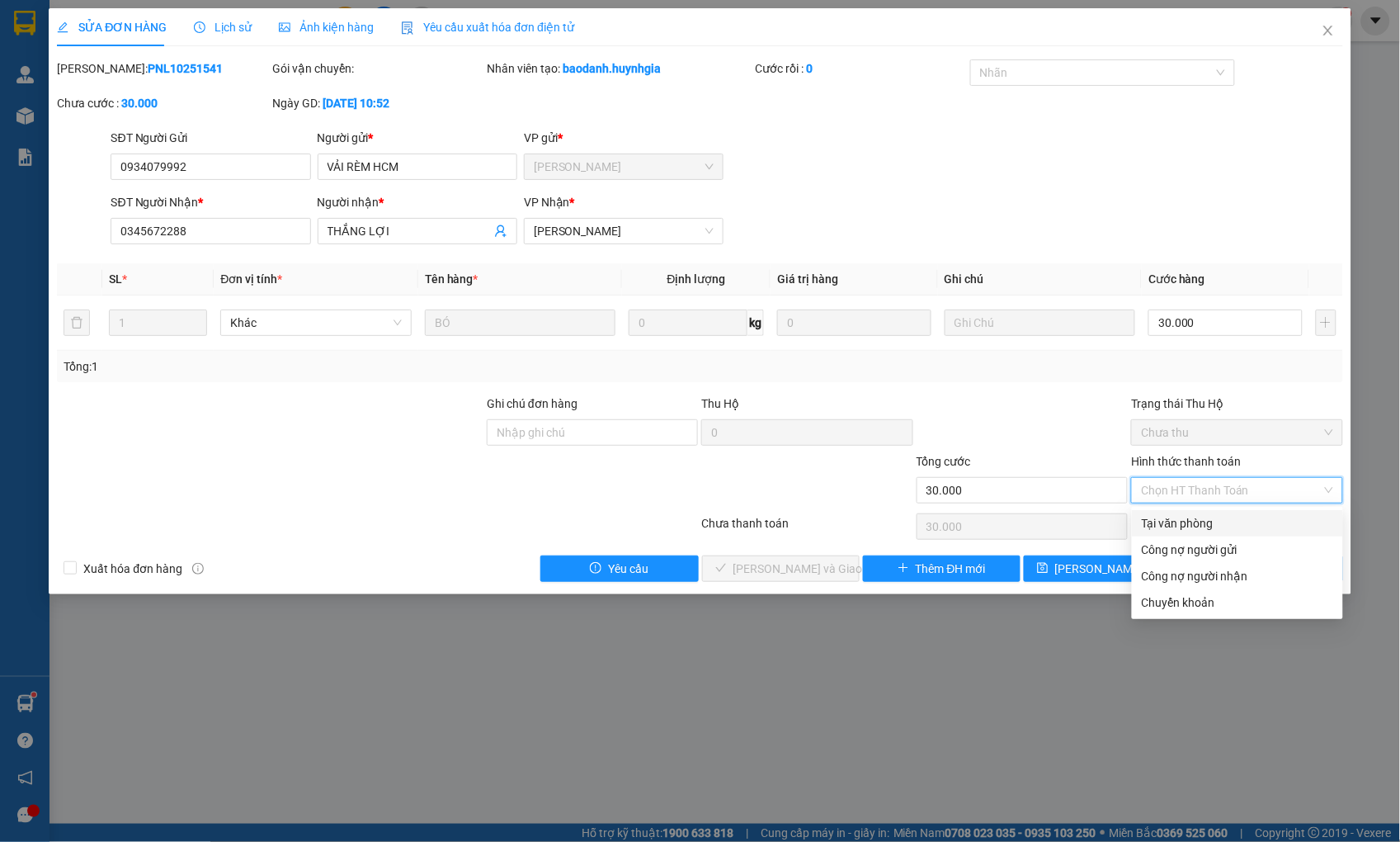
click at [1193, 527] on div "Tại văn phòng" at bounding box center [1238, 523] width 191 height 19
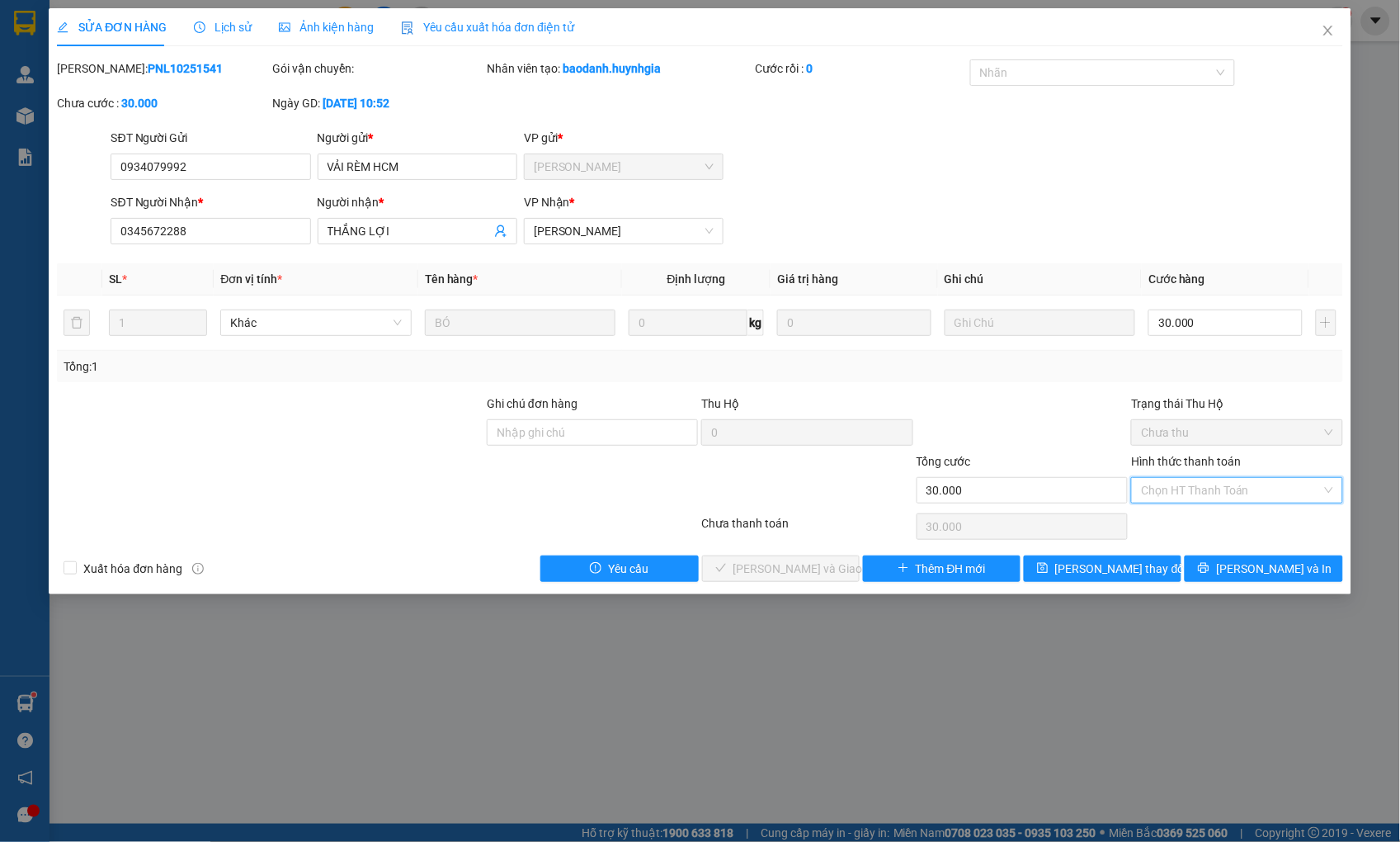
click at [1201, 487] on input "Hình thức thanh toán" at bounding box center [1232, 491] width 180 height 25
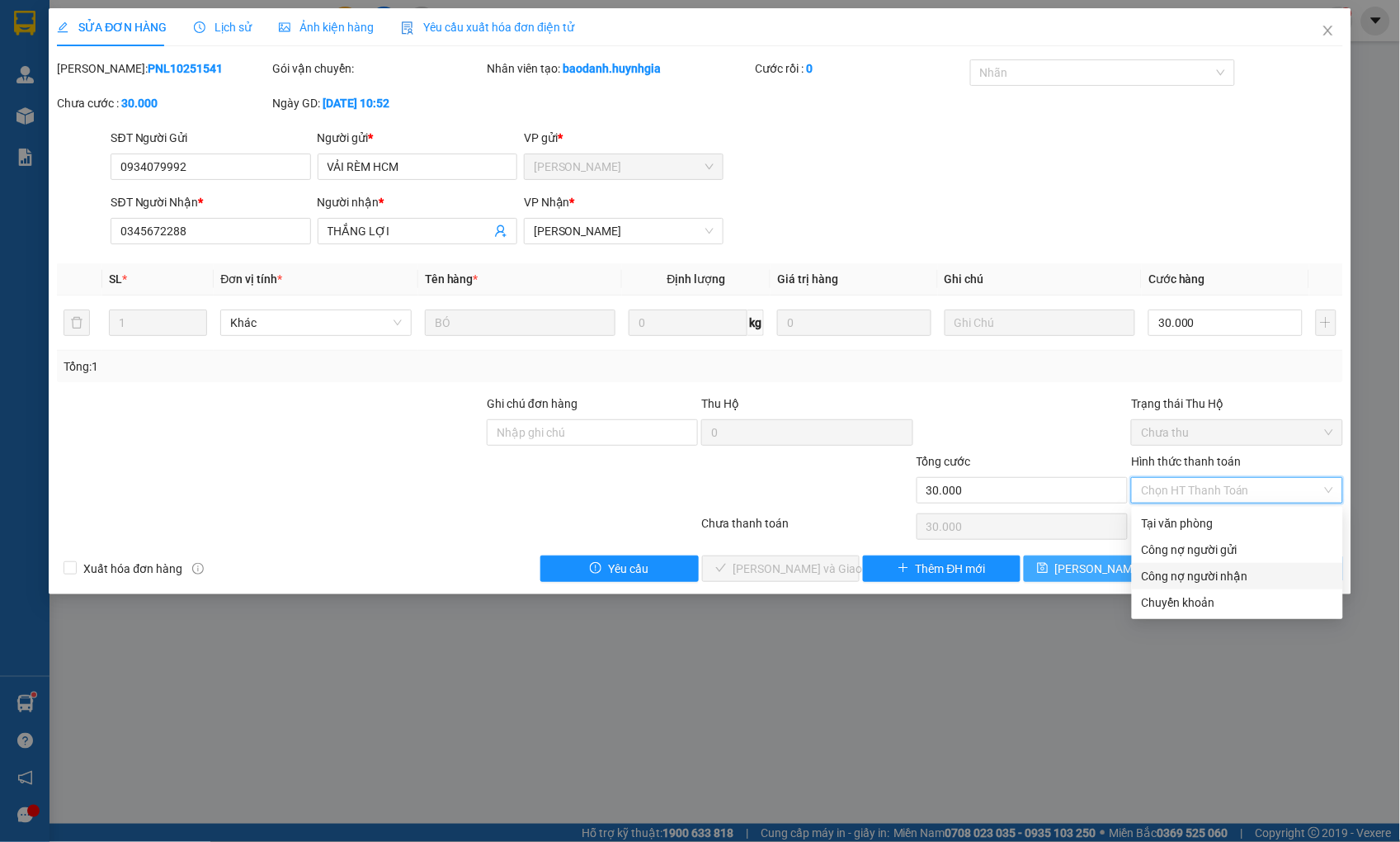
drag, startPoint x: 1202, startPoint y: 575, endPoint x: 1112, endPoint y: 568, distance: 90.3
click at [1198, 575] on div "Công nợ người nhận" at bounding box center [1238, 576] width 191 height 19
type input "0"
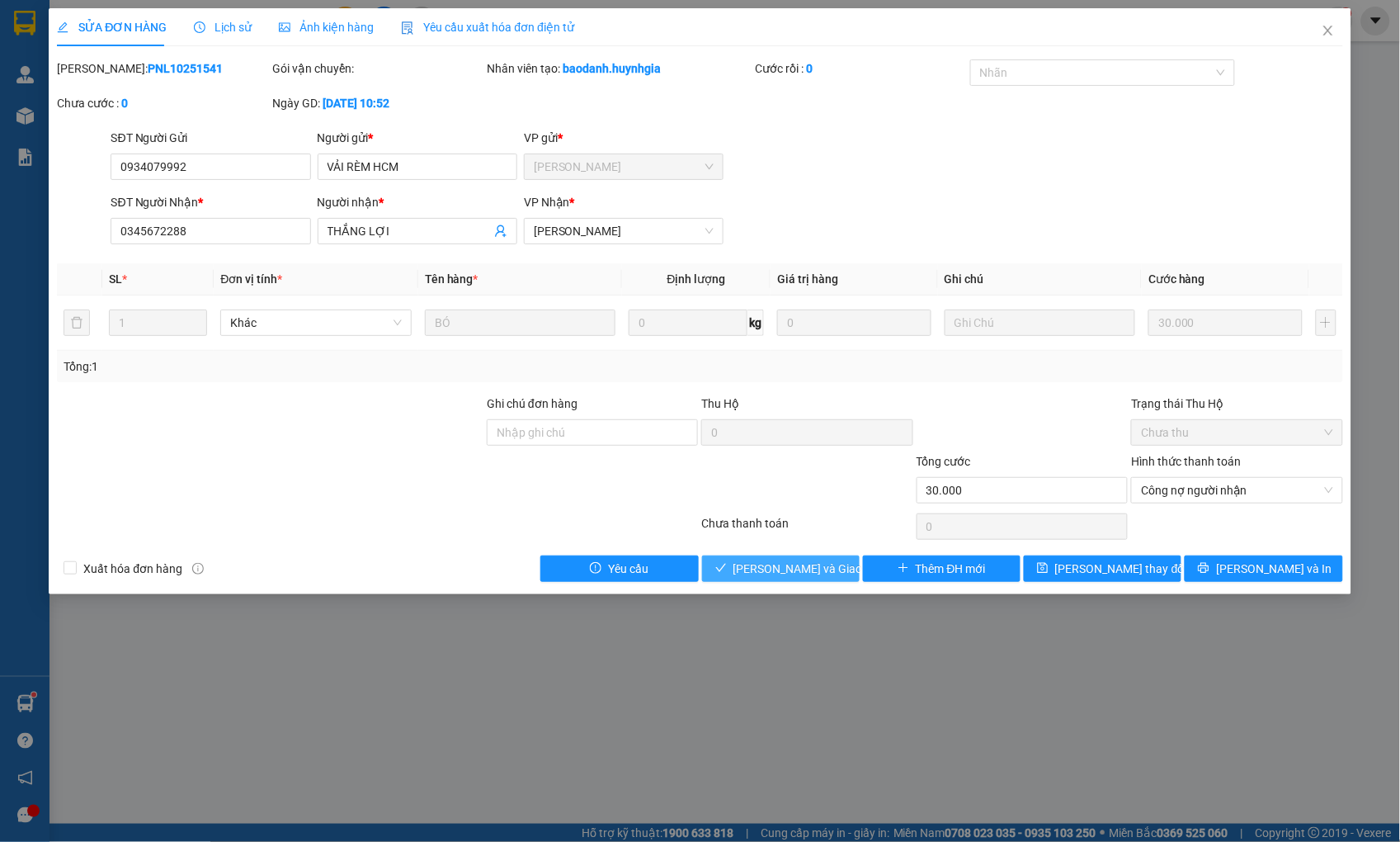
click at [820, 568] on span "[PERSON_NAME] và Giao hàng" at bounding box center [813, 568] width 159 height 19
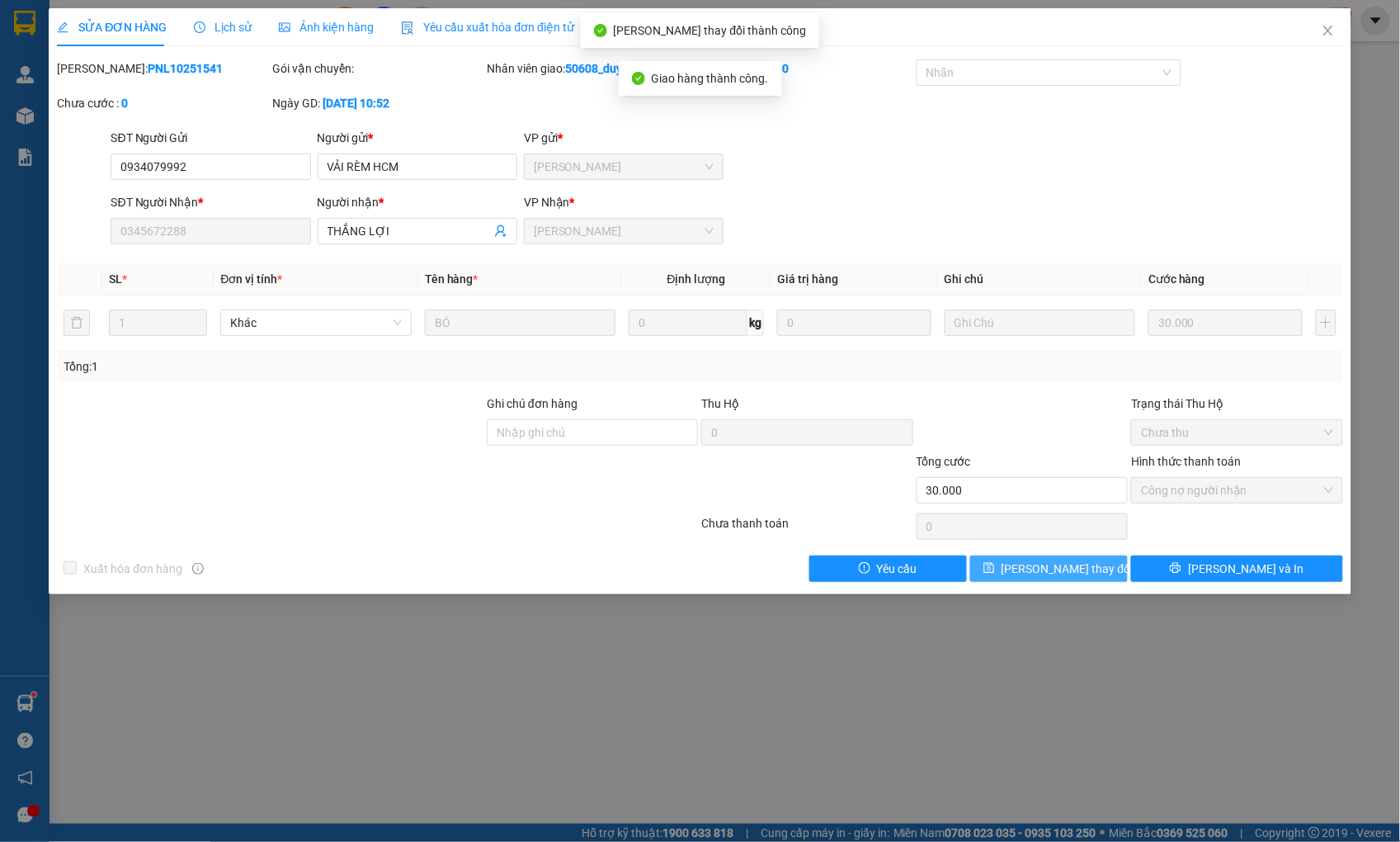
click at [1075, 572] on span "[PERSON_NAME] thay đổi" at bounding box center [1068, 568] width 132 height 19
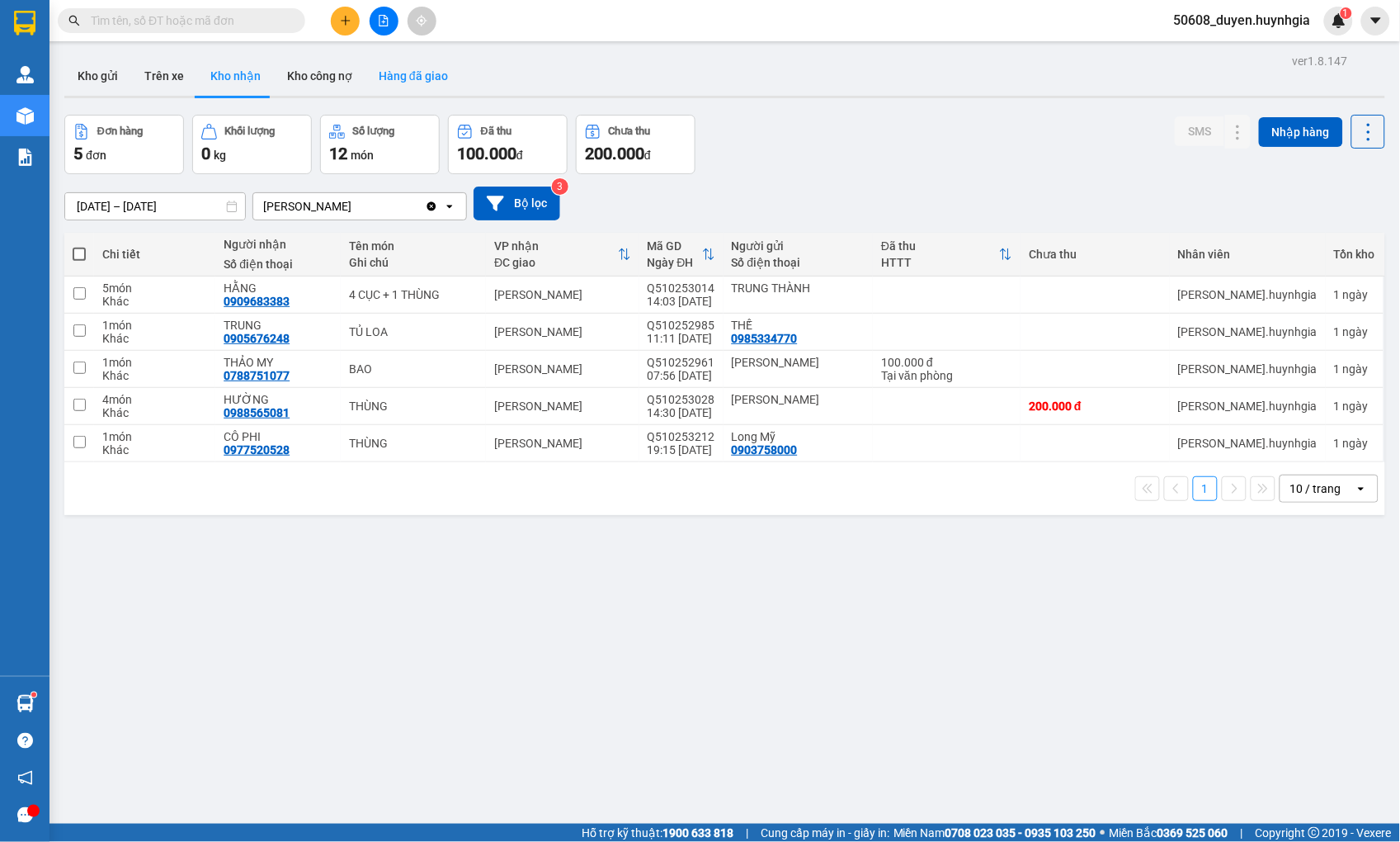
click at [428, 94] on button "Hàng đã giao" at bounding box center [413, 76] width 96 height 40
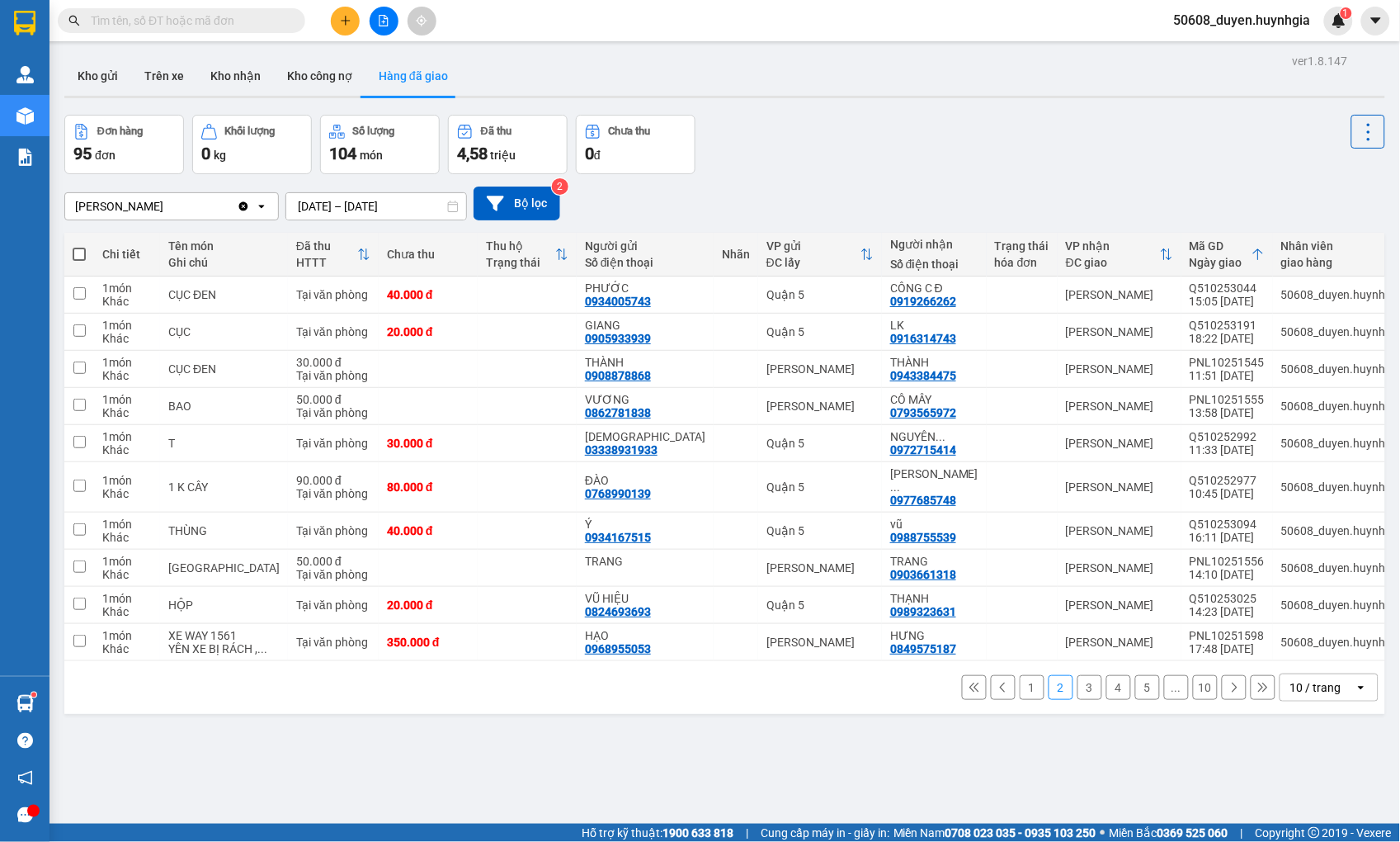
click at [702, 75] on div "Kho gửi Trên xe Kho nhận Kho công nợ Hàng đã giao" at bounding box center [725, 79] width 1321 height 44
click at [820, 125] on div "Đơn hàng 95 đơn Khối lượng 0 kg Số lượng 104 món Đã thu 4,58 triệu Chưa thu 0 đ" at bounding box center [725, 144] width 1321 height 59
